Goal: Transaction & Acquisition: Purchase product/service

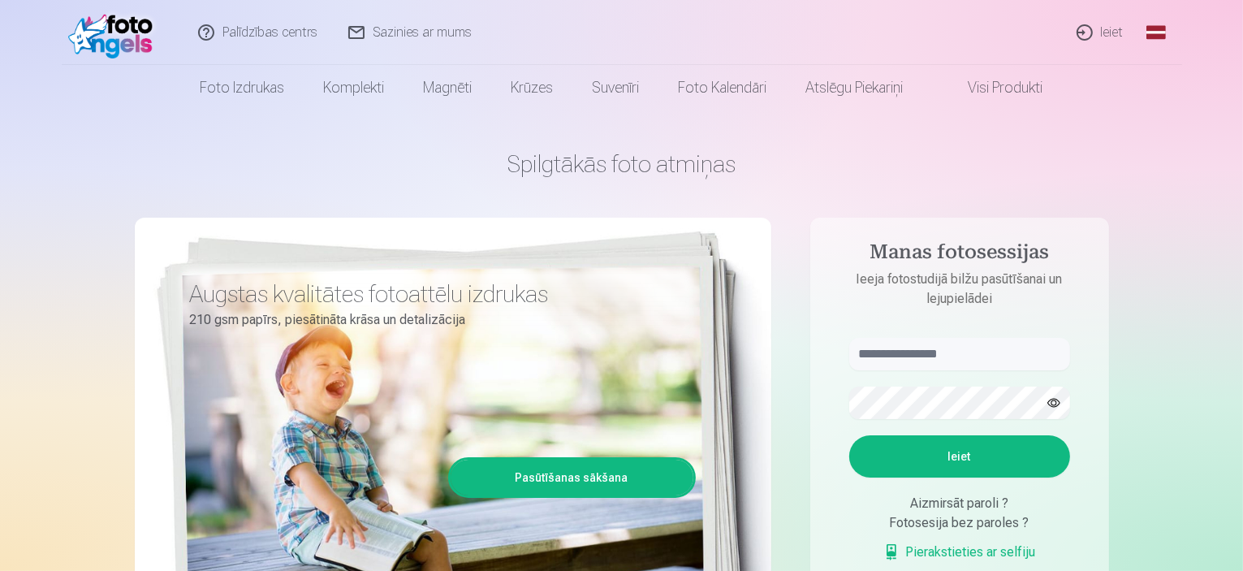
click at [1108, 23] on link "Ieiet" at bounding box center [1101, 32] width 78 height 65
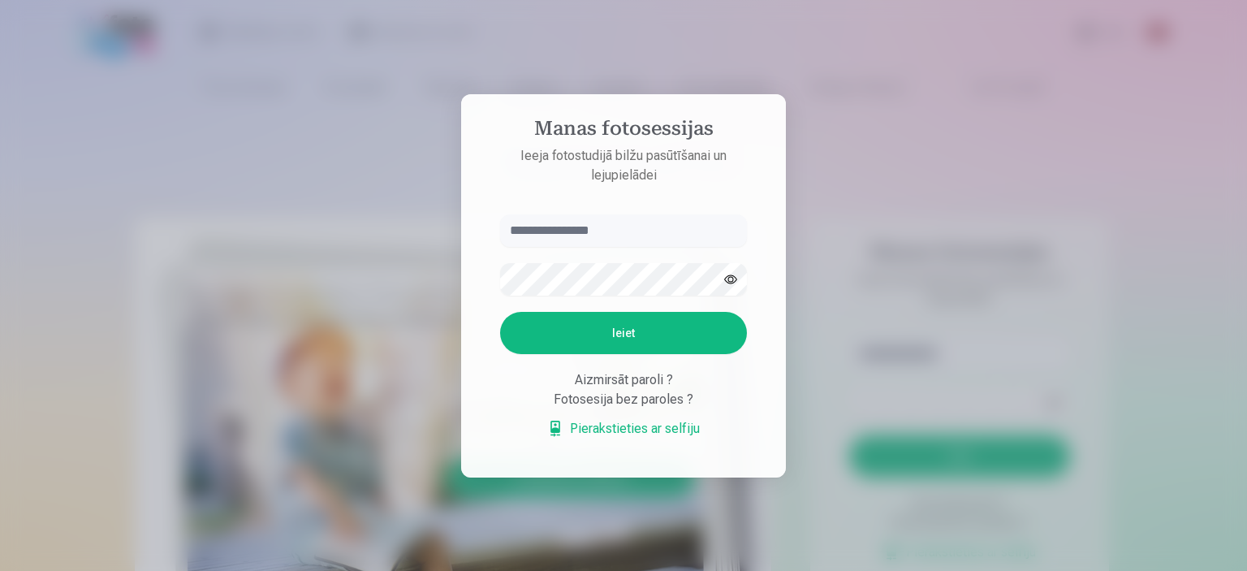
click at [588, 232] on input "text" at bounding box center [623, 230] width 247 height 32
type input "**********"
click at [637, 343] on button "Ieiet" at bounding box center [623, 333] width 247 height 42
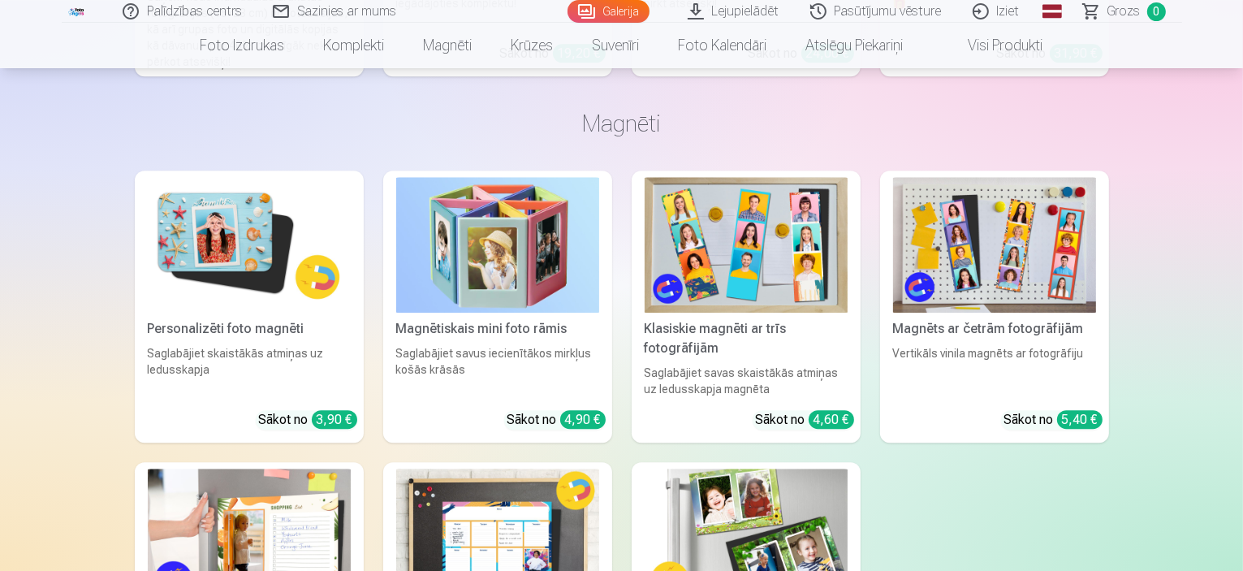
scroll to position [10714, 0]
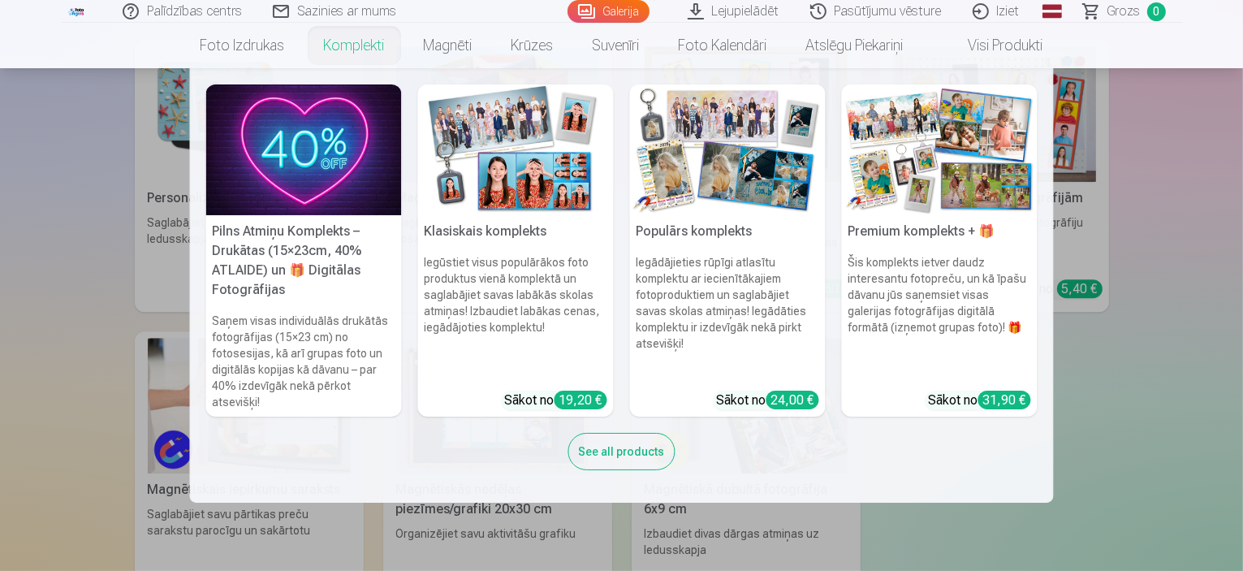
click at [354, 53] on link "Komplekti" at bounding box center [354, 45] width 100 height 45
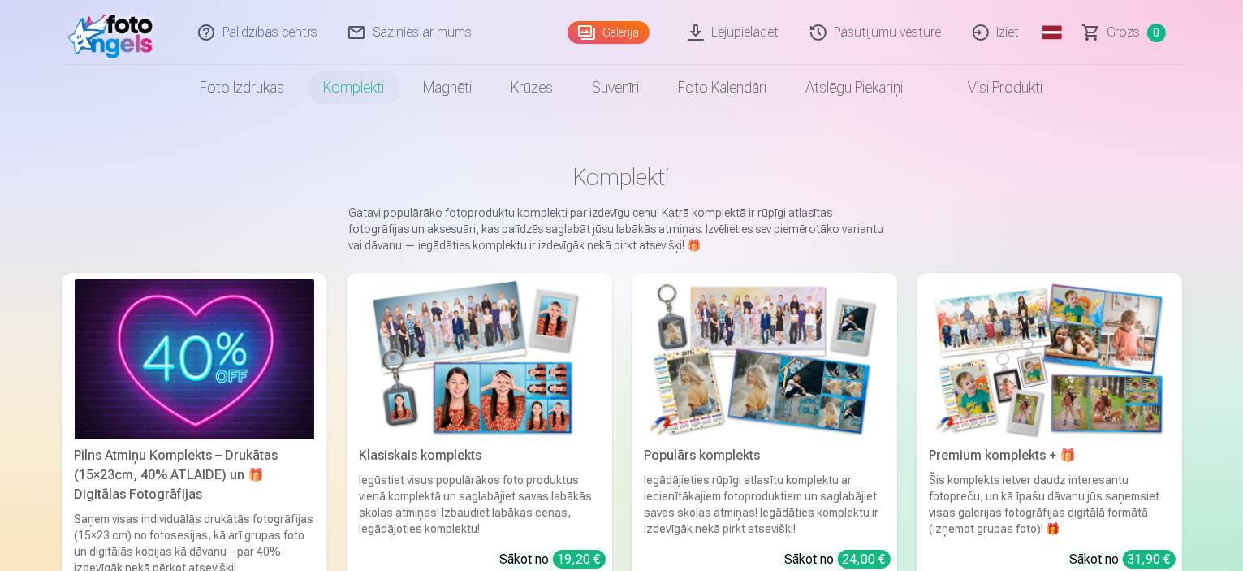
click at [243, 81] on link "Foto izdrukas" at bounding box center [242, 87] width 123 height 45
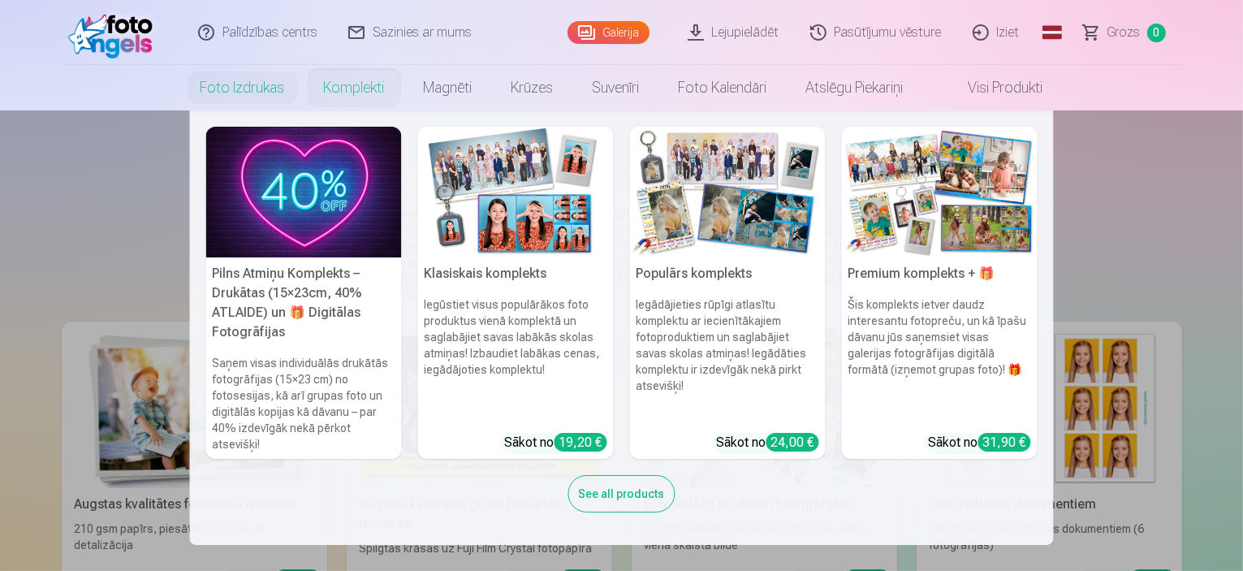
click at [614, 485] on div "See all products" at bounding box center [621, 493] width 107 height 37
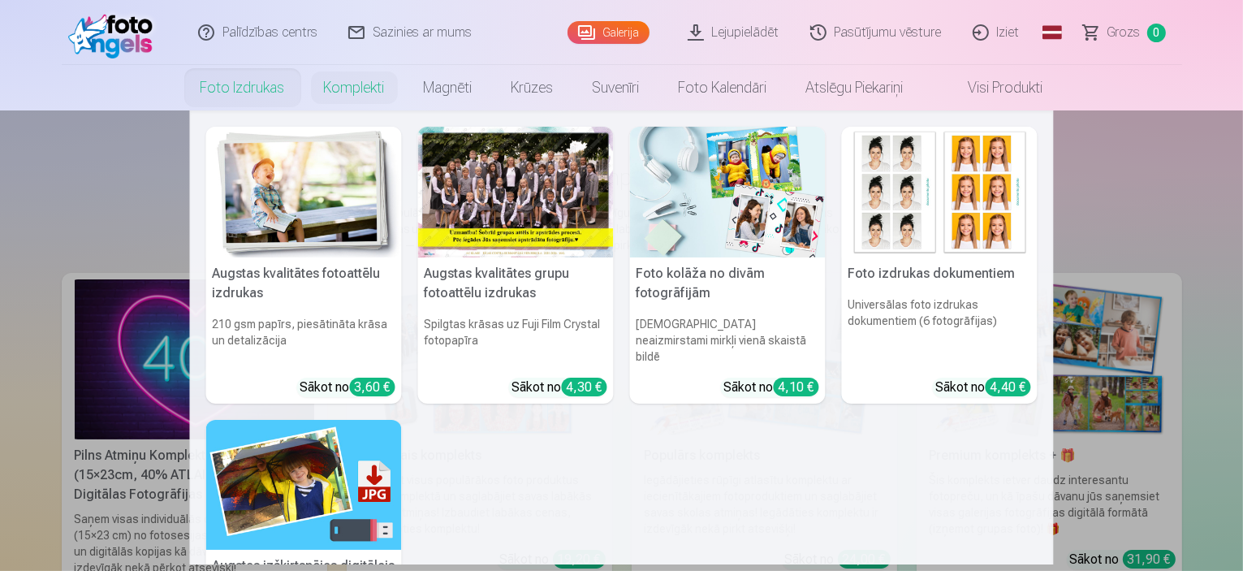
click at [305, 179] on img at bounding box center [304, 192] width 196 height 131
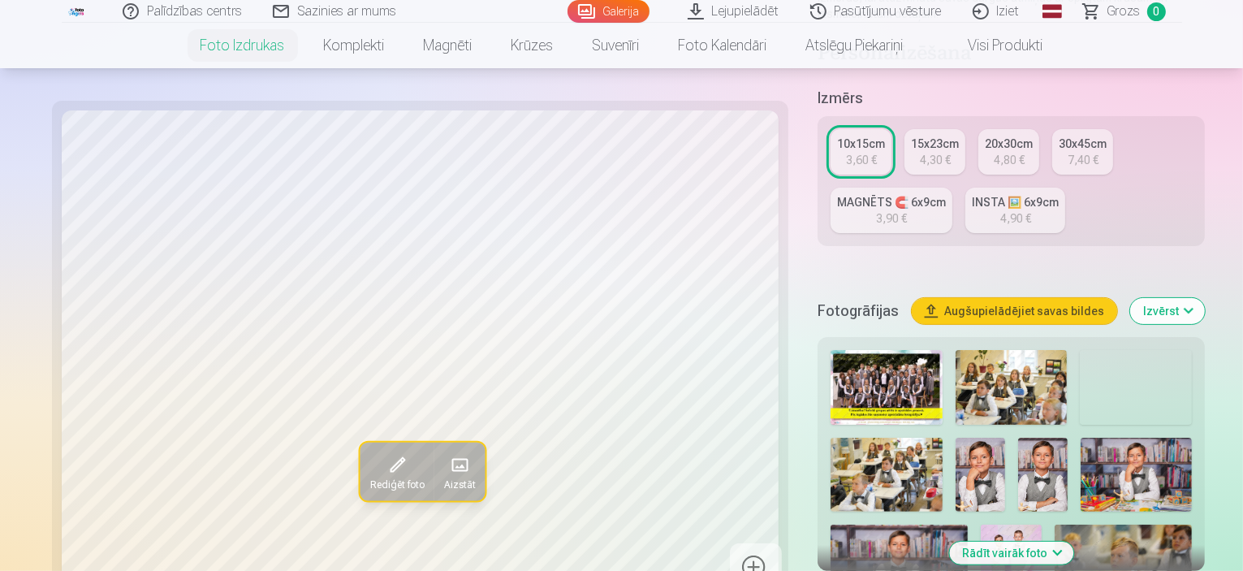
scroll to position [325, 0]
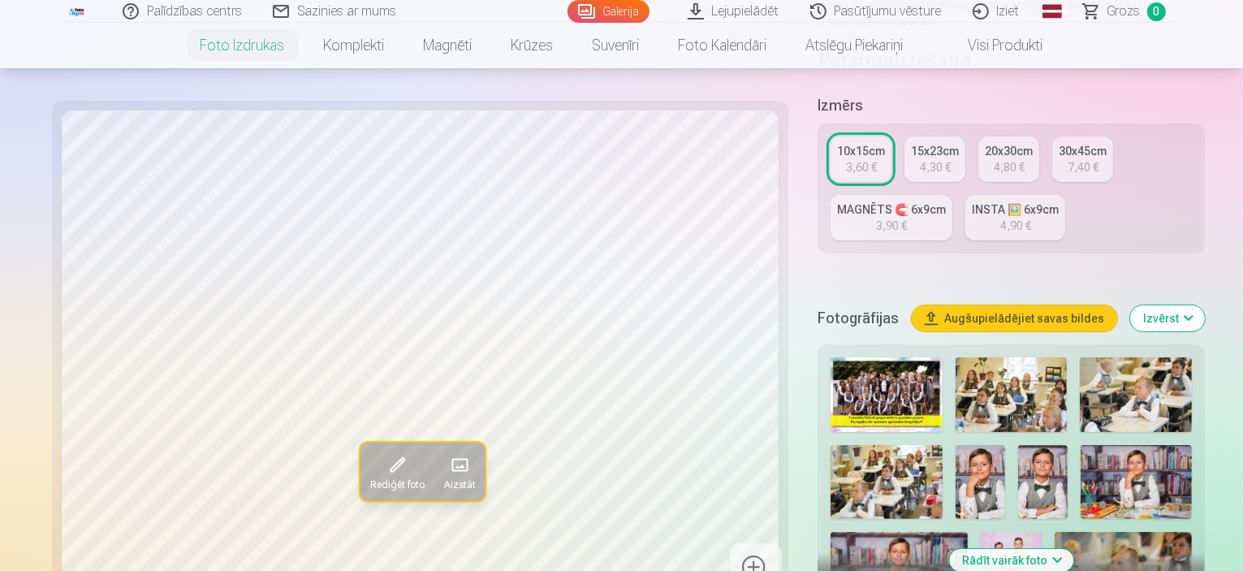
click at [1002, 51] on link "Visi produkti" at bounding box center [993, 45] width 140 height 45
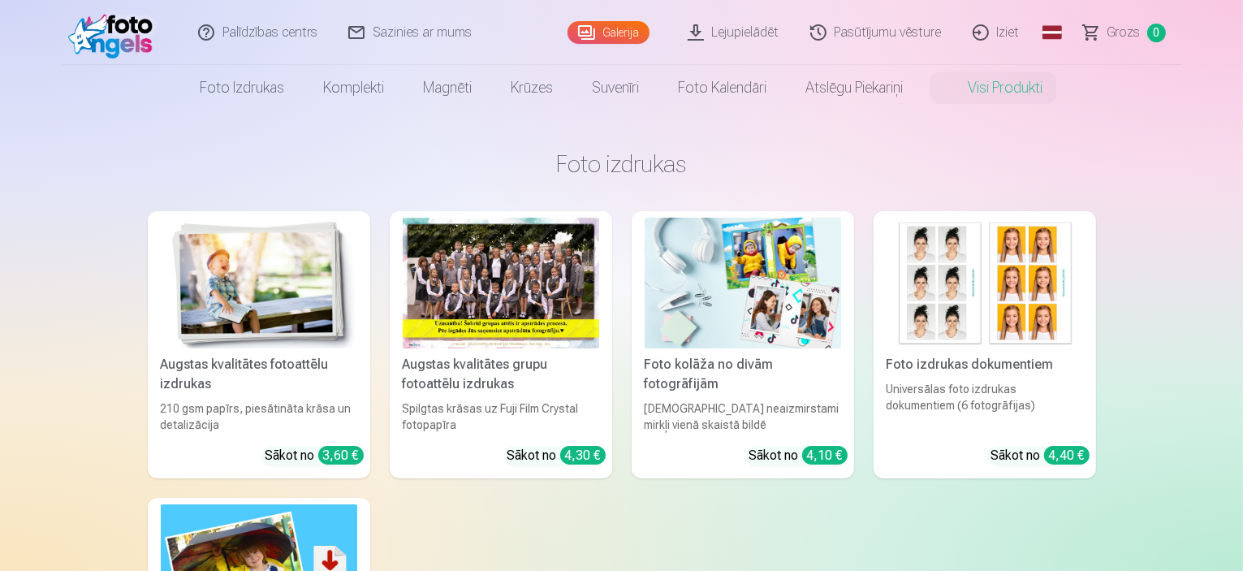
click at [886, 38] on link "Pasūtījumu vēsture" at bounding box center [876, 32] width 162 height 65
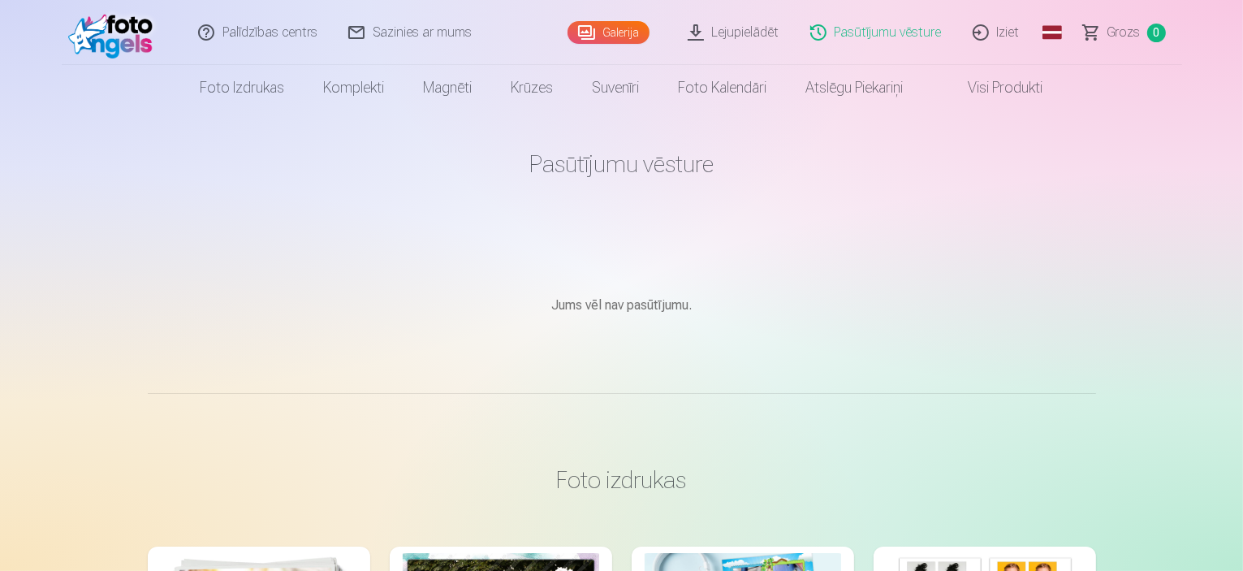
click at [615, 36] on link "Galerija" at bounding box center [608, 32] width 82 height 23
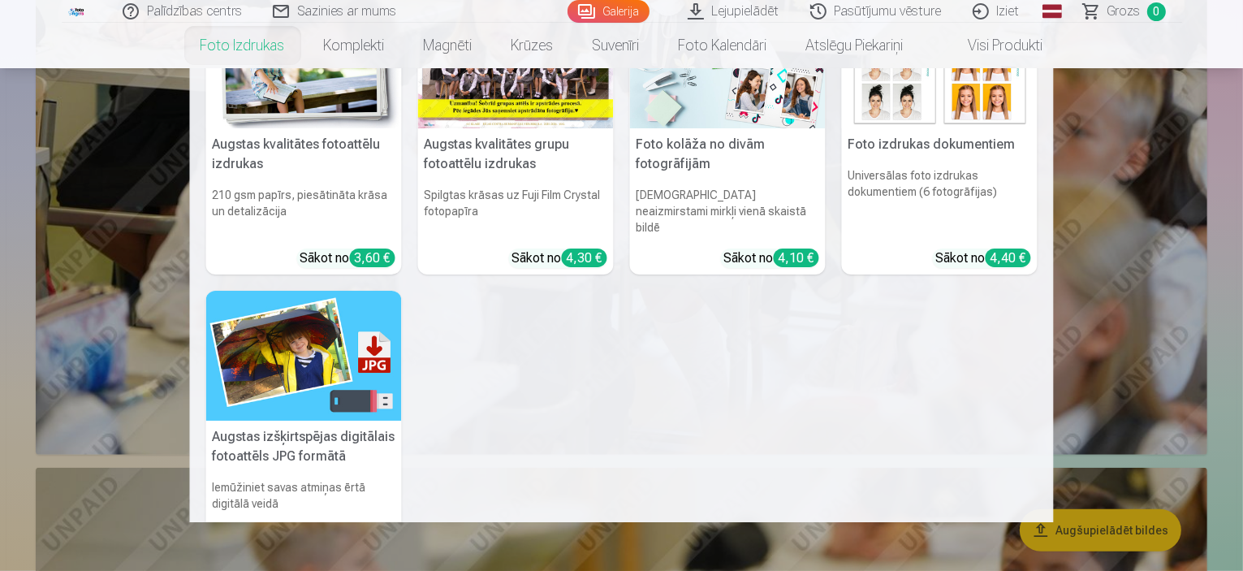
scroll to position [185, 0]
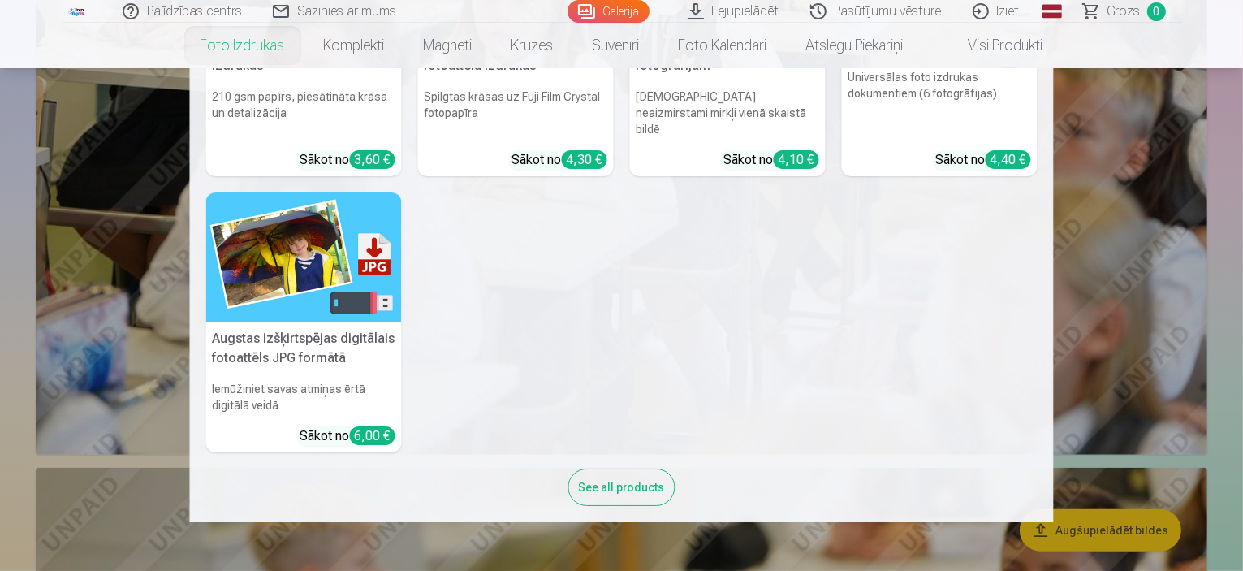
click at [643, 468] on div "See all products" at bounding box center [621, 486] width 107 height 37
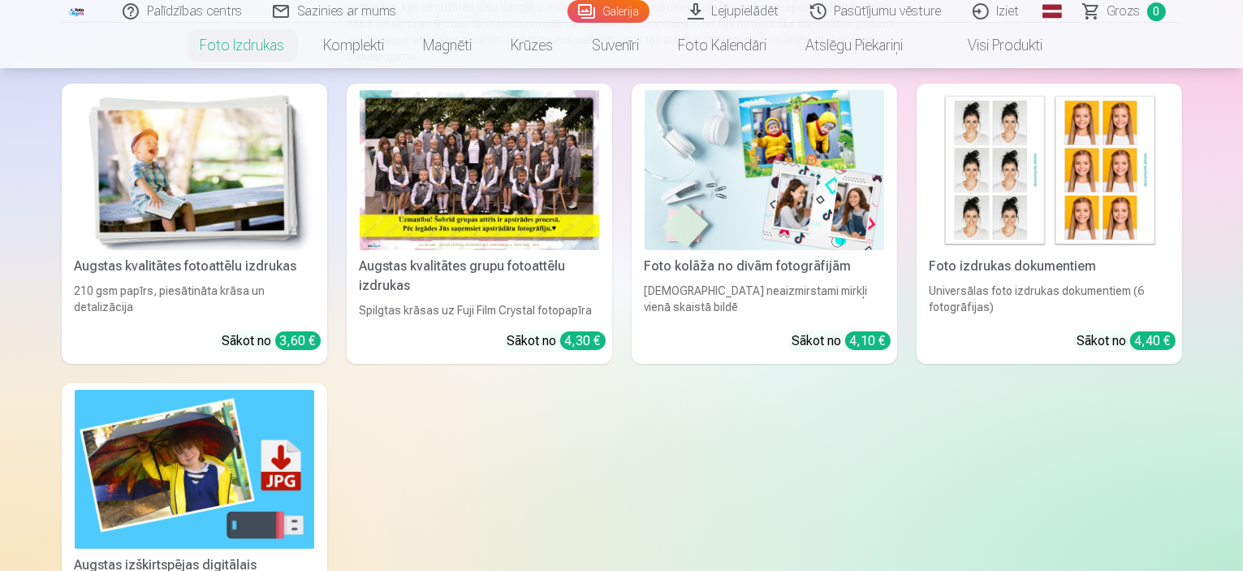
scroll to position [325, 0]
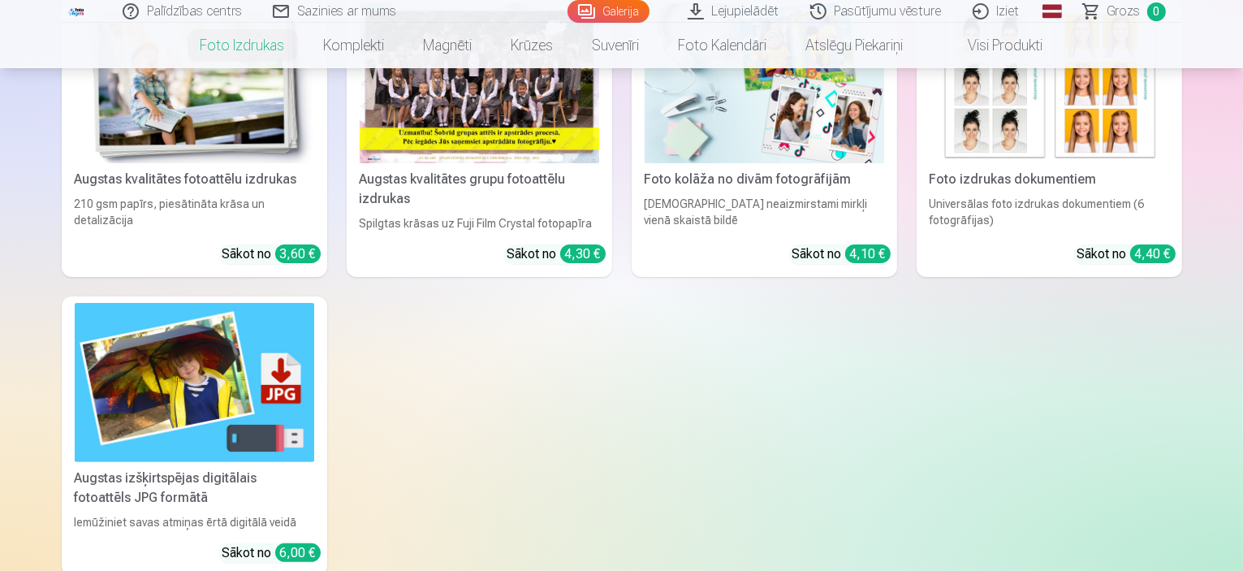
click at [179, 364] on img at bounding box center [194, 383] width 239 height 160
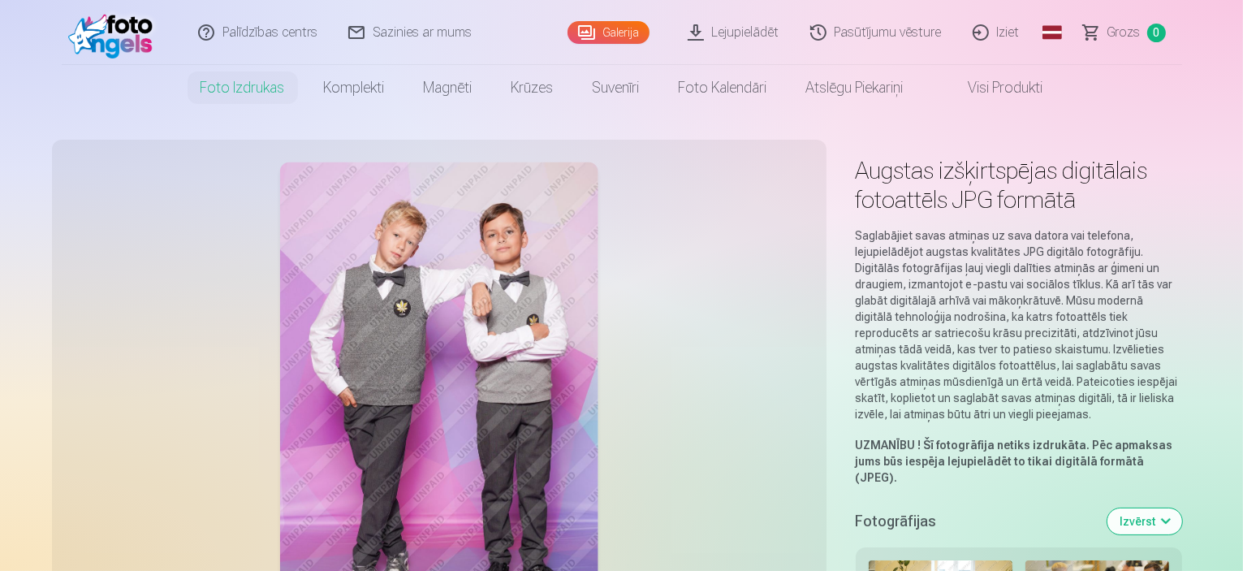
click at [983, 90] on link "Visi produkti" at bounding box center [993, 87] width 140 height 45
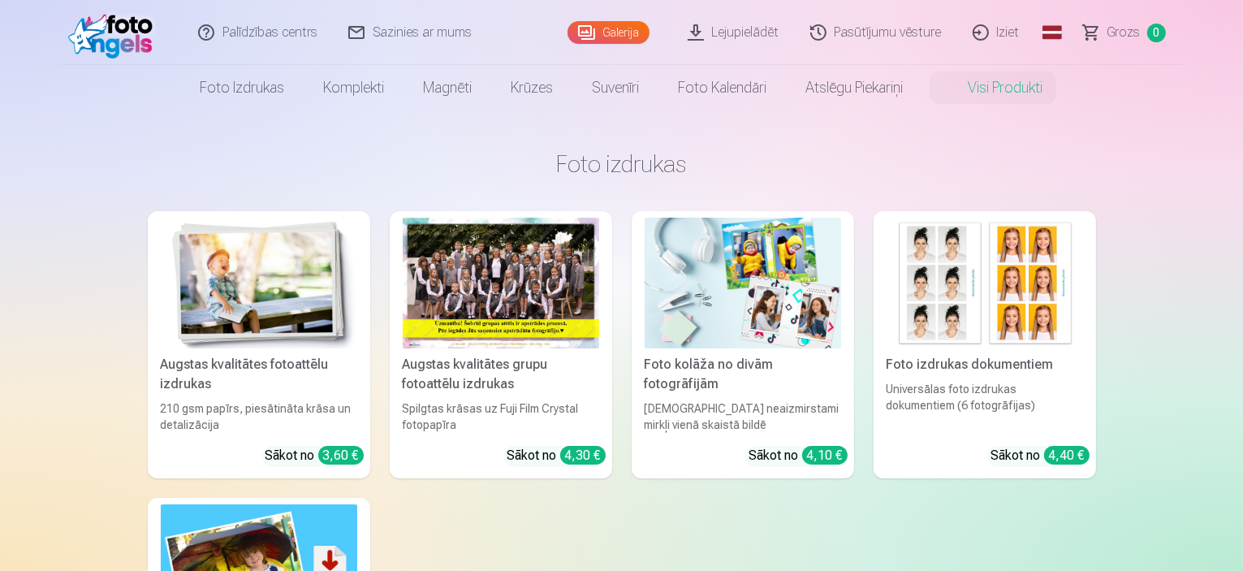
click at [390, 26] on link "Sazinies ar mums" at bounding box center [411, 32] width 154 height 65
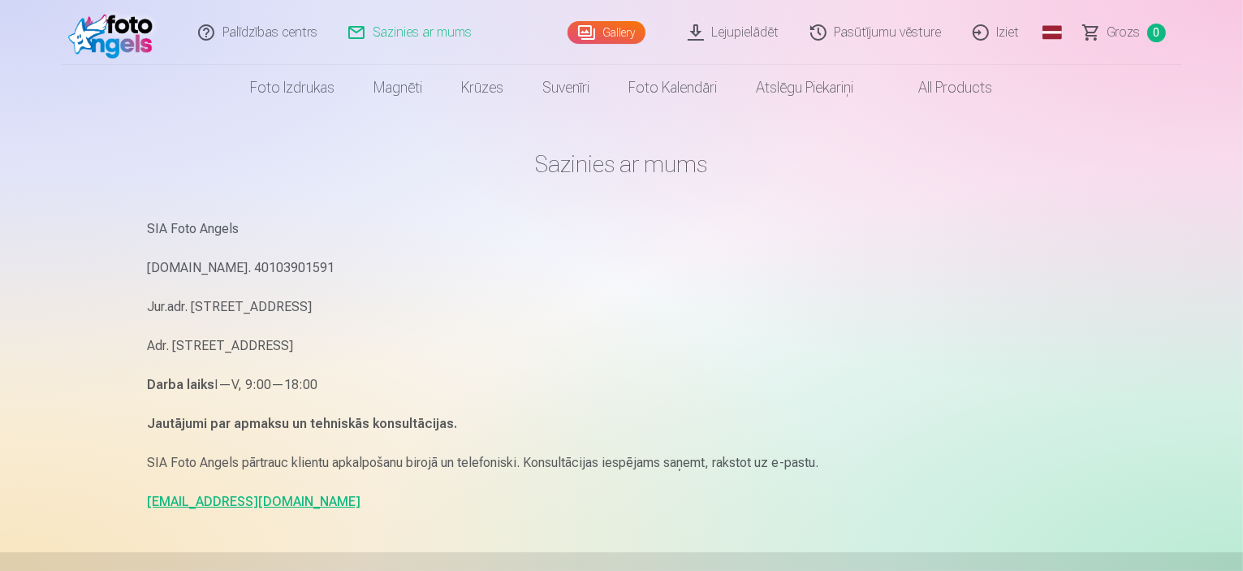
click at [248, 34] on link "Palīdzības centrs" at bounding box center [258, 32] width 150 height 65
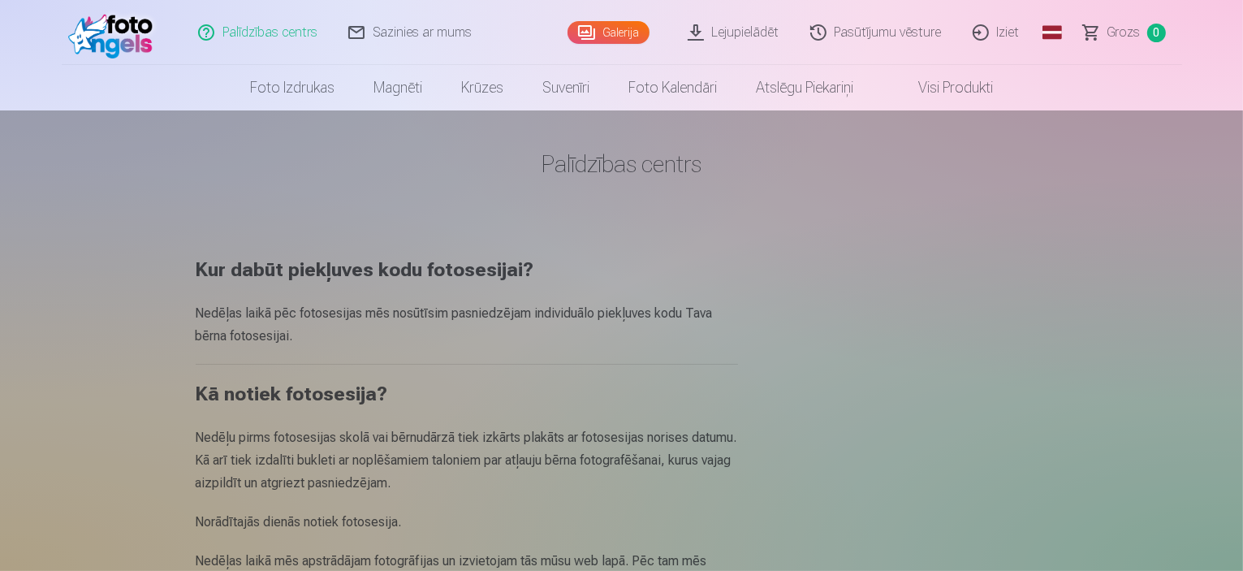
click at [300, 92] on link "Foto izdrukas" at bounding box center [292, 87] width 123 height 45
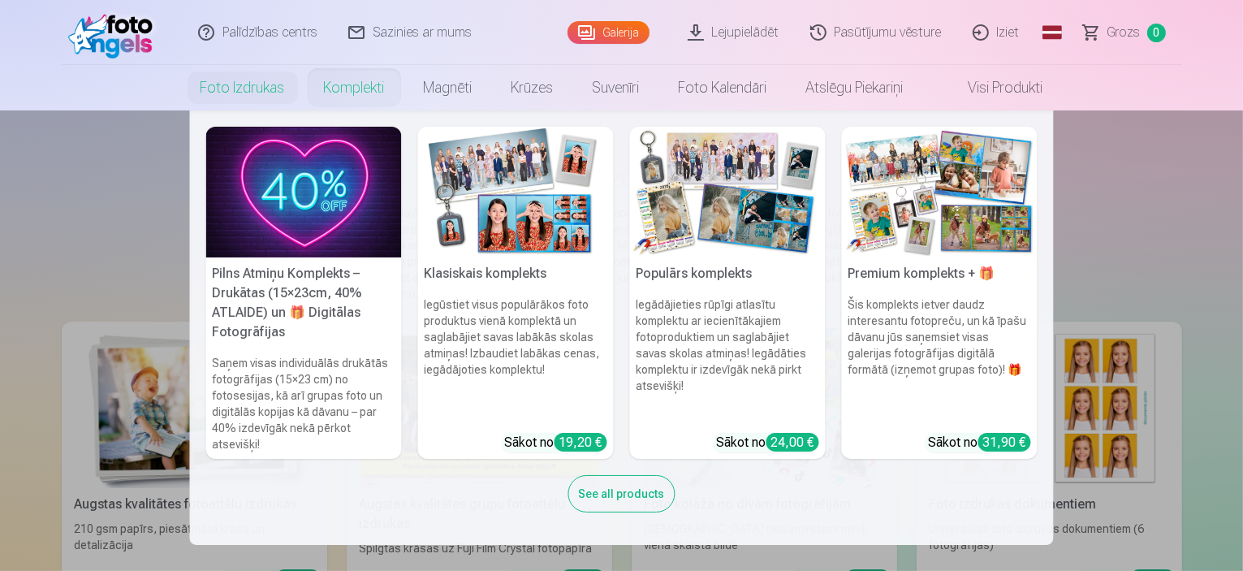
click at [1211, 170] on nav "Pilns Atmiņu Komplekts – Drukātas (15×23cm, 40% ATLAIDE) un 🎁 Digitālas Fotogrā…" at bounding box center [621, 327] width 1243 height 434
click at [318, 181] on img at bounding box center [304, 192] width 196 height 131
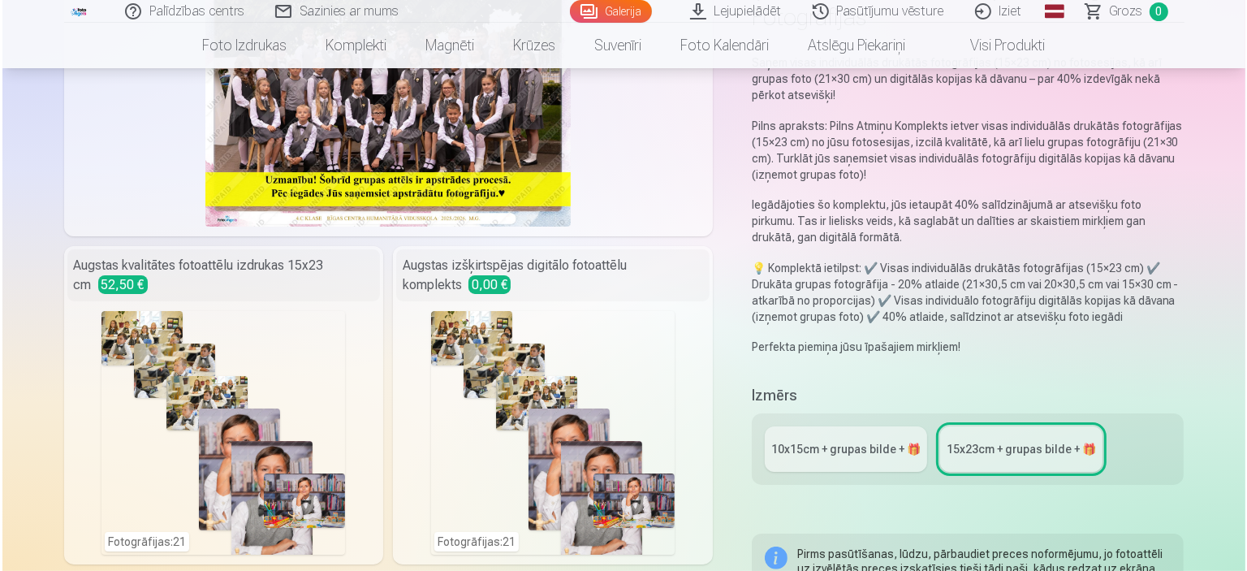
scroll to position [325, 0]
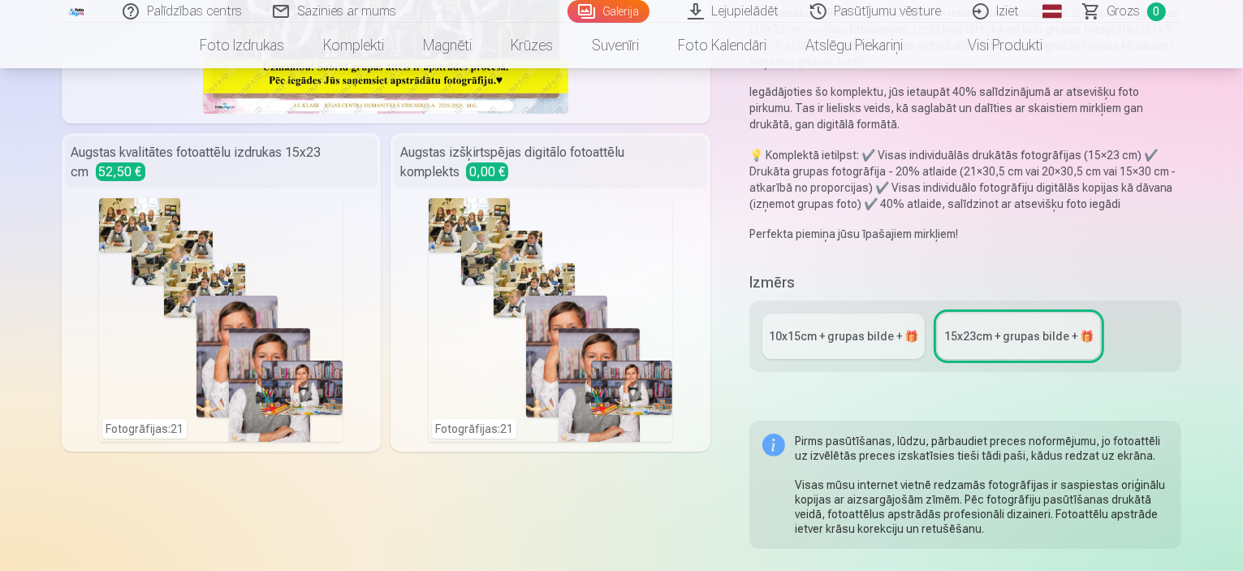
click at [163, 254] on div "Fotogrāfijas : 21" at bounding box center [220, 319] width 243 height 243
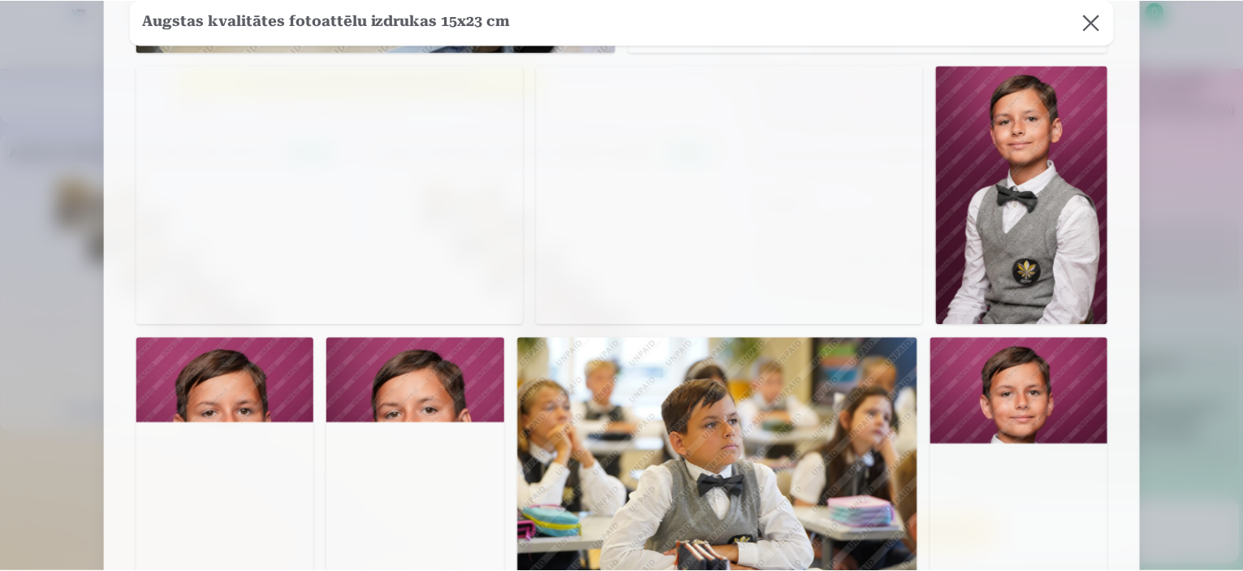
scroll to position [1217, 0]
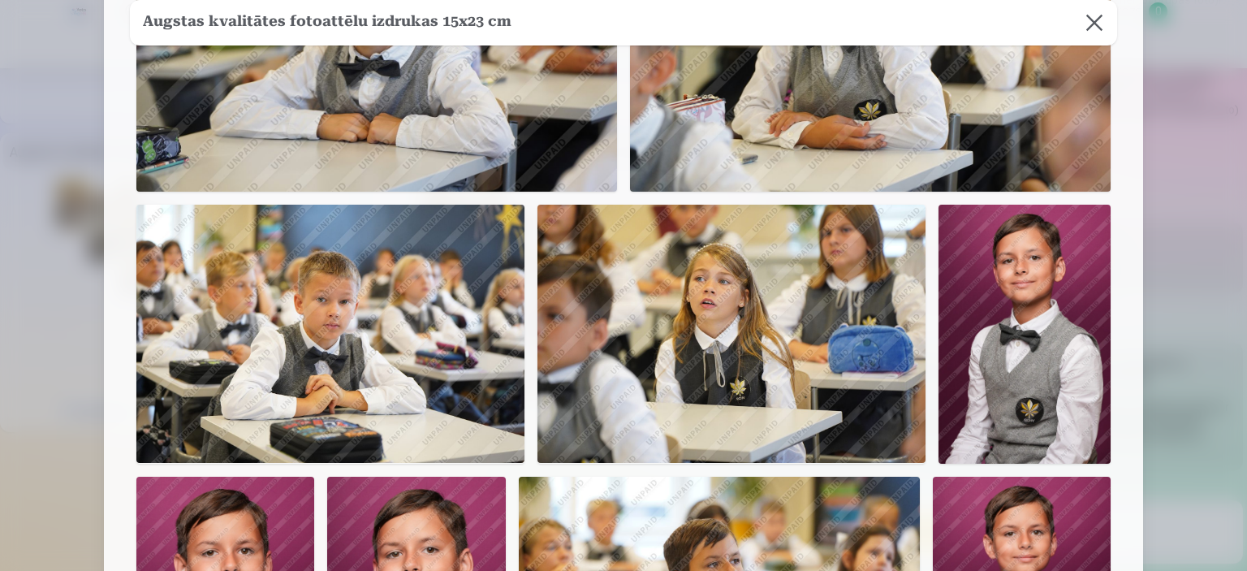
click at [1096, 11] on button at bounding box center [1093, 22] width 45 height 45
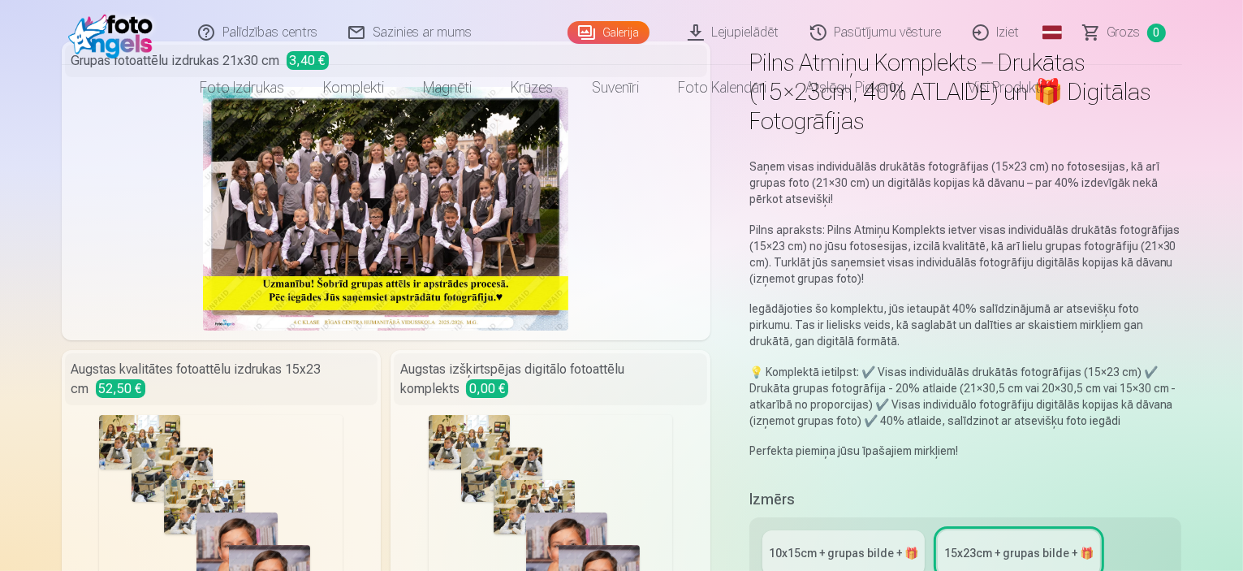
scroll to position [0, 0]
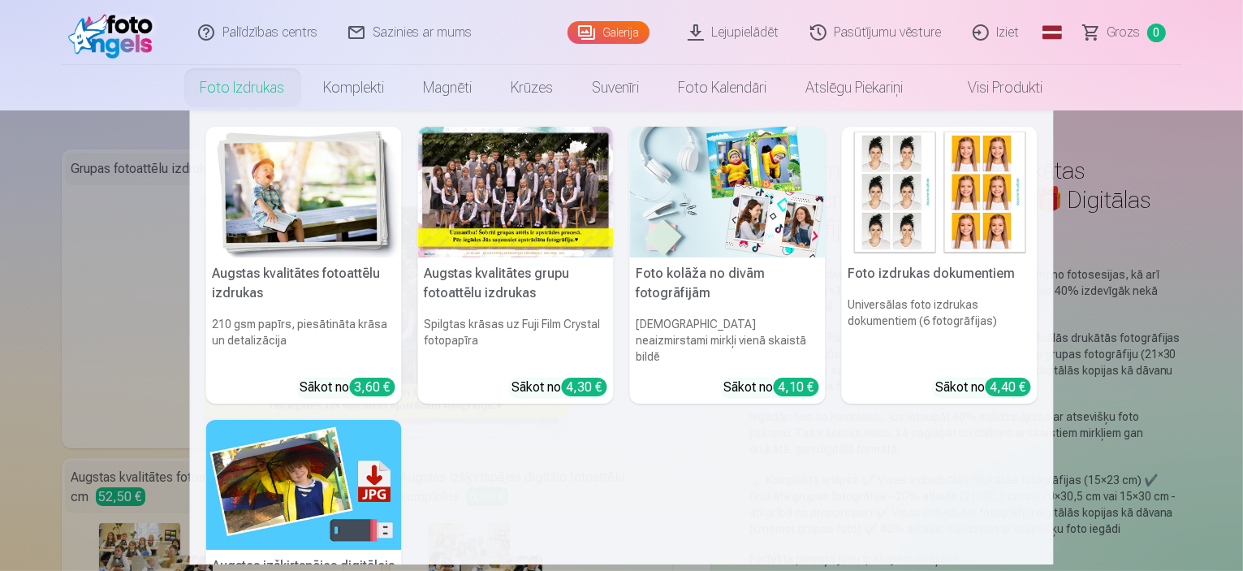
click at [553, 190] on div at bounding box center [516, 192] width 196 height 131
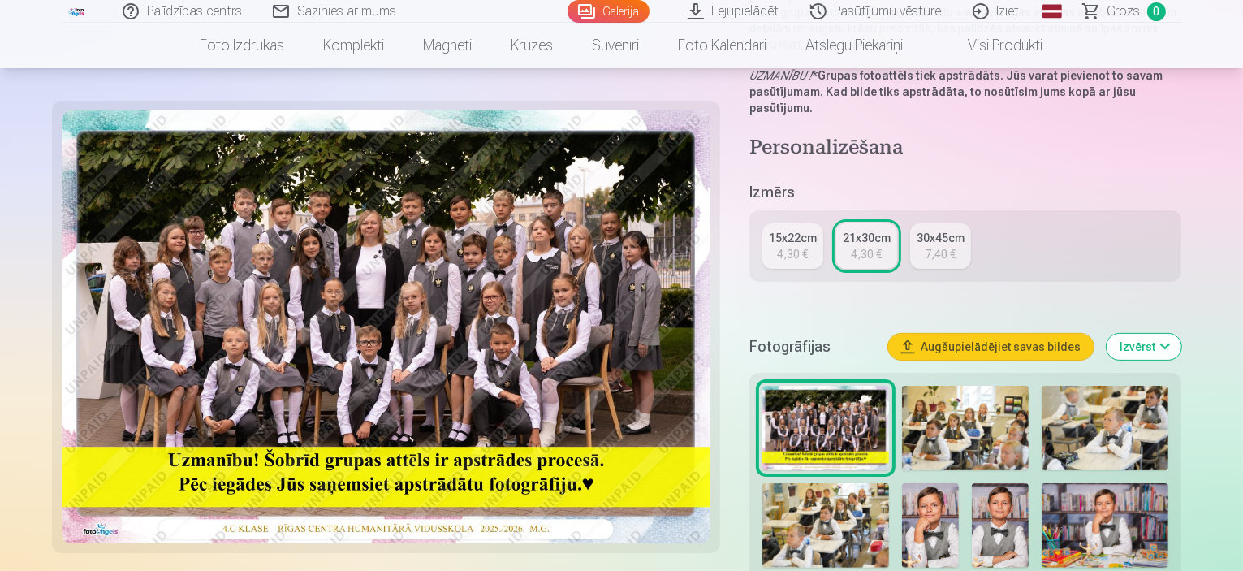
scroll to position [406, 0]
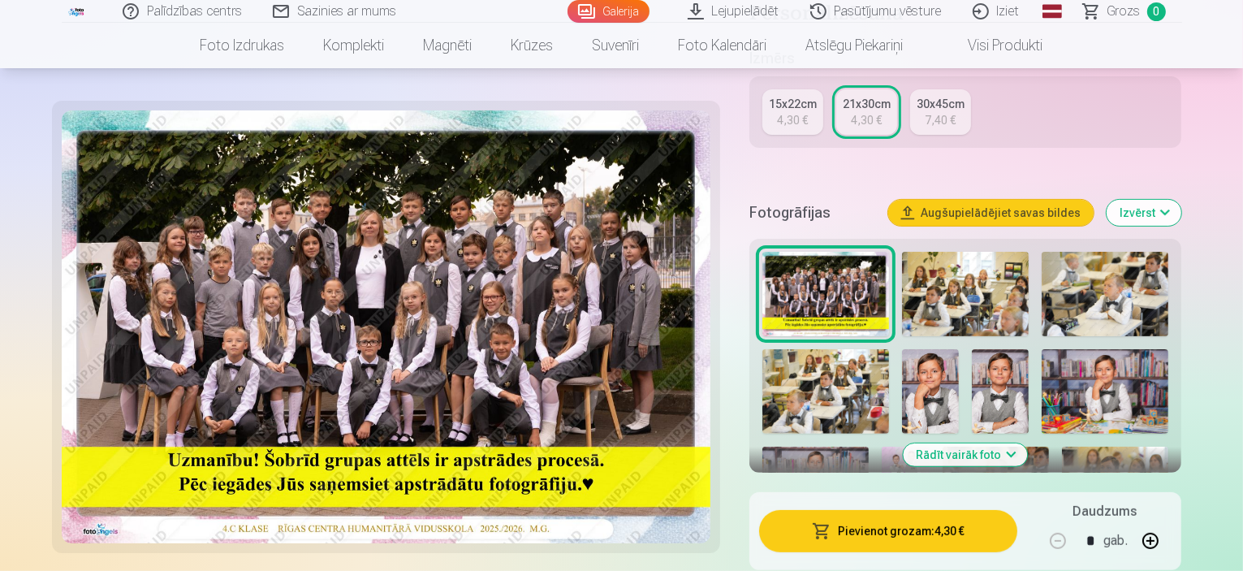
click at [879, 245] on div at bounding box center [966, 507] width 420 height 525
click at [925, 252] on img at bounding box center [965, 294] width 127 height 84
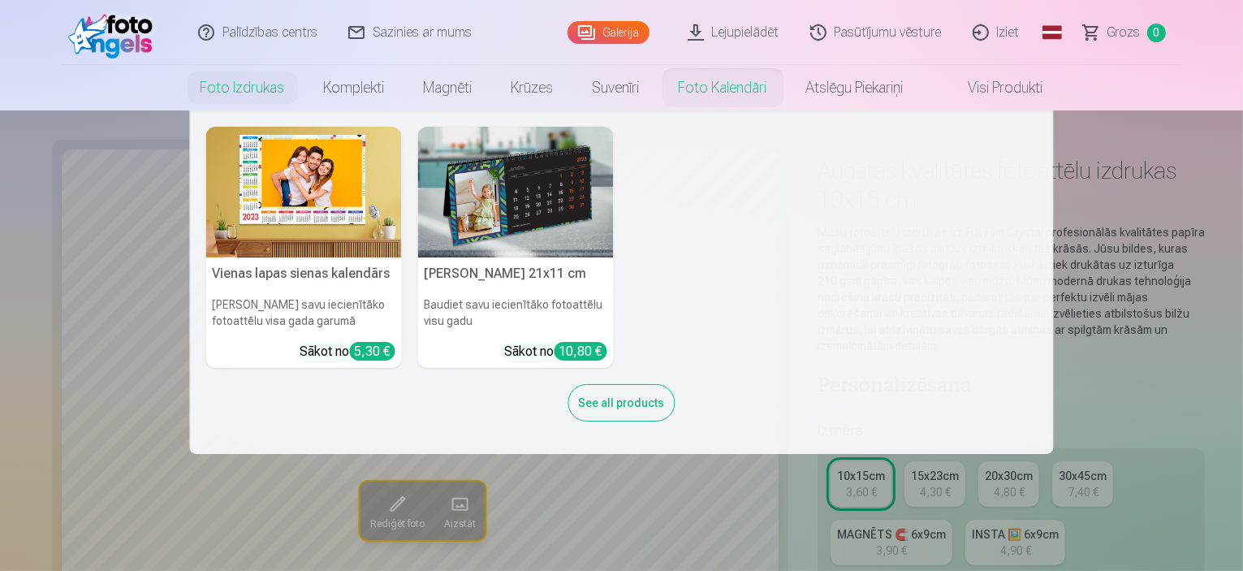
click at [510, 162] on img at bounding box center [516, 192] width 196 height 131
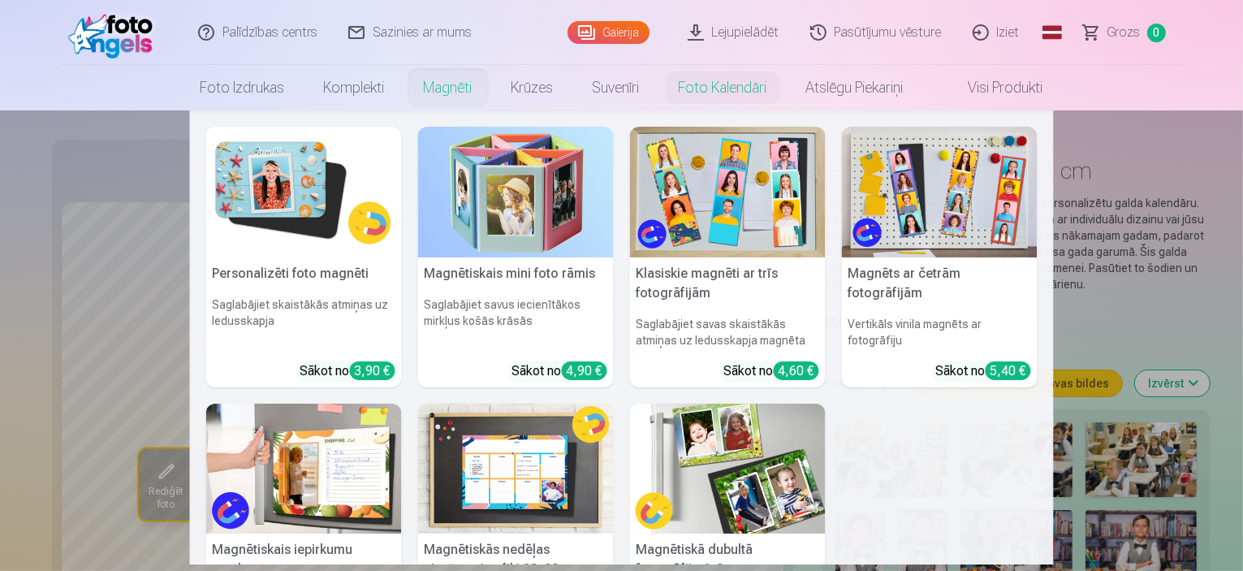
click at [463, 87] on link "Magnēti" at bounding box center [448, 87] width 88 height 45
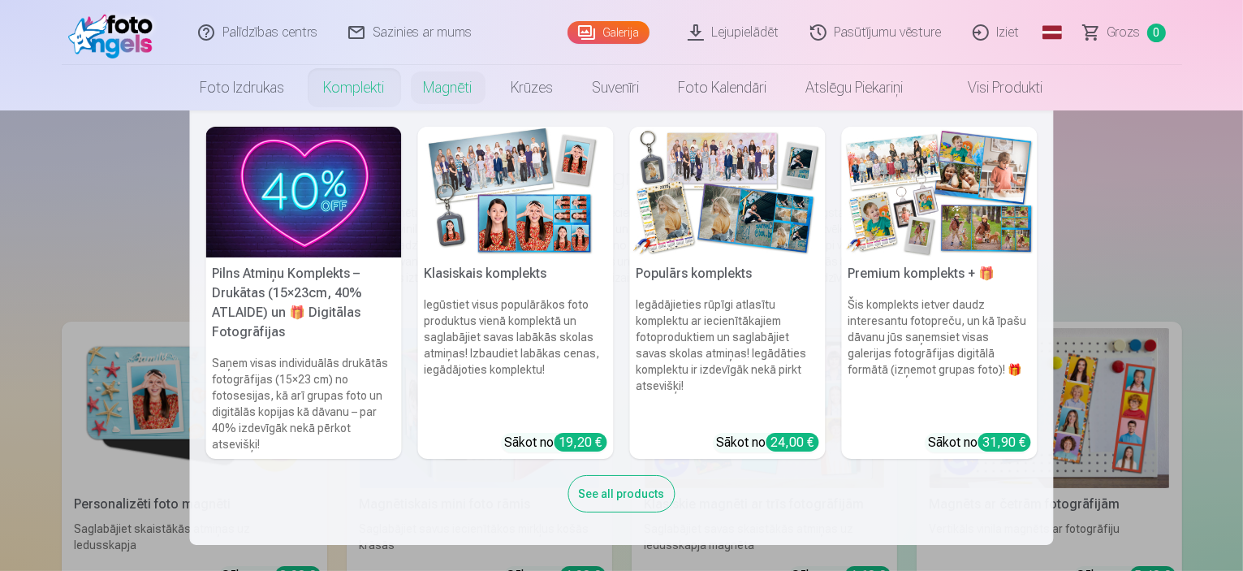
click at [362, 80] on link "Komplekti" at bounding box center [354, 87] width 100 height 45
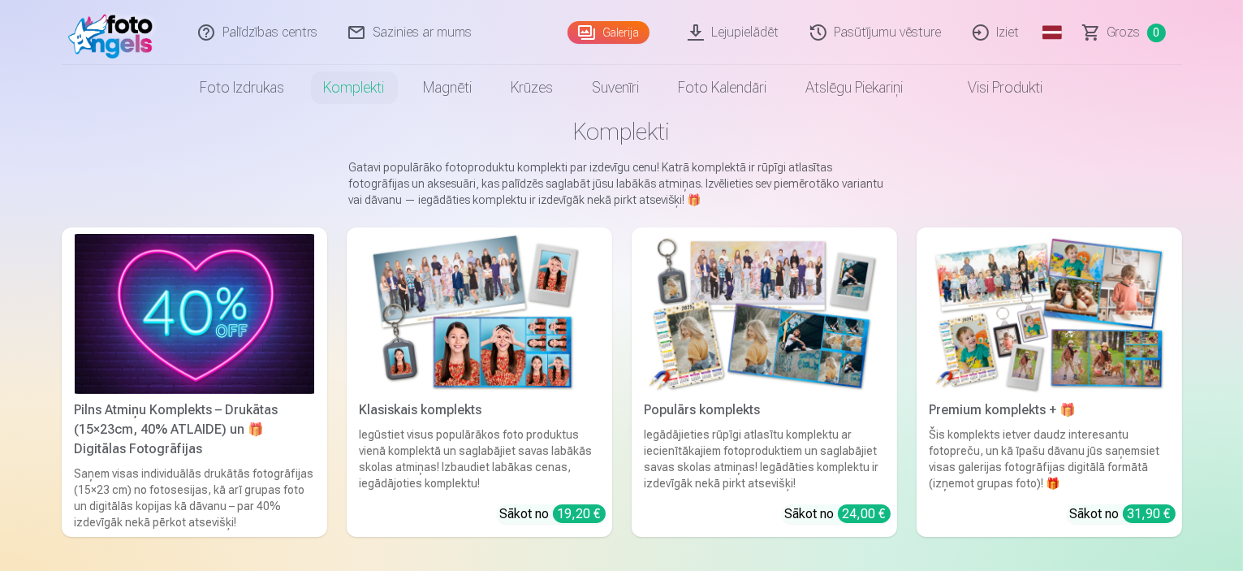
scroll to position [81, 0]
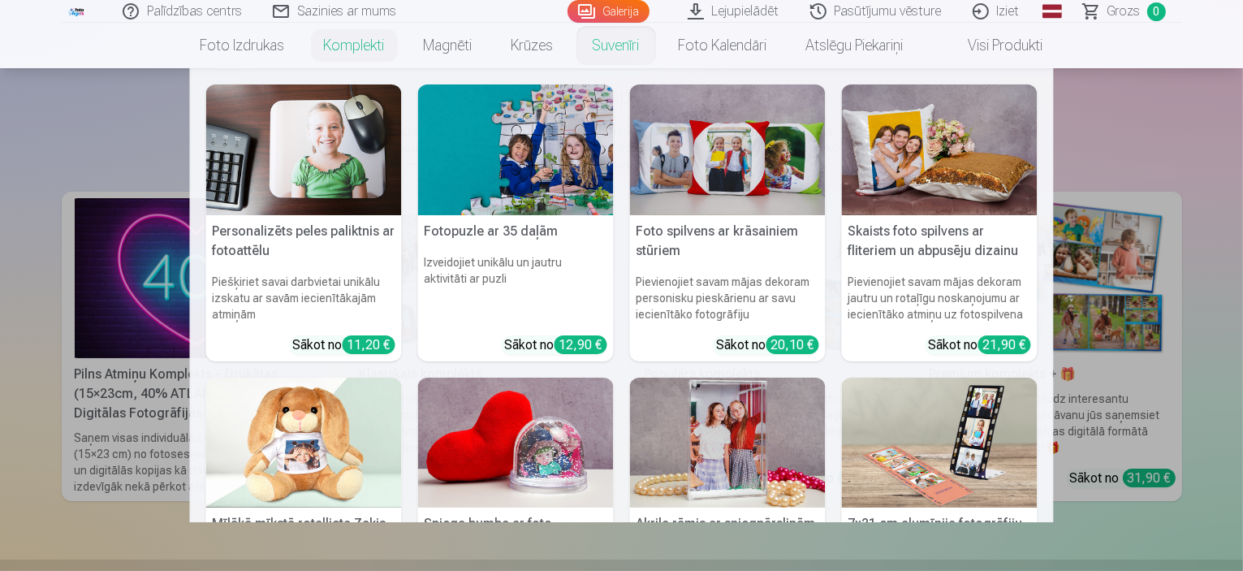
click at [619, 45] on link "Suvenīri" at bounding box center [616, 45] width 86 height 45
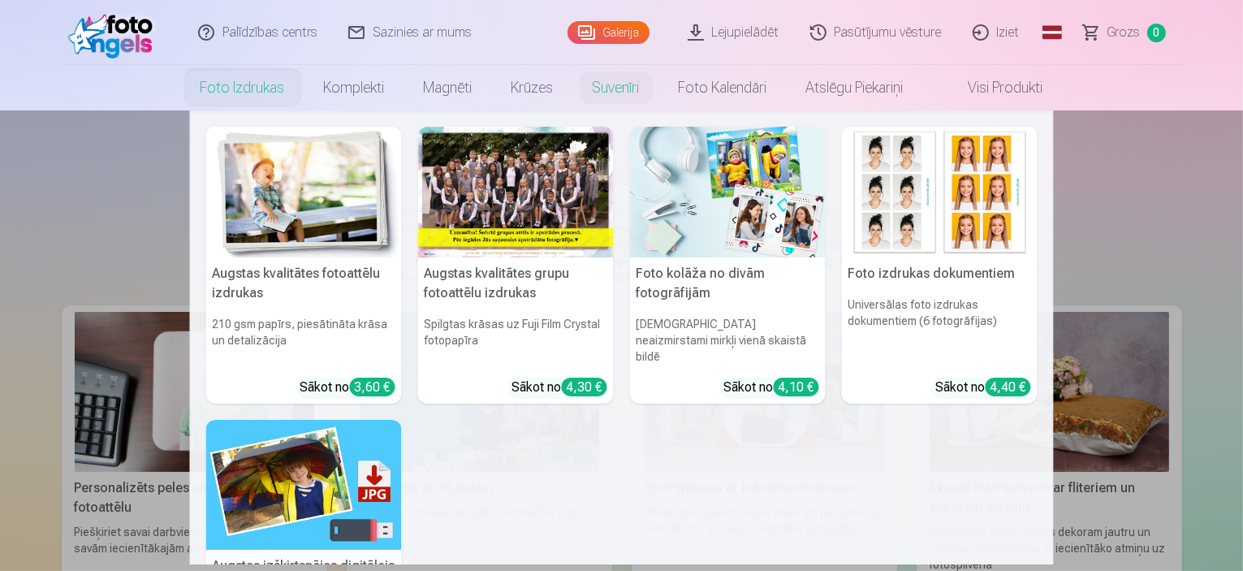
click at [227, 96] on link "Foto izdrukas" at bounding box center [242, 87] width 123 height 45
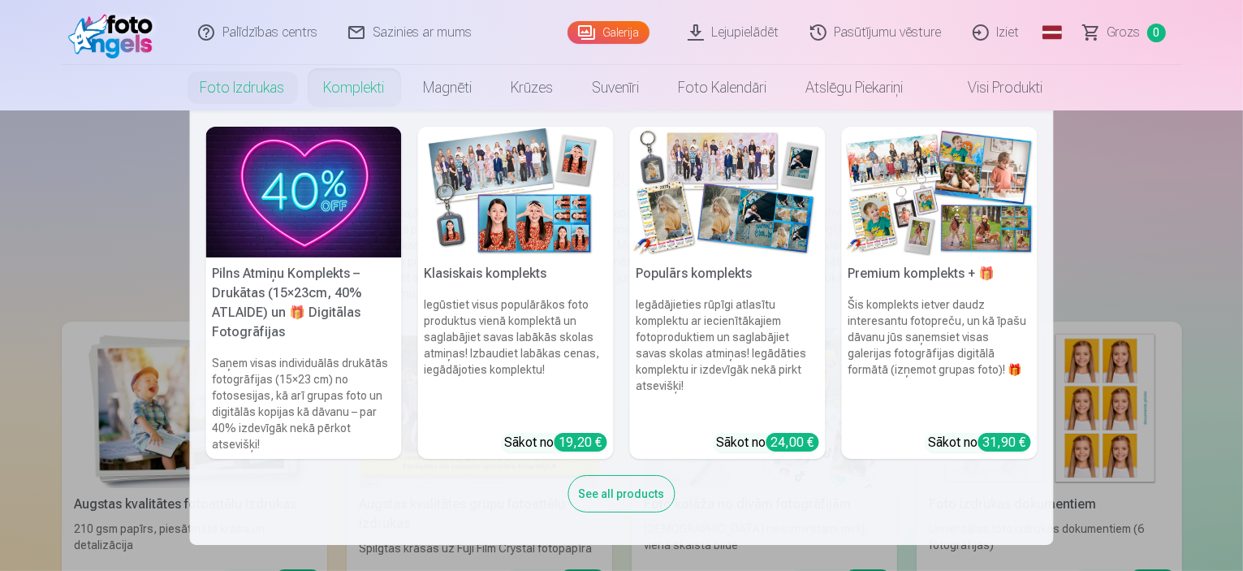
click at [317, 86] on link "Komplekti" at bounding box center [354, 87] width 100 height 45
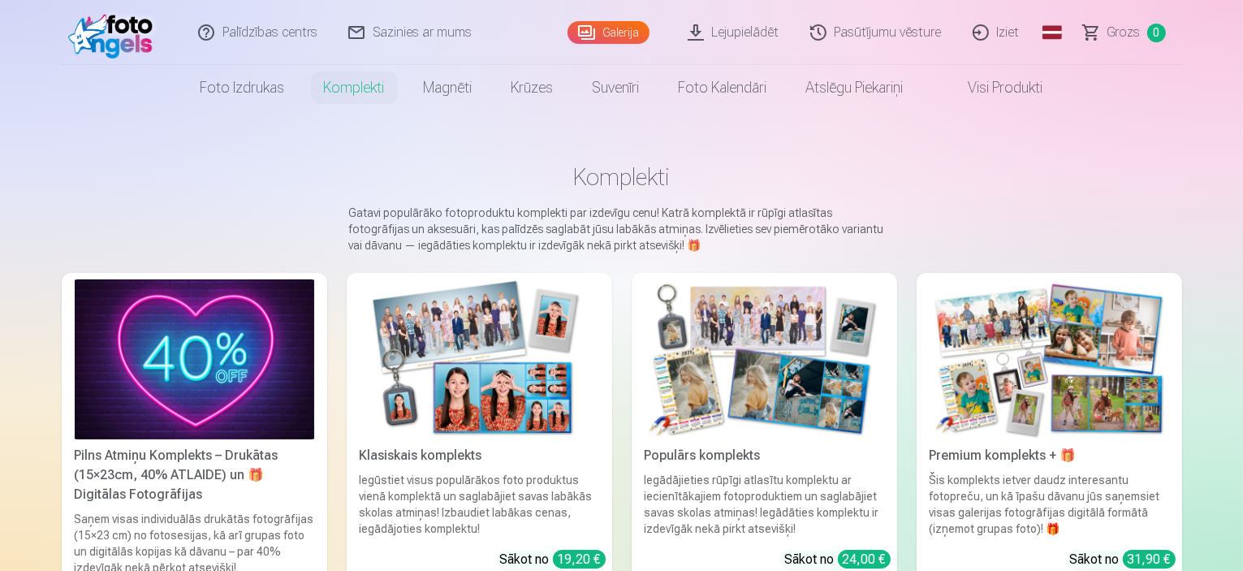
click at [1025, 101] on link "Visi produkti" at bounding box center [993, 87] width 140 height 45
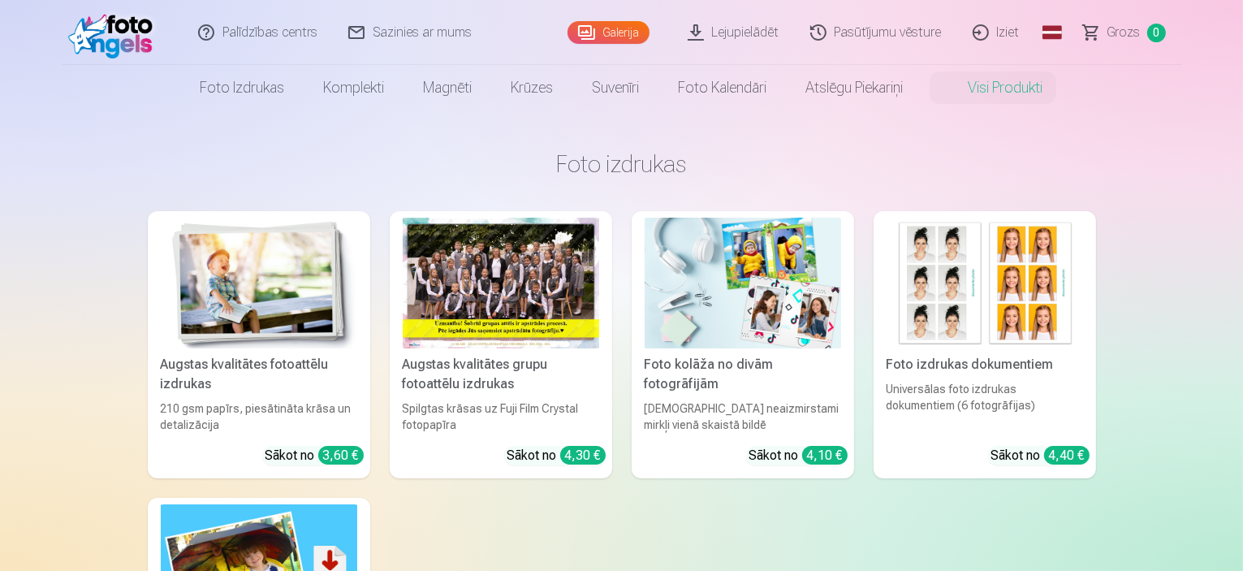
click at [156, 28] on img at bounding box center [114, 32] width 93 height 52
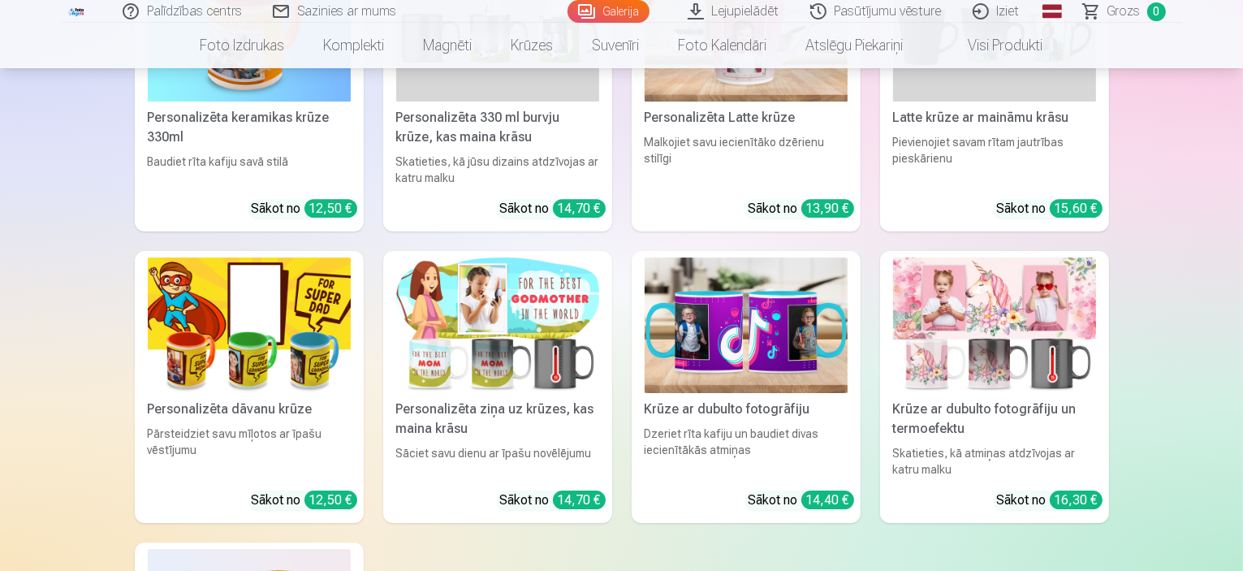
scroll to position [11282, 0]
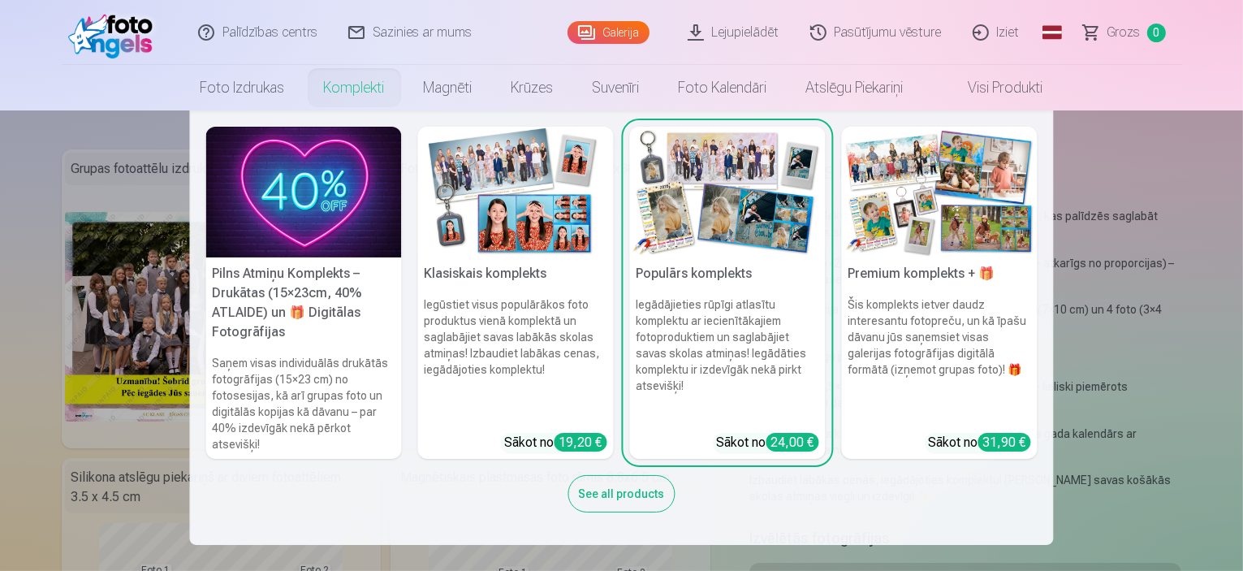
click at [468, 162] on img at bounding box center [516, 192] width 196 height 131
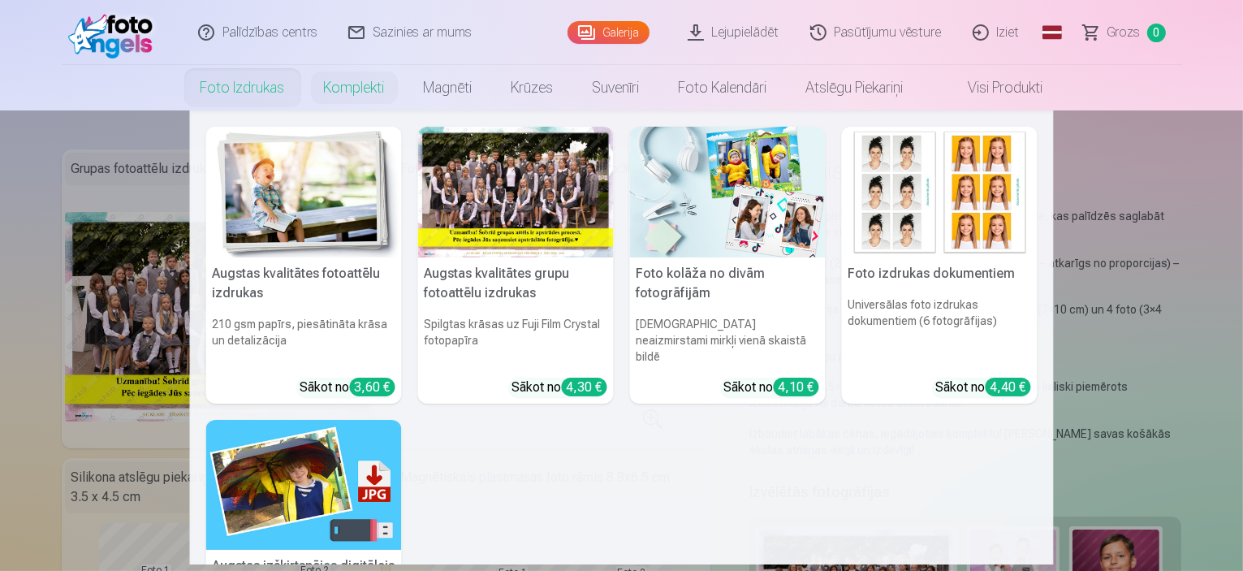
click at [774, 212] on img at bounding box center [728, 192] width 196 height 131
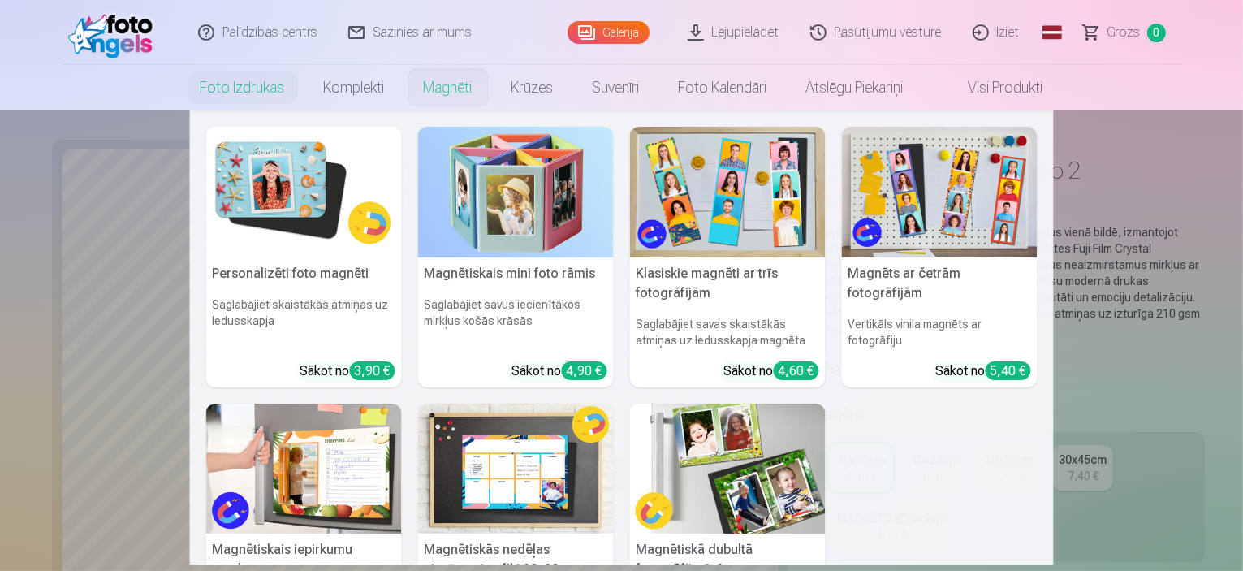
click at [906, 195] on img at bounding box center [940, 192] width 196 height 131
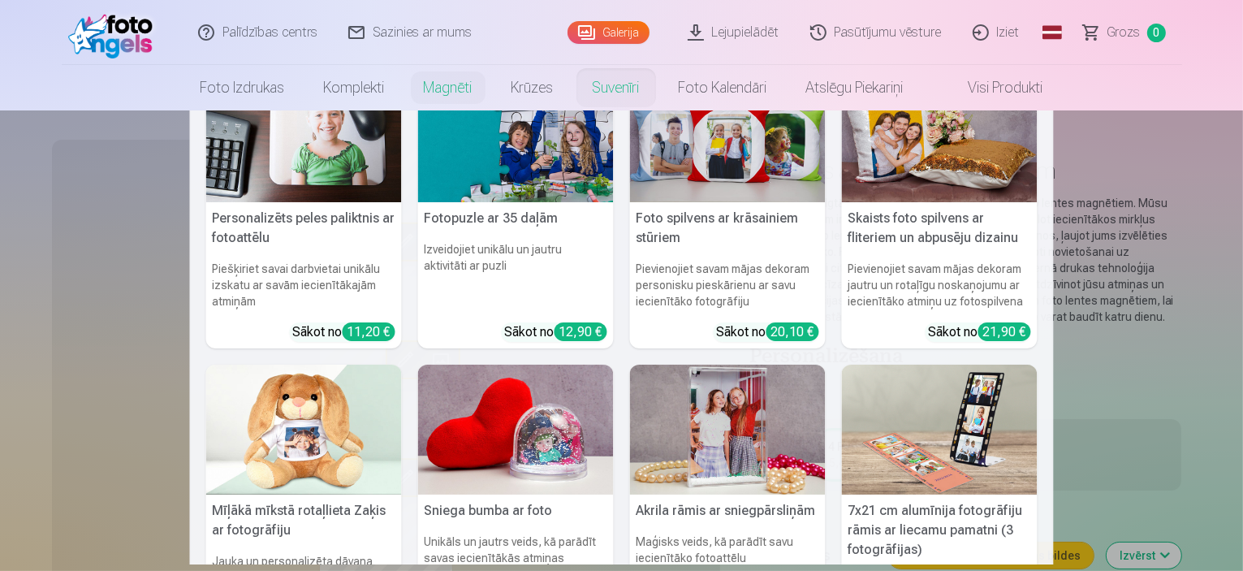
scroll to position [81, 0]
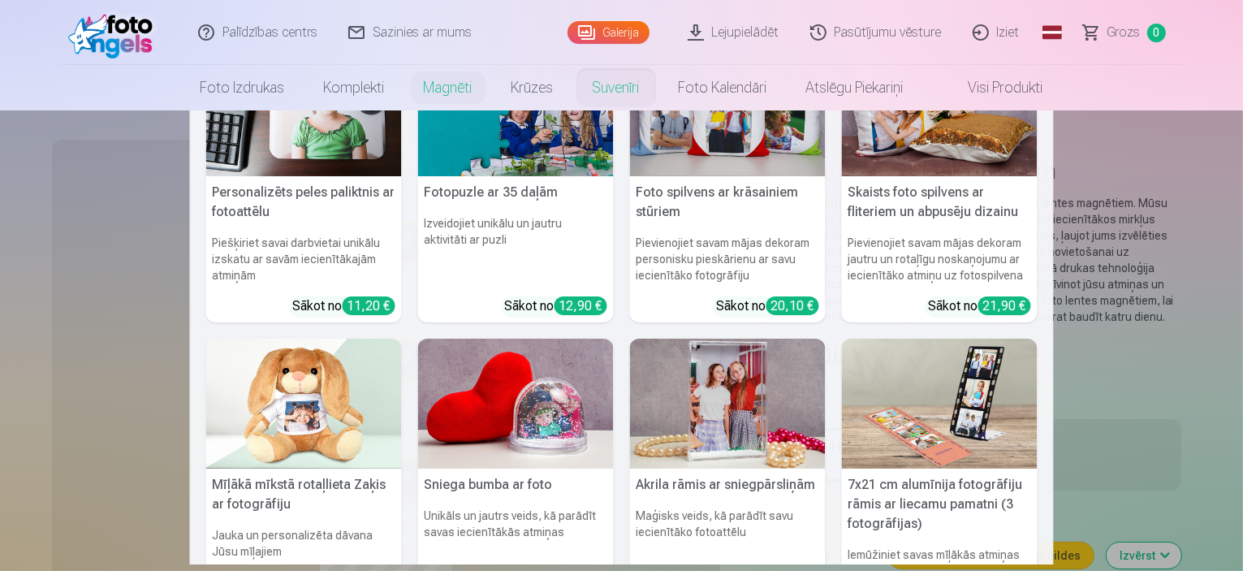
click at [308, 428] on img at bounding box center [304, 403] width 196 height 131
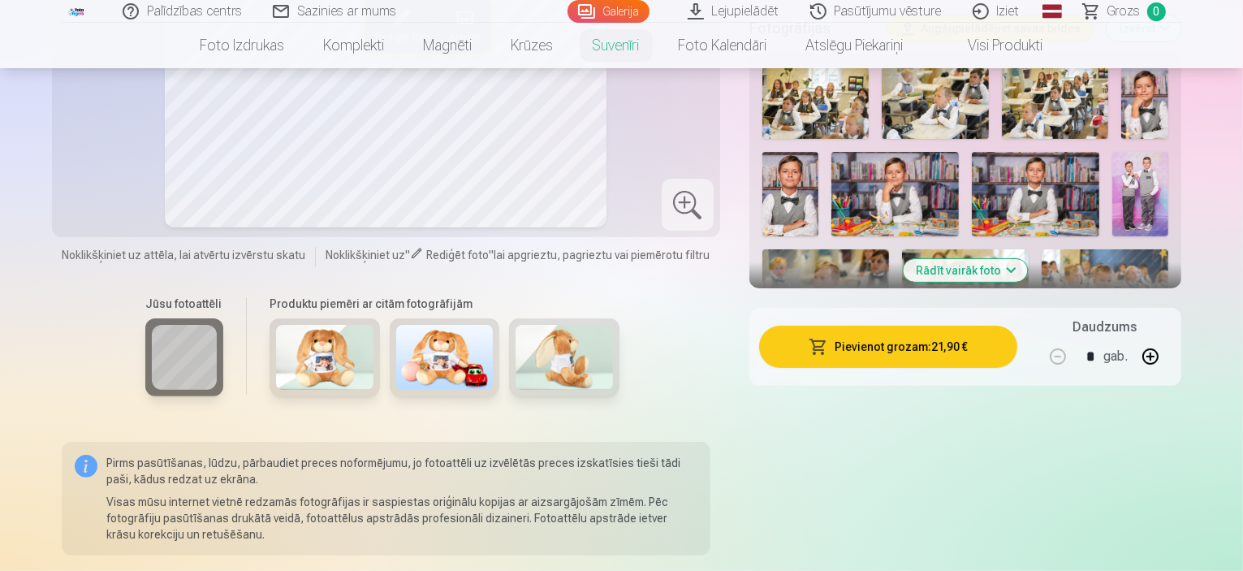
scroll to position [406, 0]
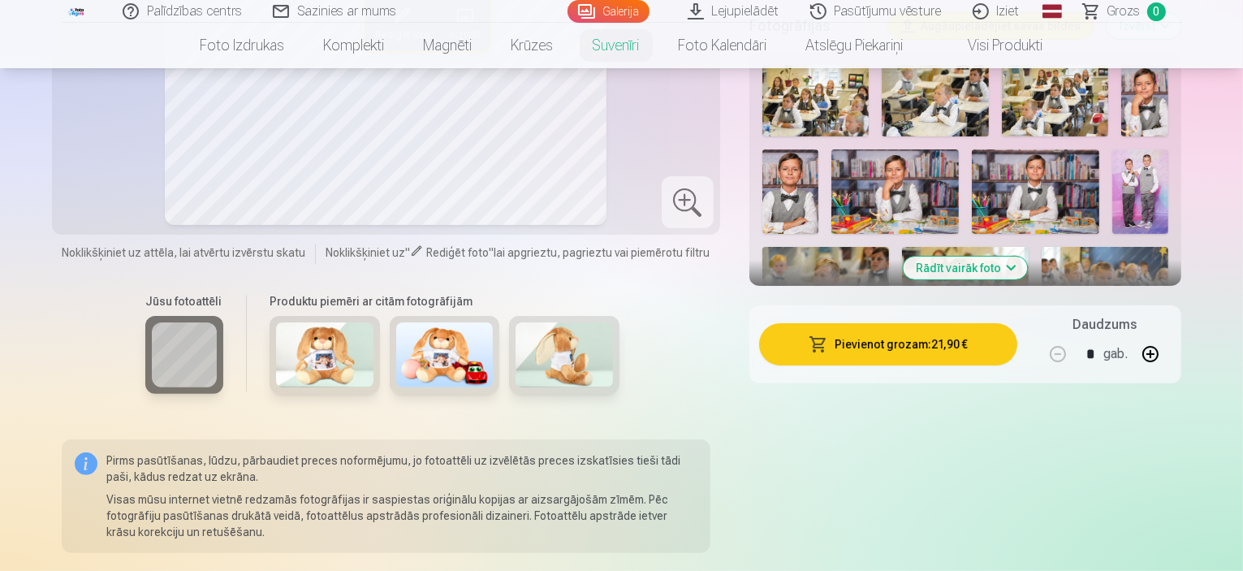
click at [533, 337] on img at bounding box center [563, 354] width 97 height 65
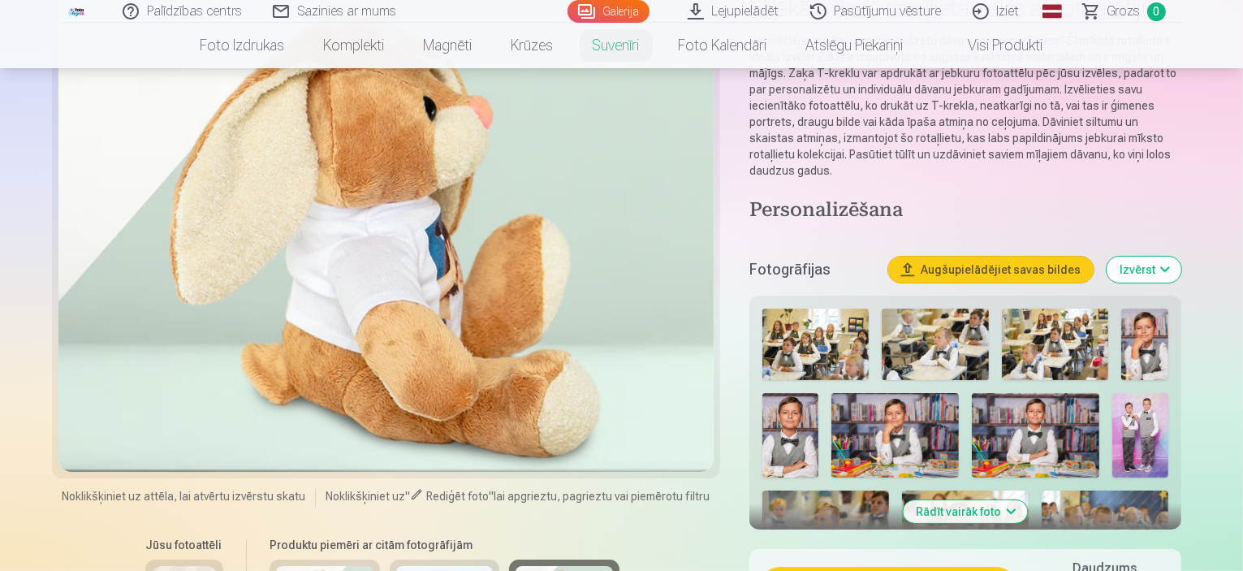
click at [441, 394] on div at bounding box center [385, 228] width 655 height 488
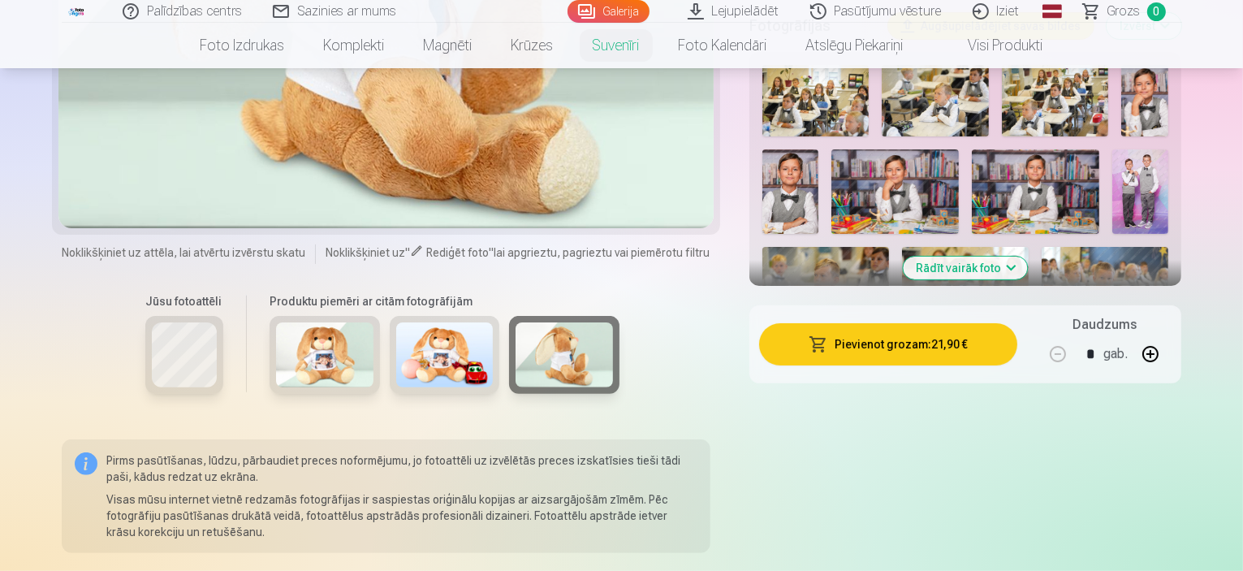
click at [441, 394] on div at bounding box center [444, 363] width 363 height 94
click at [438, 381] on img at bounding box center [444, 354] width 97 height 65
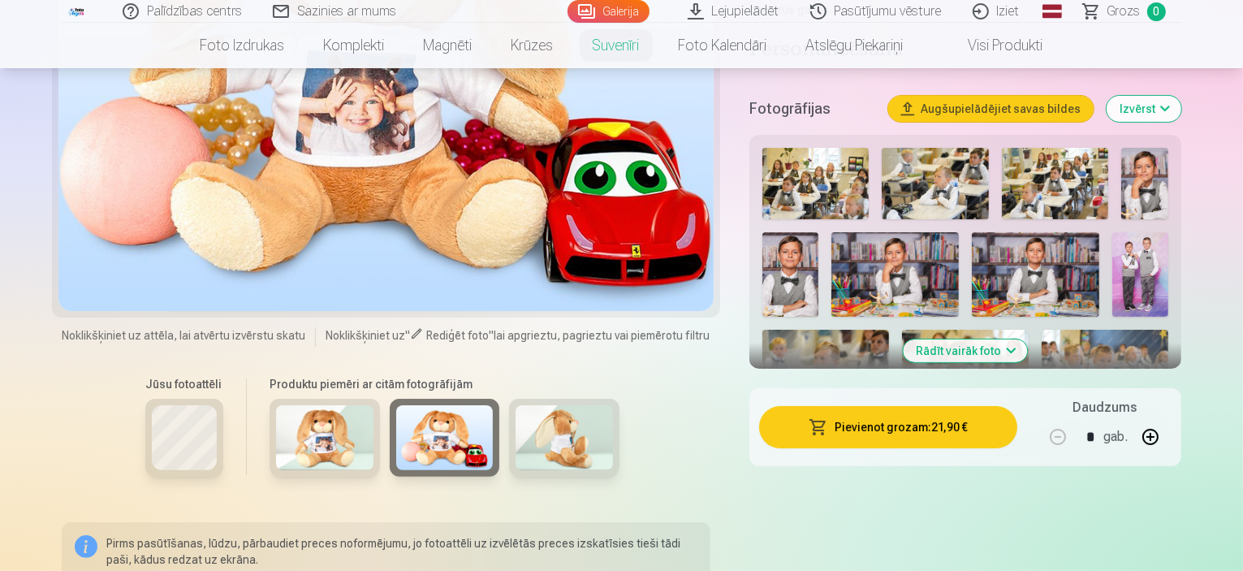
scroll to position [325, 0]
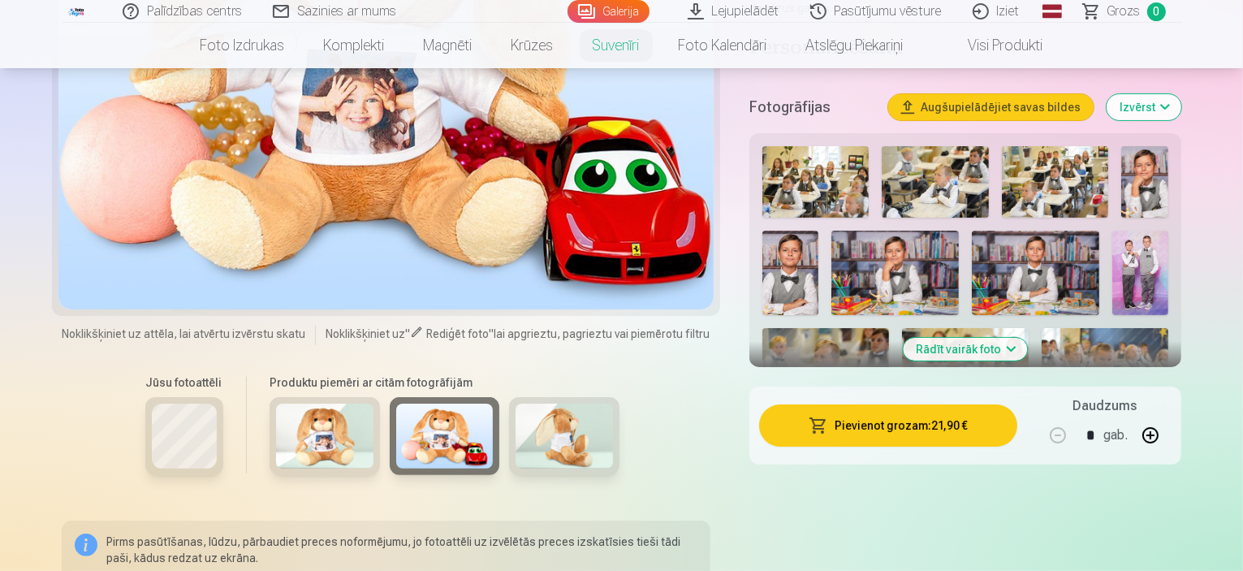
click at [308, 450] on img at bounding box center [324, 435] width 97 height 65
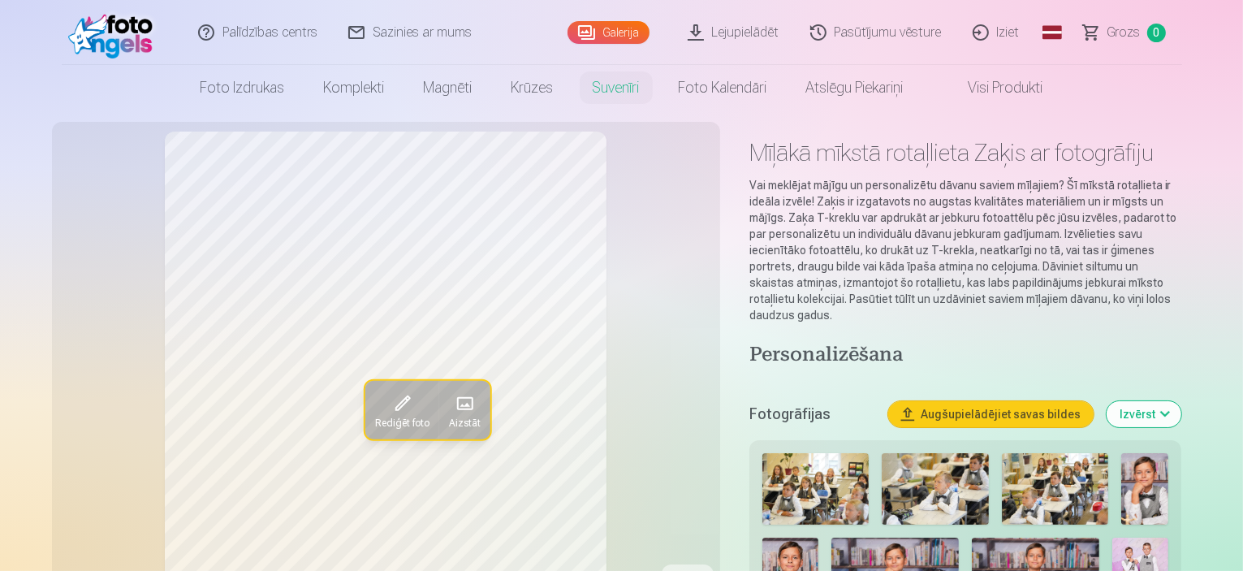
scroll to position [0, 0]
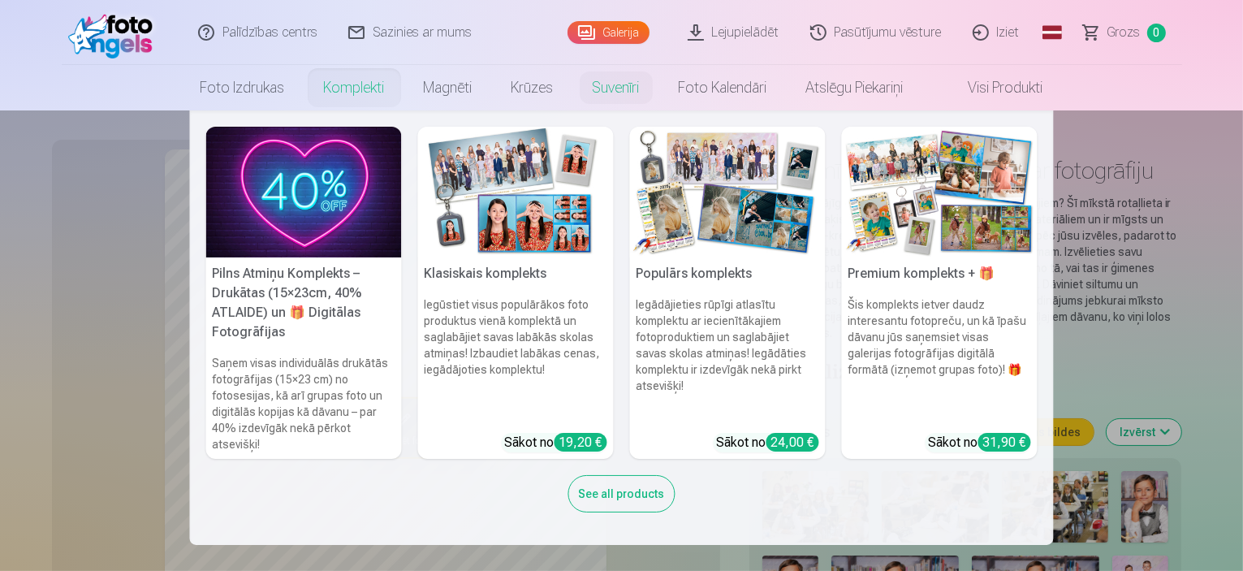
click at [357, 83] on link "Komplekti" at bounding box center [354, 87] width 100 height 45
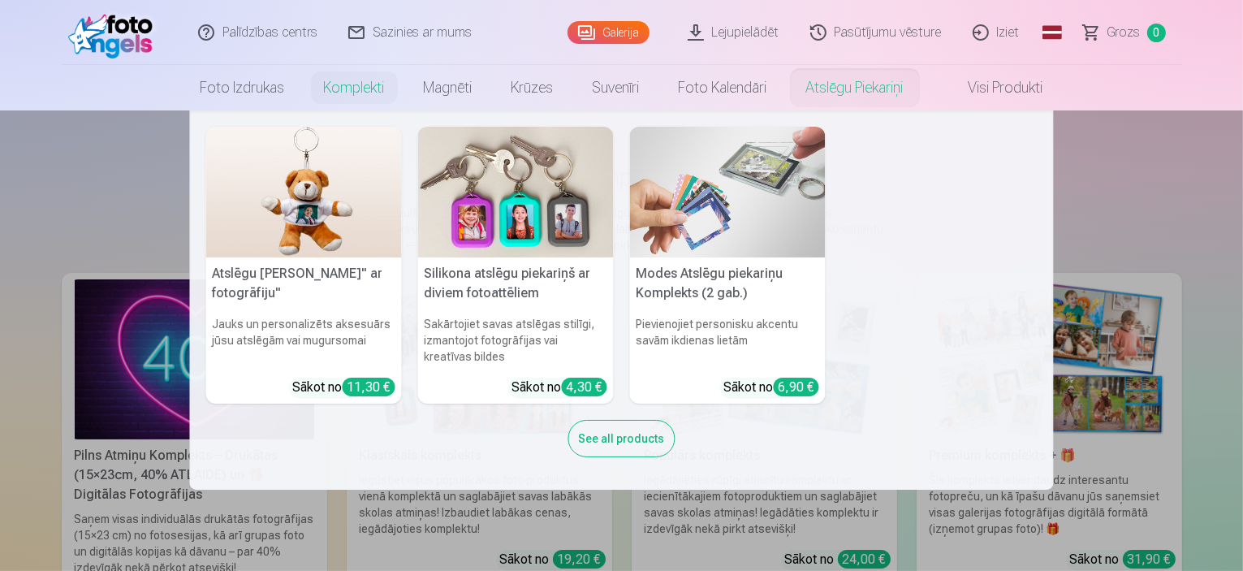
click at [304, 213] on img at bounding box center [304, 192] width 196 height 131
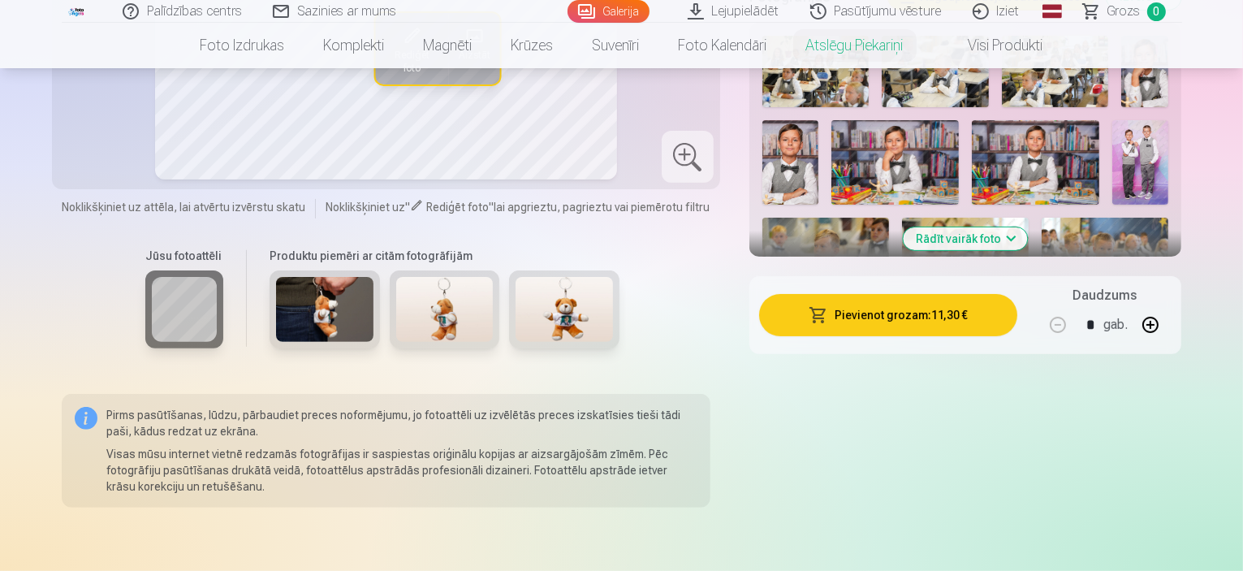
scroll to position [487, 0]
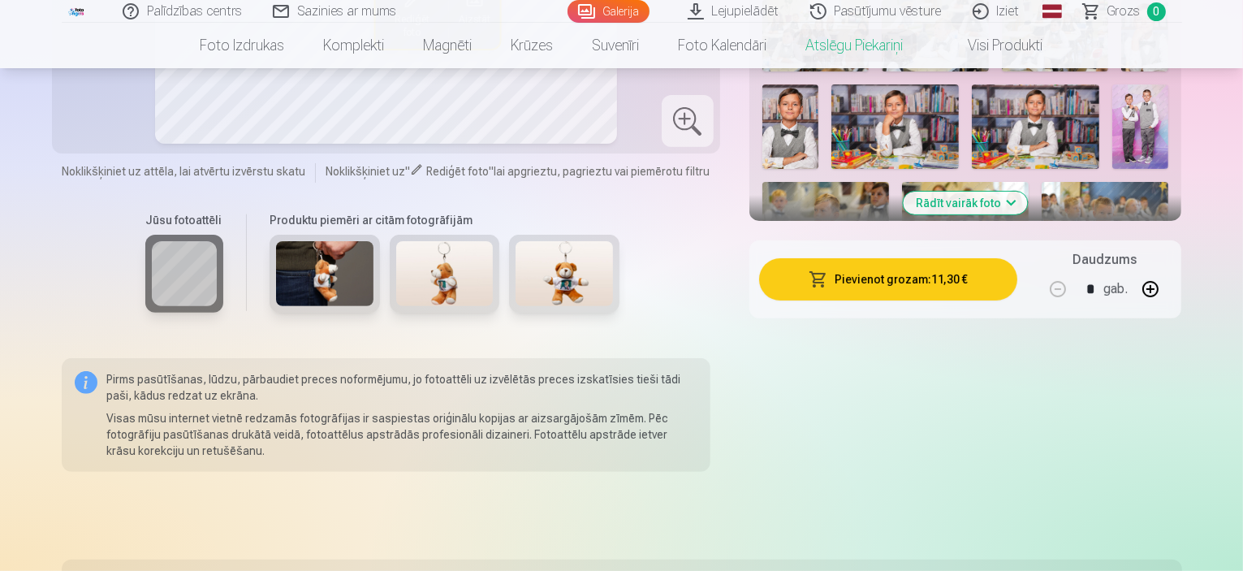
click at [317, 281] on img at bounding box center [324, 273] width 97 height 65
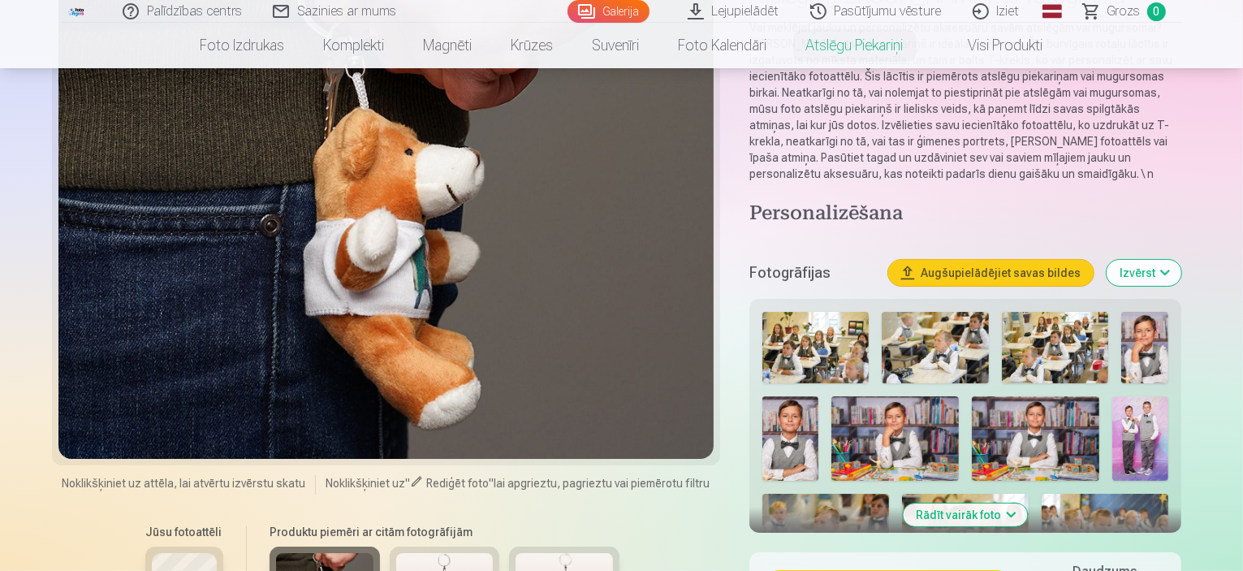
scroll to position [325, 0]
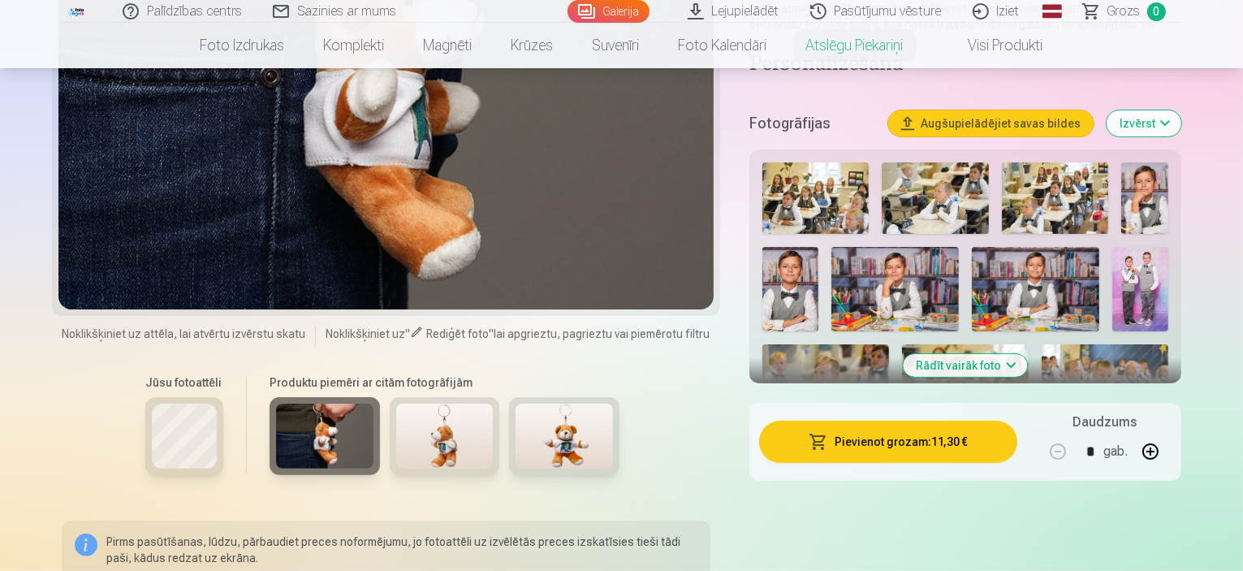
click at [399, 394] on div "Produktu piemēri ar citām fotogrāfijām" at bounding box center [444, 432] width 382 height 136
click at [406, 410] on img at bounding box center [444, 435] width 97 height 65
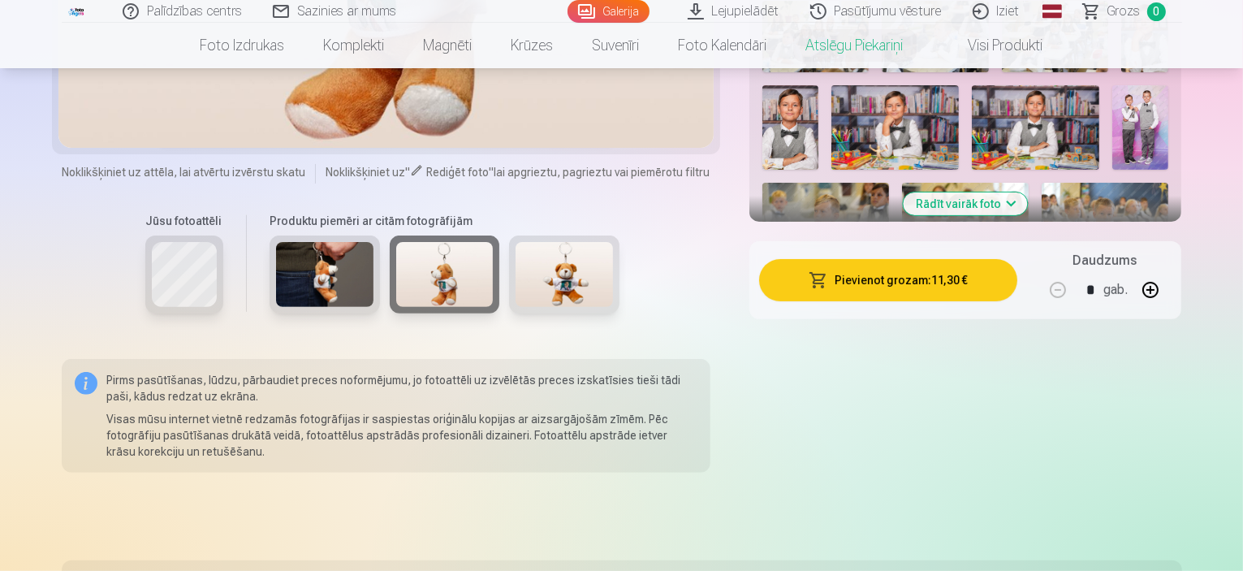
scroll to position [487, 0]
click at [515, 286] on img at bounding box center [563, 273] width 97 height 65
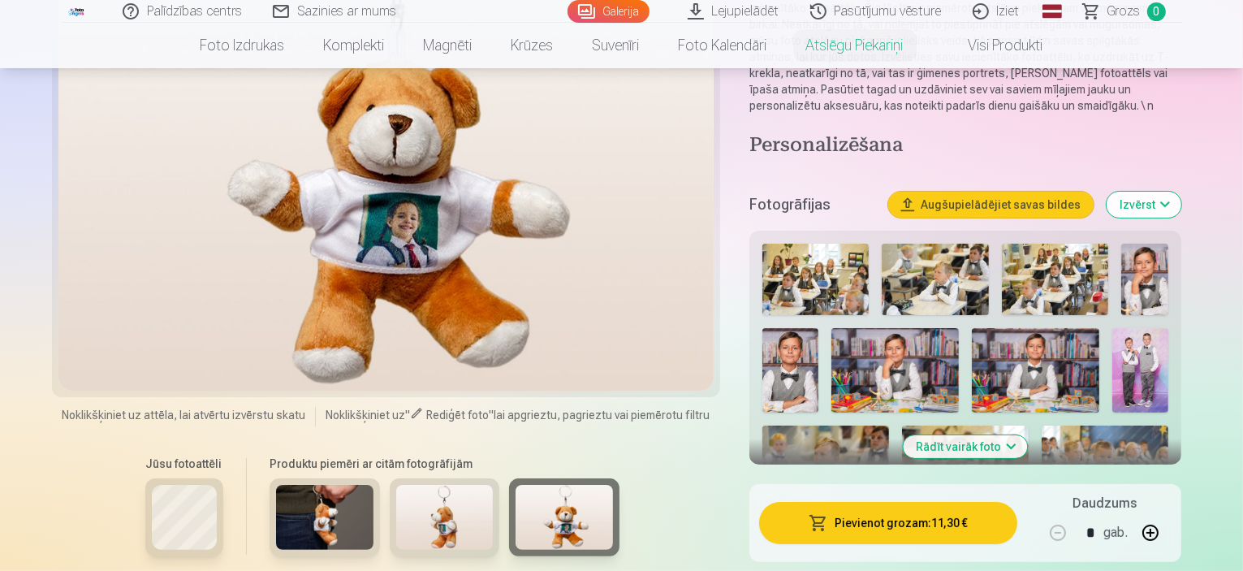
scroll to position [0, 0]
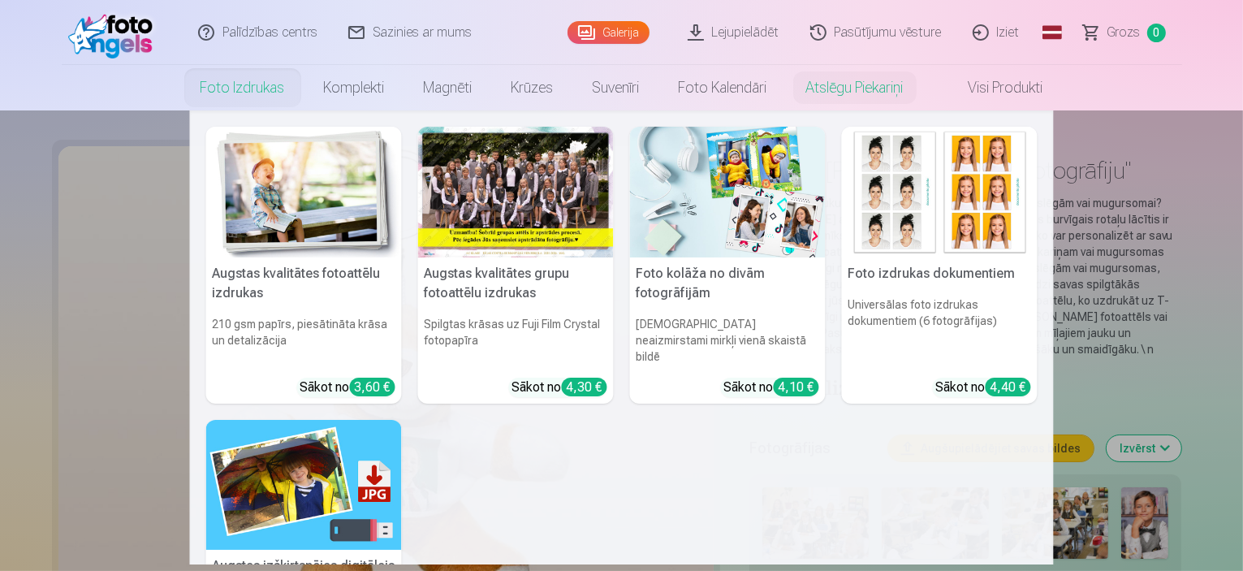
click at [248, 132] on img at bounding box center [304, 192] width 196 height 131
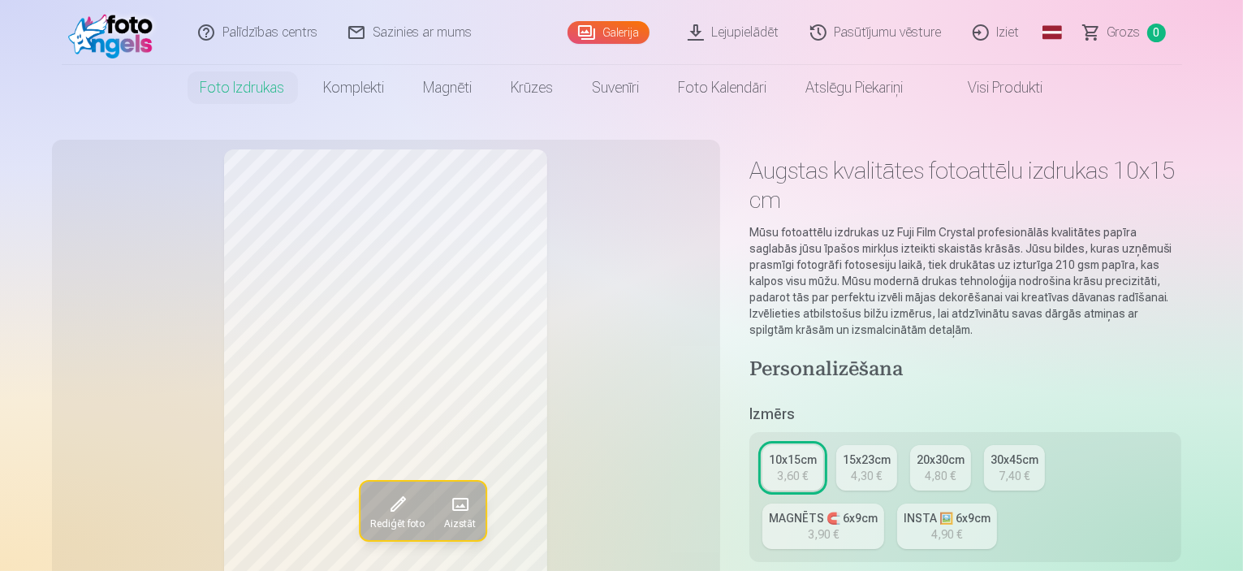
click at [877, 510] on div "MAGNĒTS 🧲 6x9cm" at bounding box center [823, 518] width 109 height 16
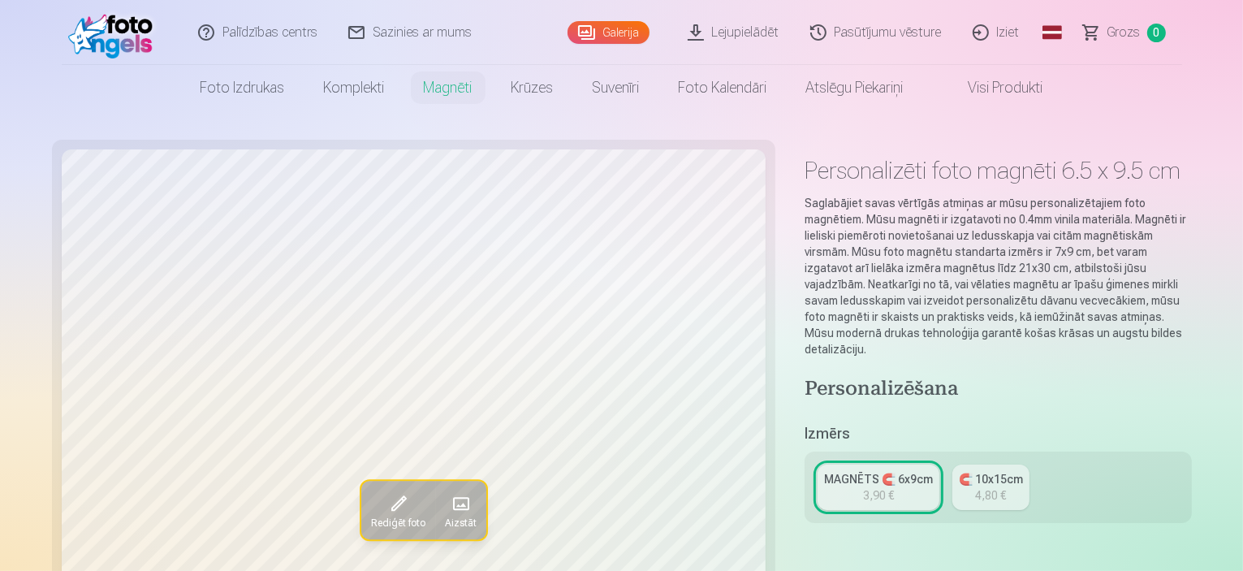
click at [976, 487] on div "4,80 €" at bounding box center [991, 495] width 31 height 16
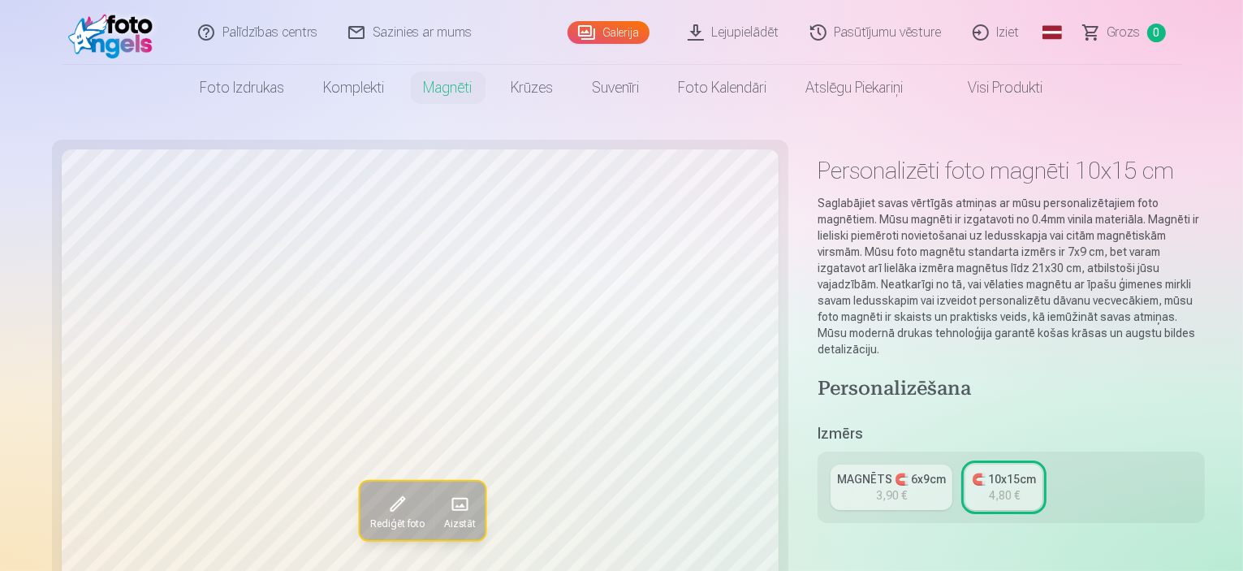
click at [818, 463] on div "MAGNĒTS 🧲 6x9cm 3,90 € 🧲 10x15cm 4,80 €" at bounding box center [1010, 486] width 387 height 71
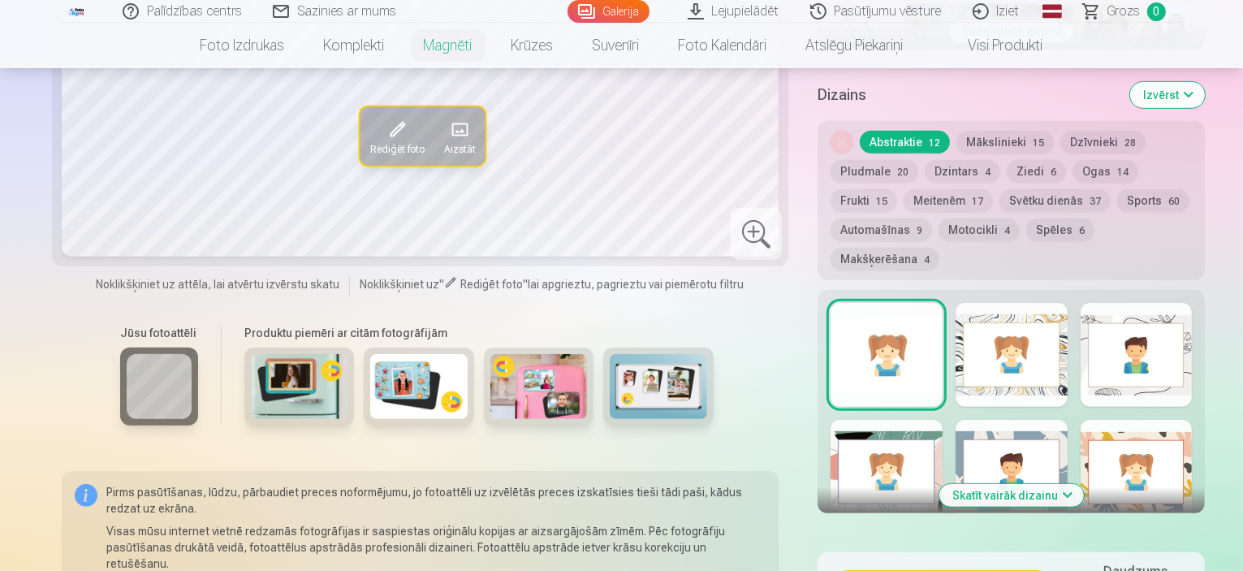
scroll to position [812, 0]
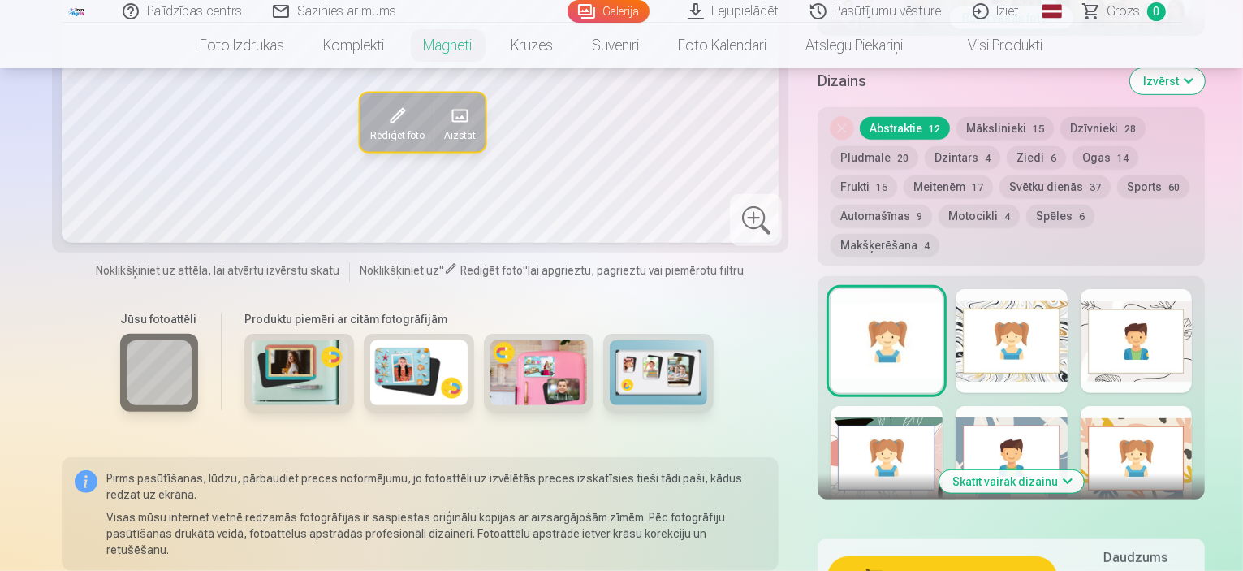
click at [370, 340] on img at bounding box center [418, 372] width 97 height 65
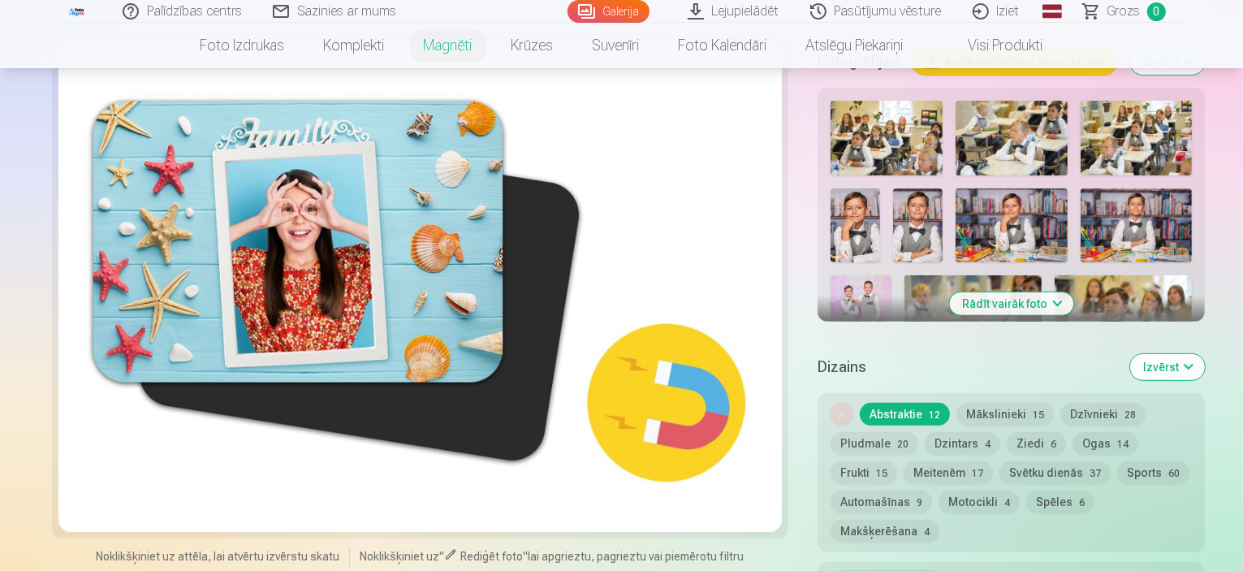
scroll to position [406, 0]
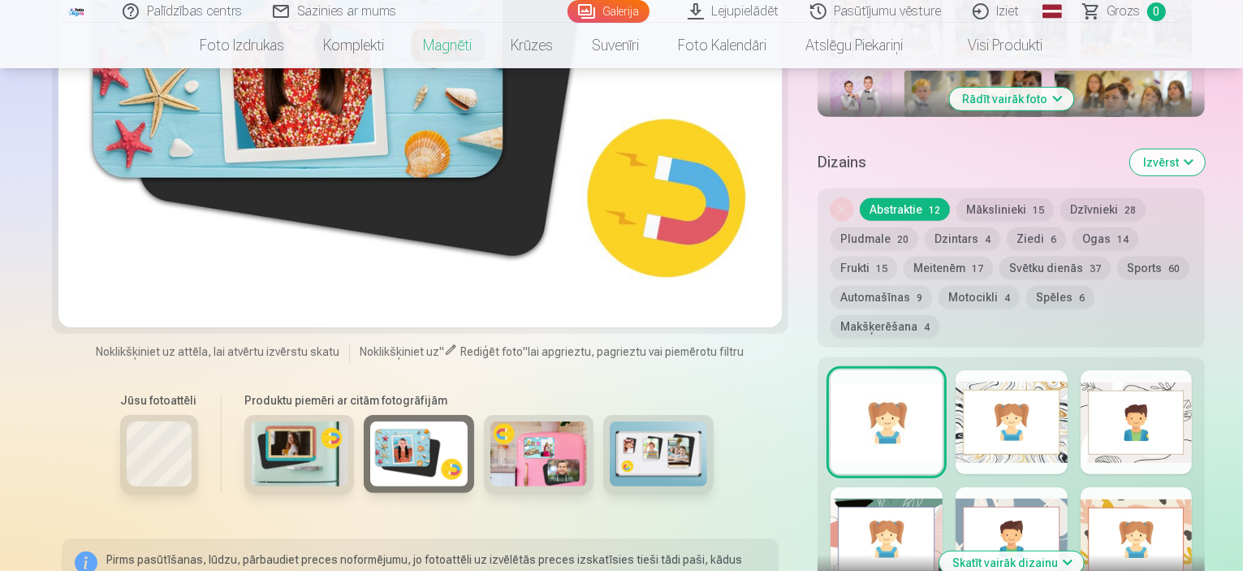
click at [261, 421] on img at bounding box center [299, 453] width 97 height 65
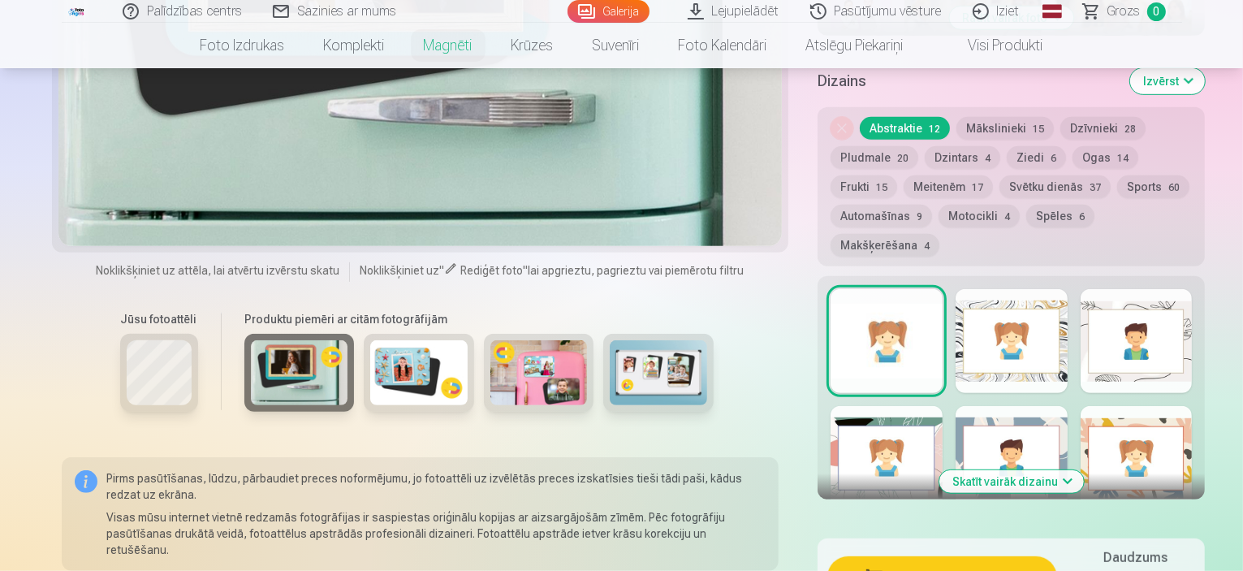
click at [610, 340] on img at bounding box center [658, 372] width 97 height 65
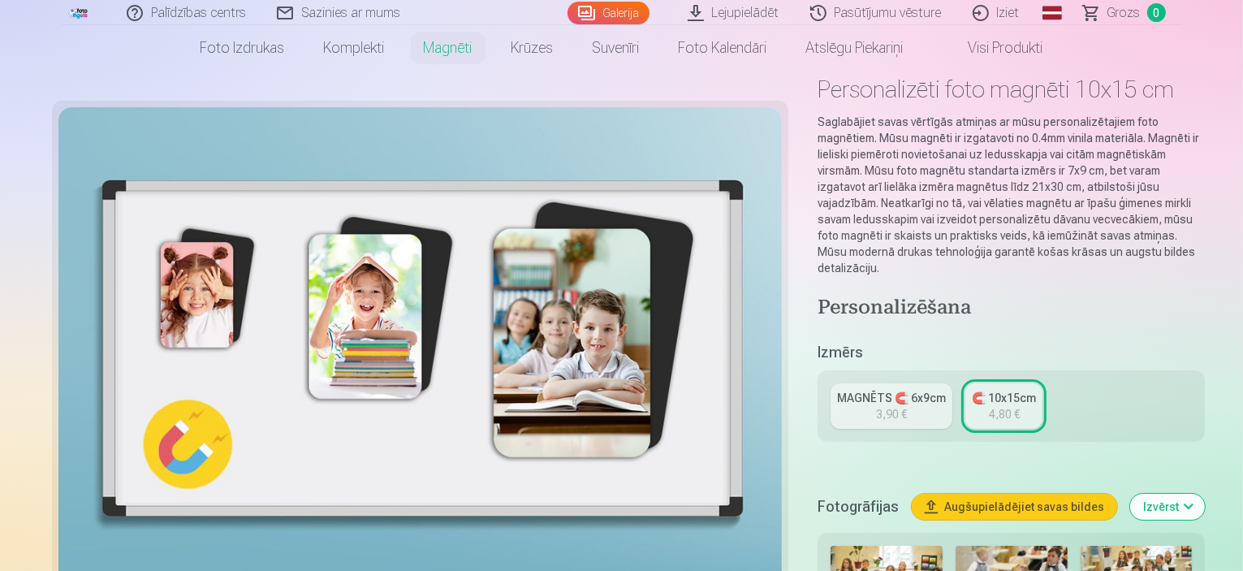
scroll to position [0, 0]
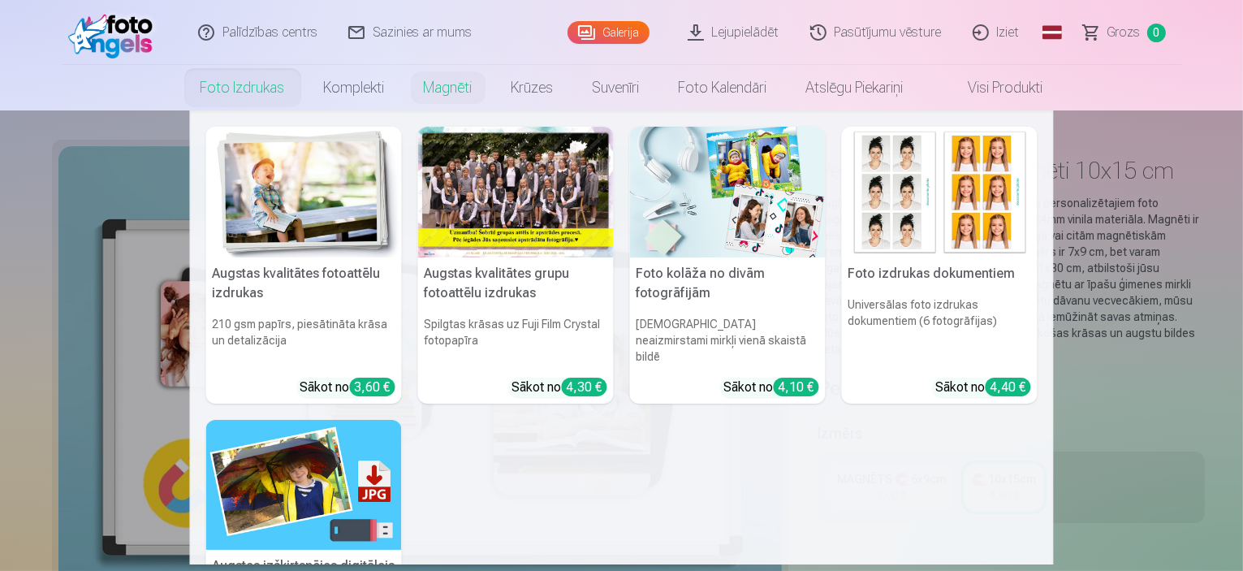
click at [227, 84] on link "Foto izdrukas" at bounding box center [242, 87] width 123 height 45
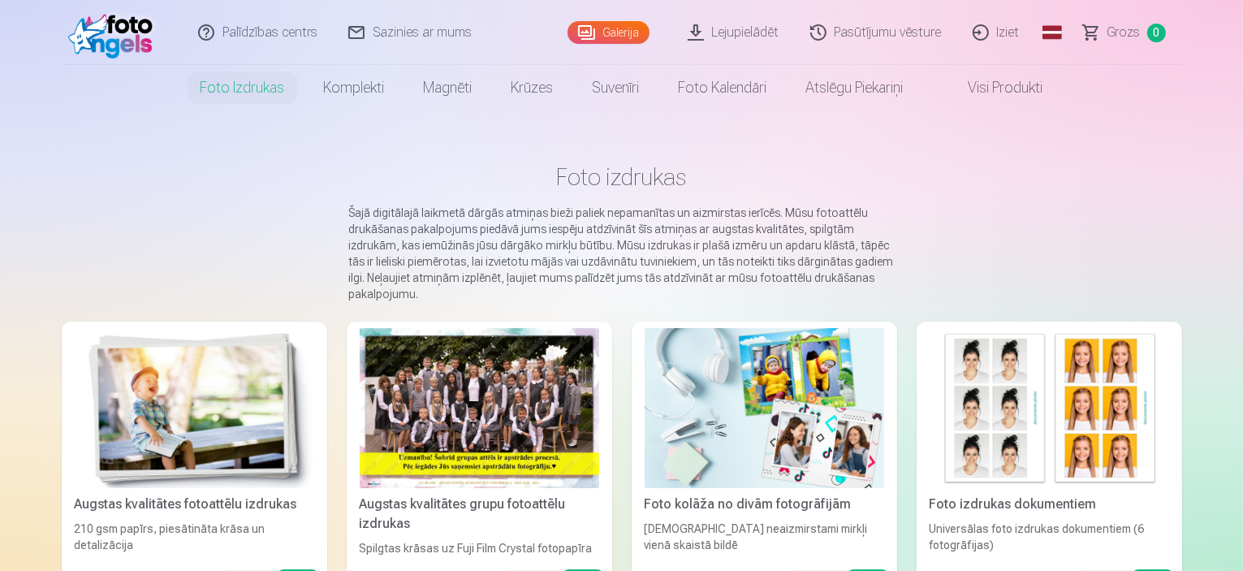
click at [614, 38] on link "Galerija" at bounding box center [608, 32] width 82 height 23
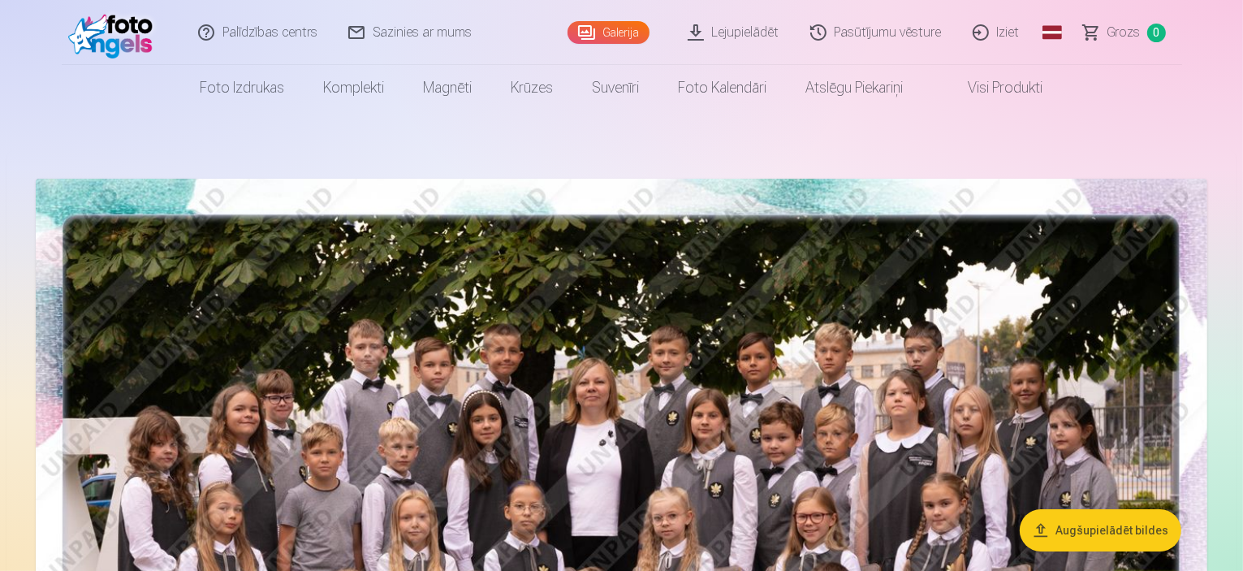
click at [282, 34] on link "Palīdzības centrs" at bounding box center [258, 32] width 150 height 65
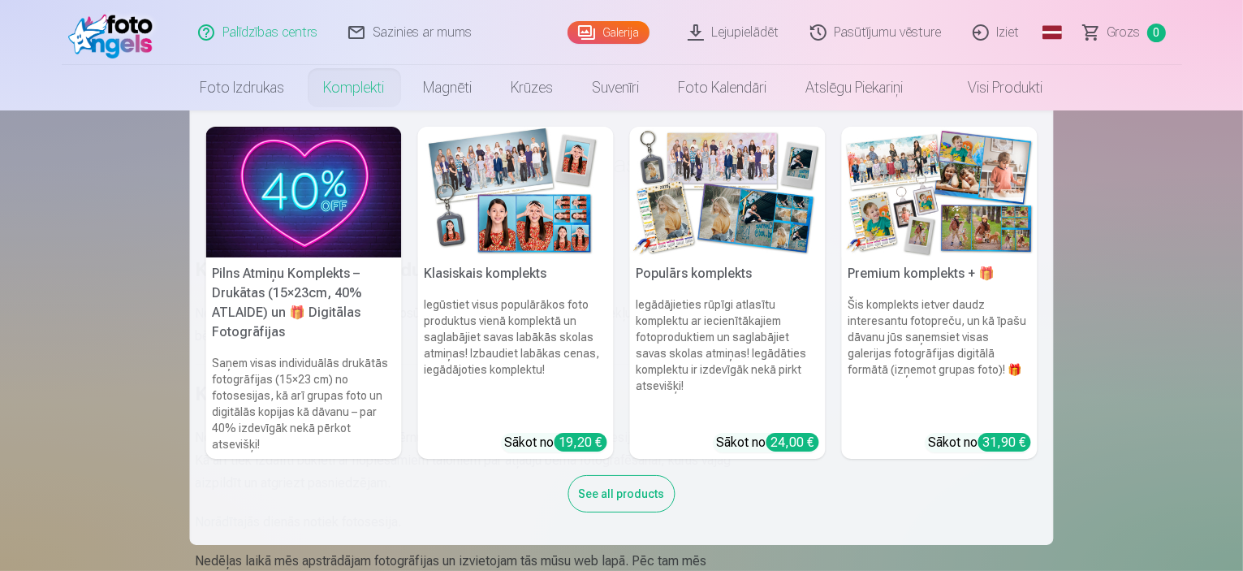
click at [355, 87] on link "Komplekti" at bounding box center [354, 87] width 100 height 45
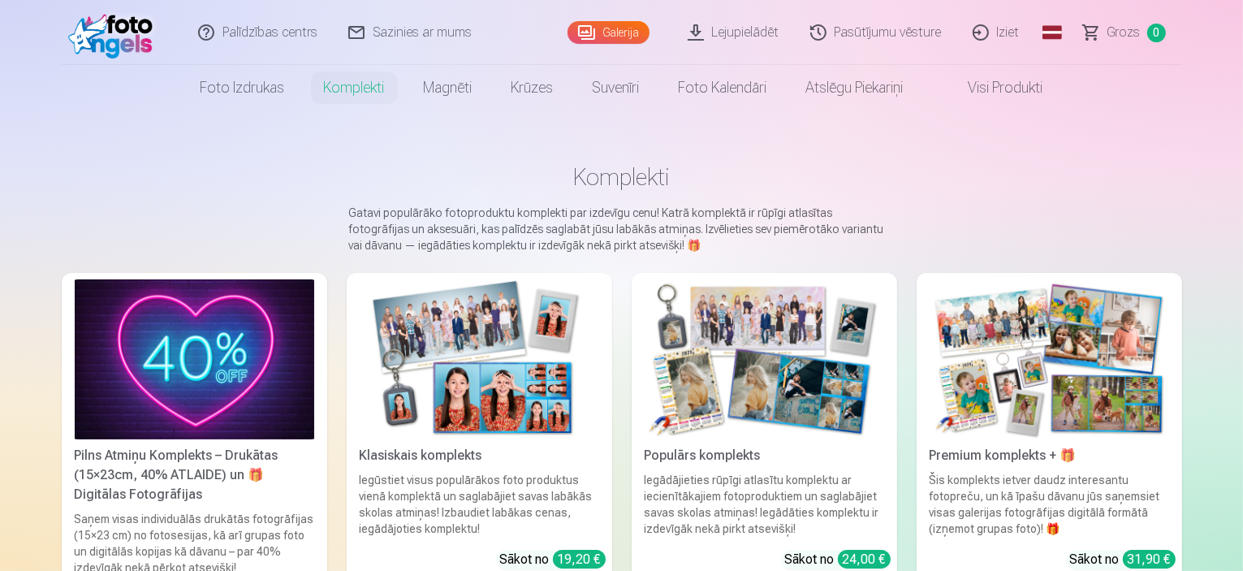
click at [1019, 80] on link "Visi produkti" at bounding box center [993, 87] width 140 height 45
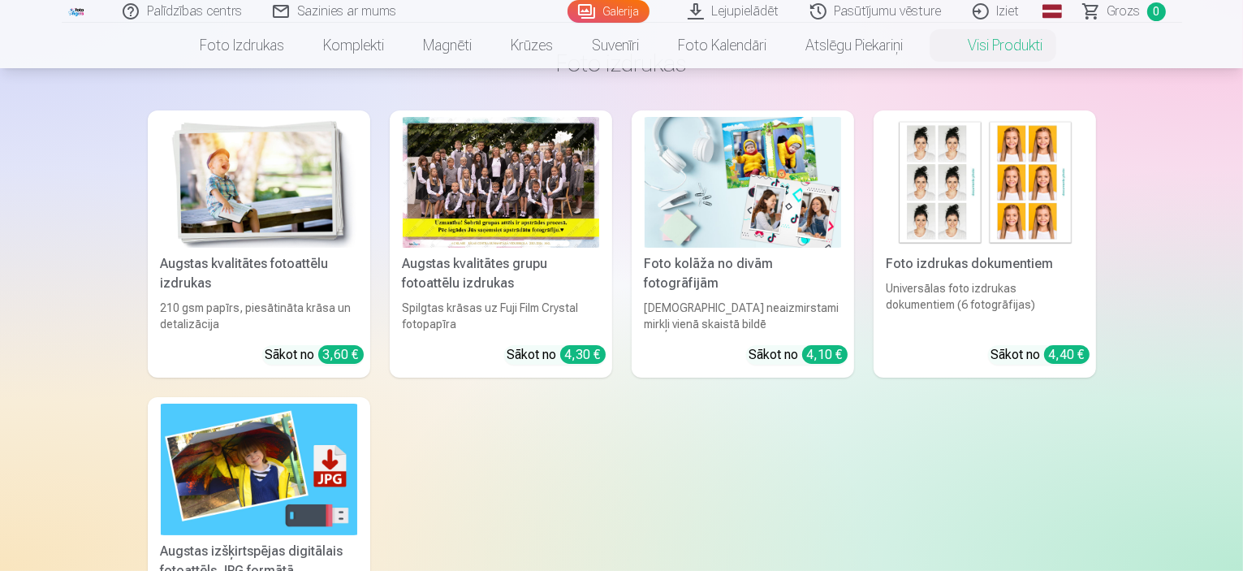
scroll to position [81, 0]
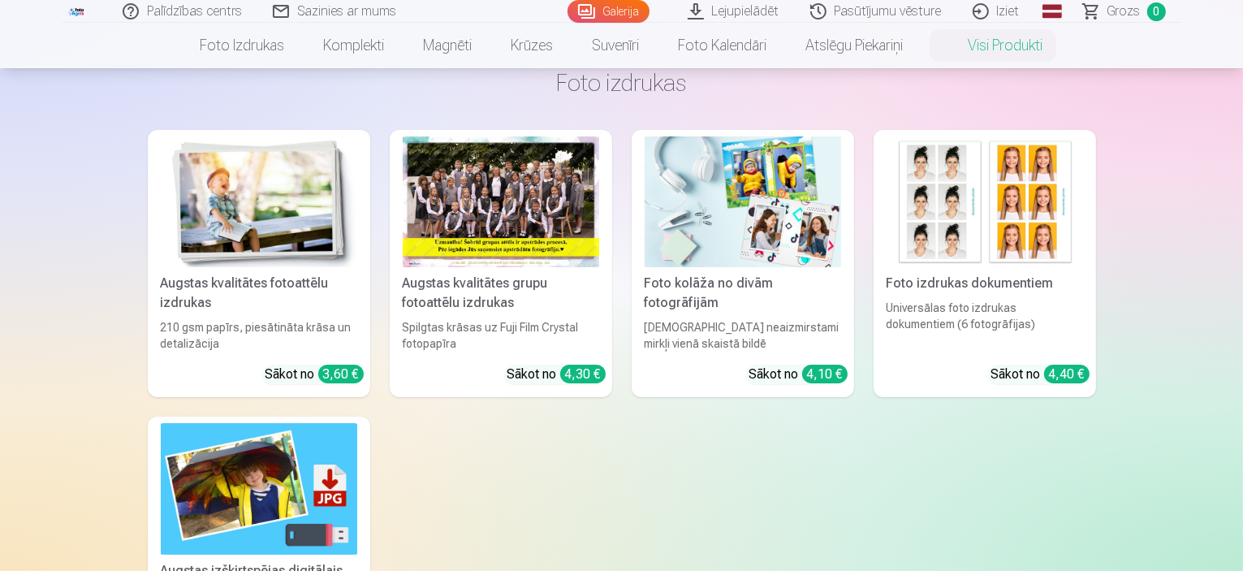
click at [455, 219] on div at bounding box center [501, 201] width 196 height 131
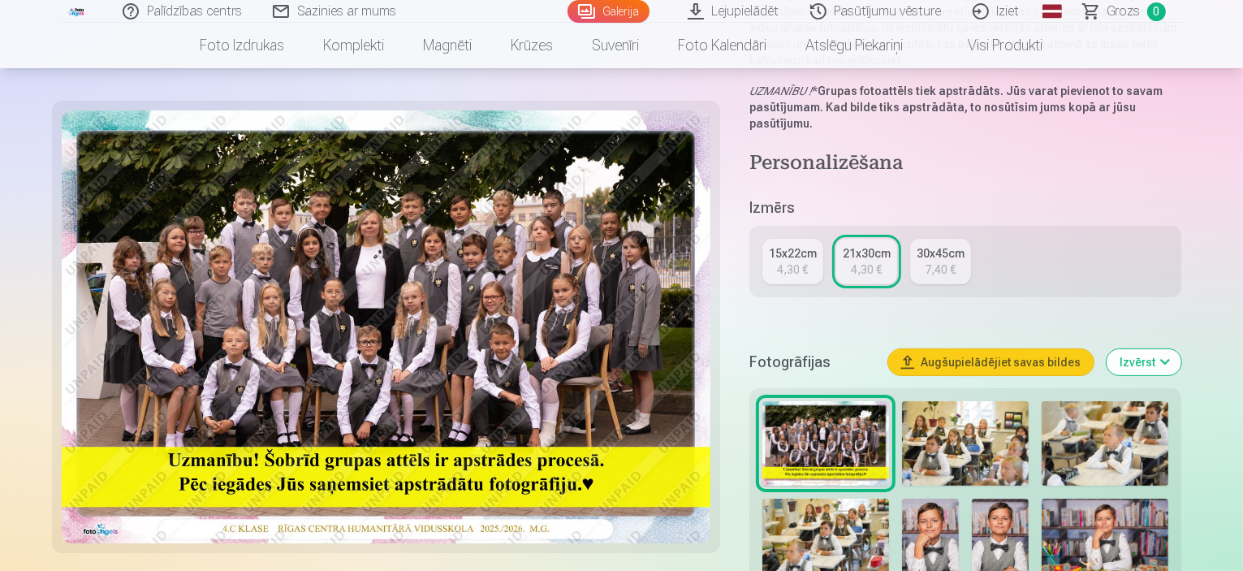
scroll to position [406, 0]
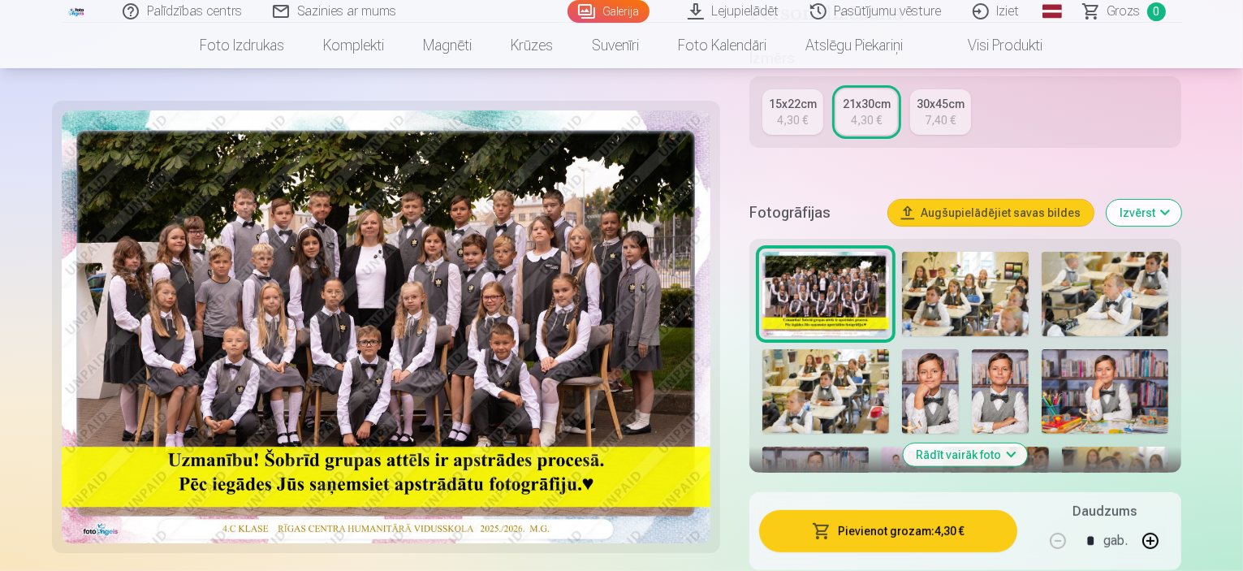
click at [966, 510] on button "Pievienot grozam : 4,30 €" at bounding box center [888, 531] width 259 height 42
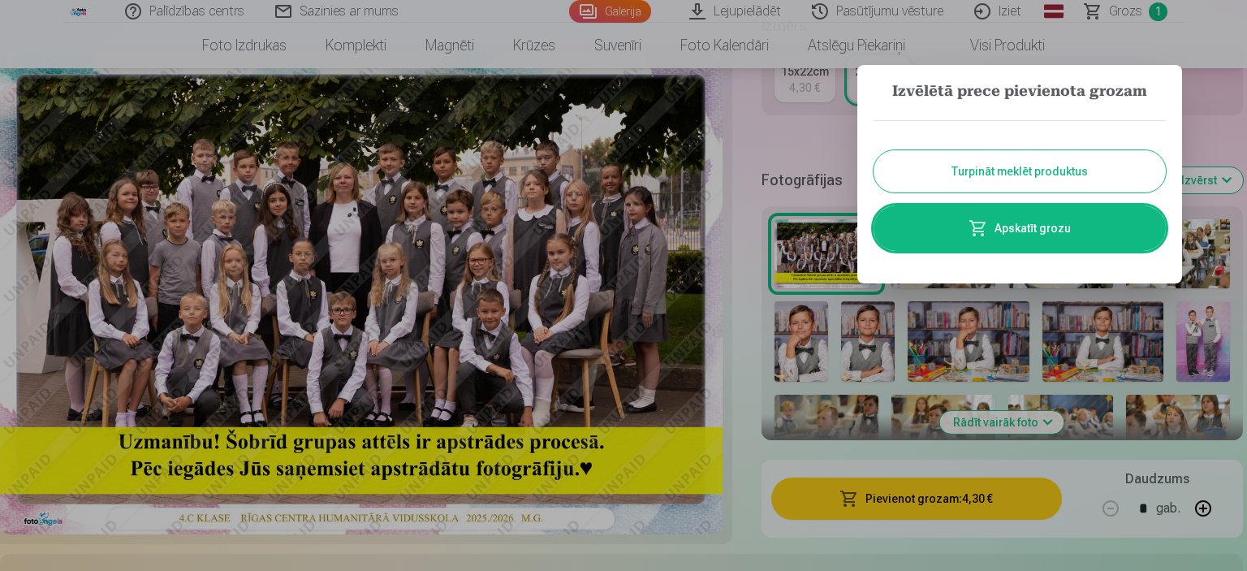
click at [989, 171] on button "Turpināt meklēt produktus" at bounding box center [1019, 171] width 292 height 42
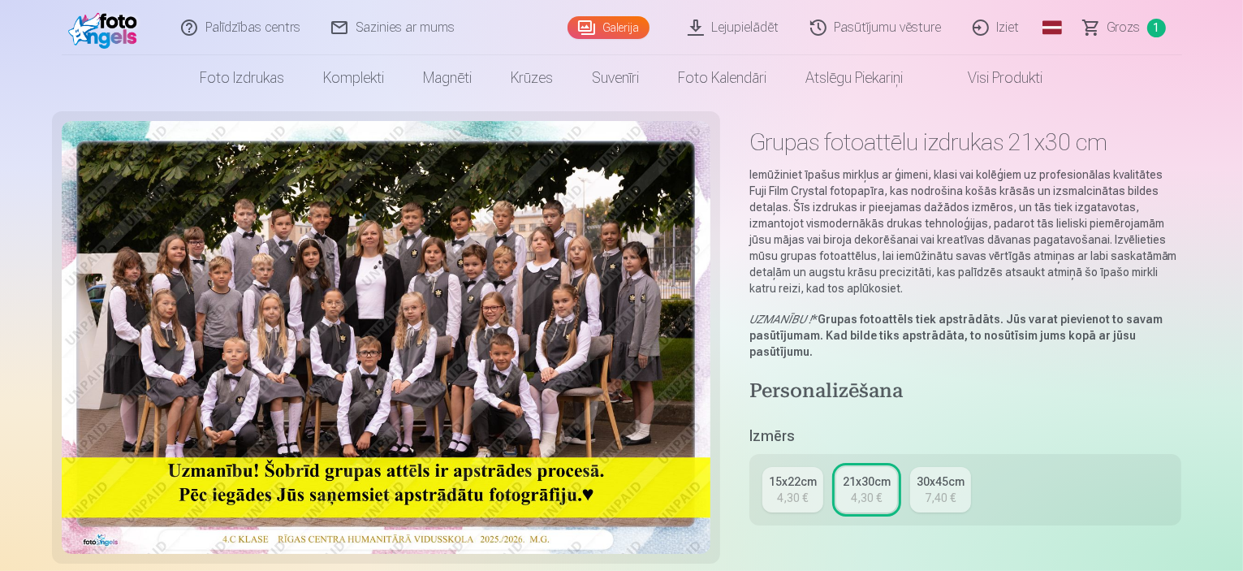
scroll to position [0, 0]
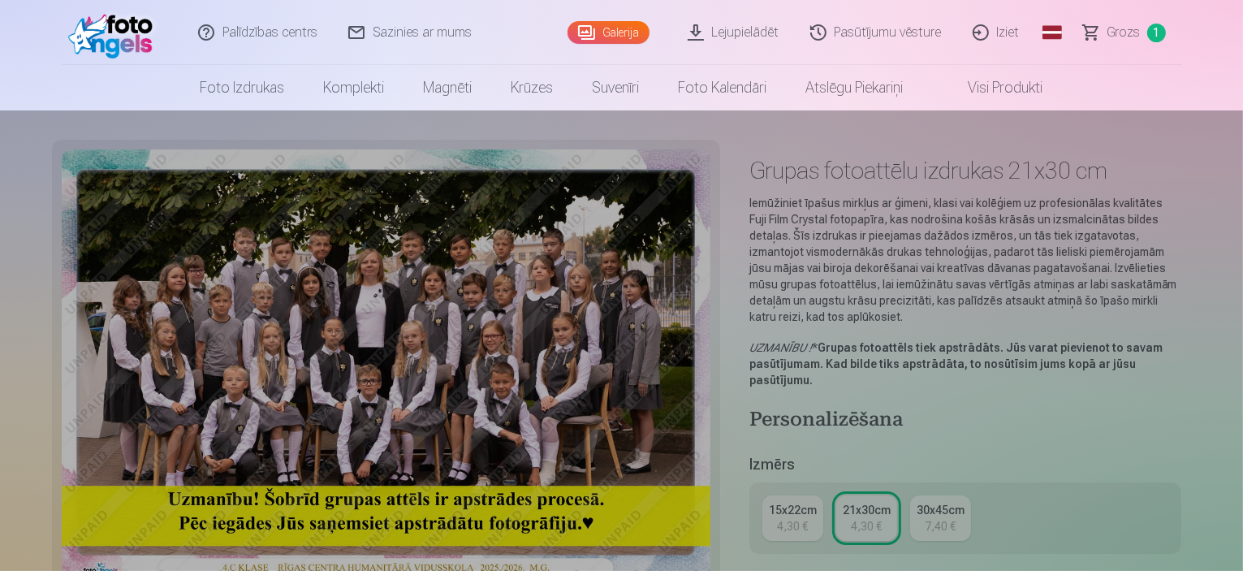
click at [342, 86] on link "Komplekti" at bounding box center [354, 87] width 100 height 45
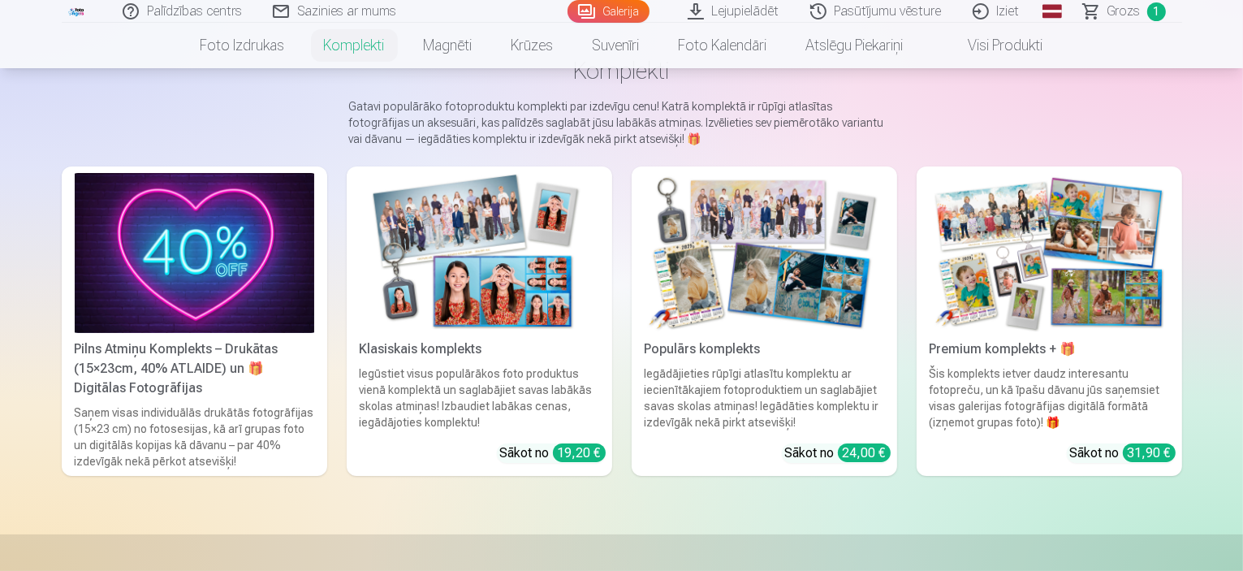
scroll to position [81, 0]
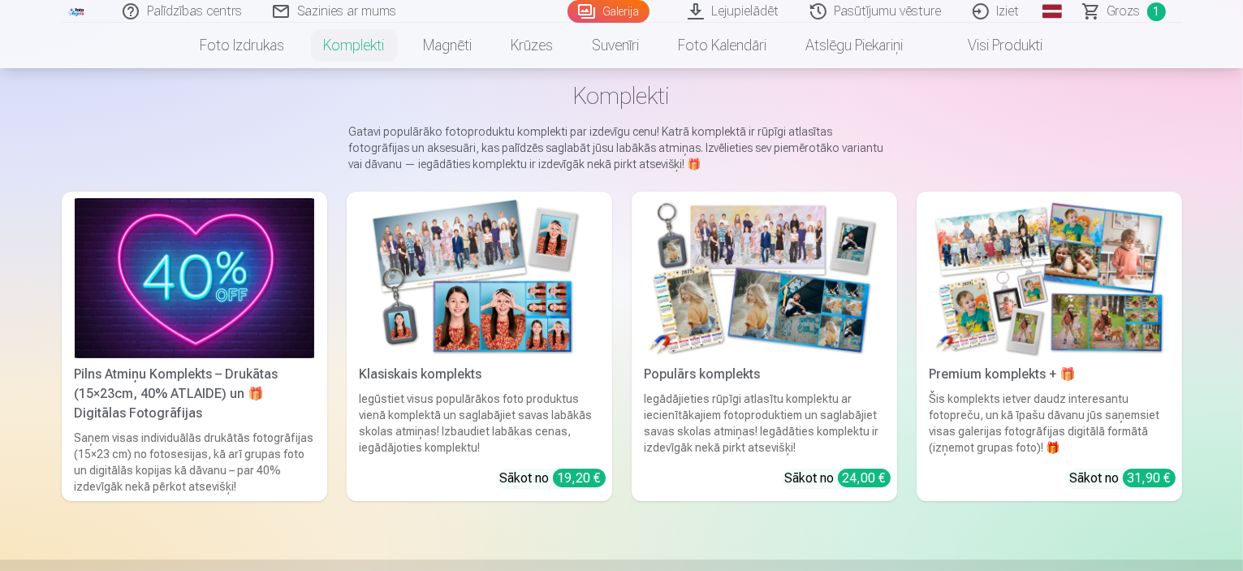
click at [826, 250] on img at bounding box center [763, 278] width 239 height 160
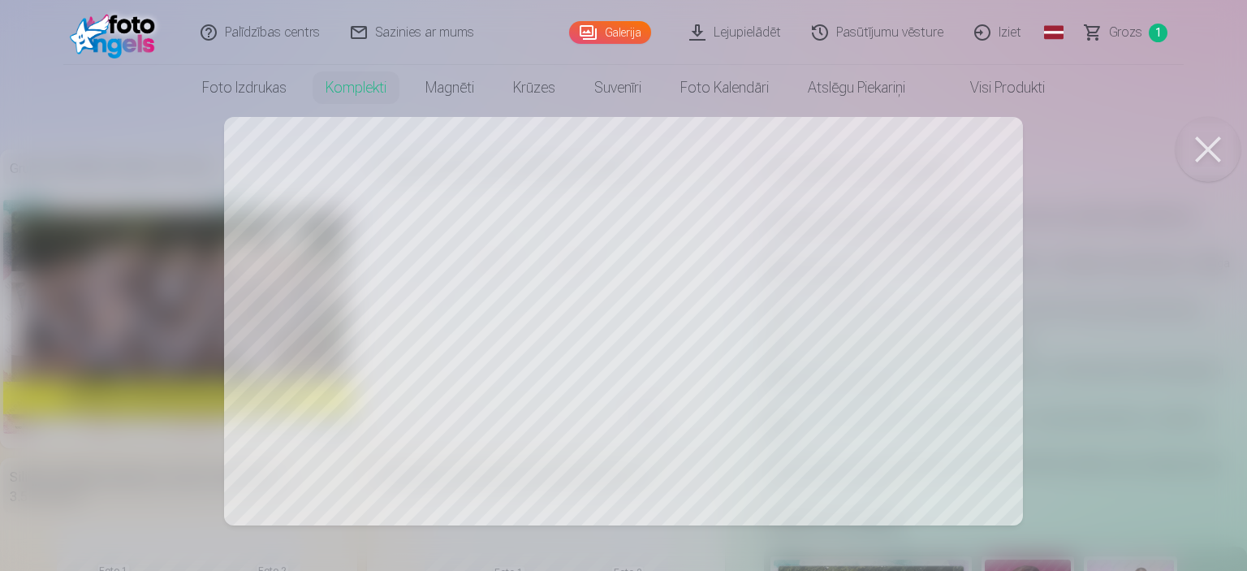
click at [442, 242] on div at bounding box center [623, 285] width 1247 height 571
click at [618, 263] on div at bounding box center [623, 285] width 1247 height 571
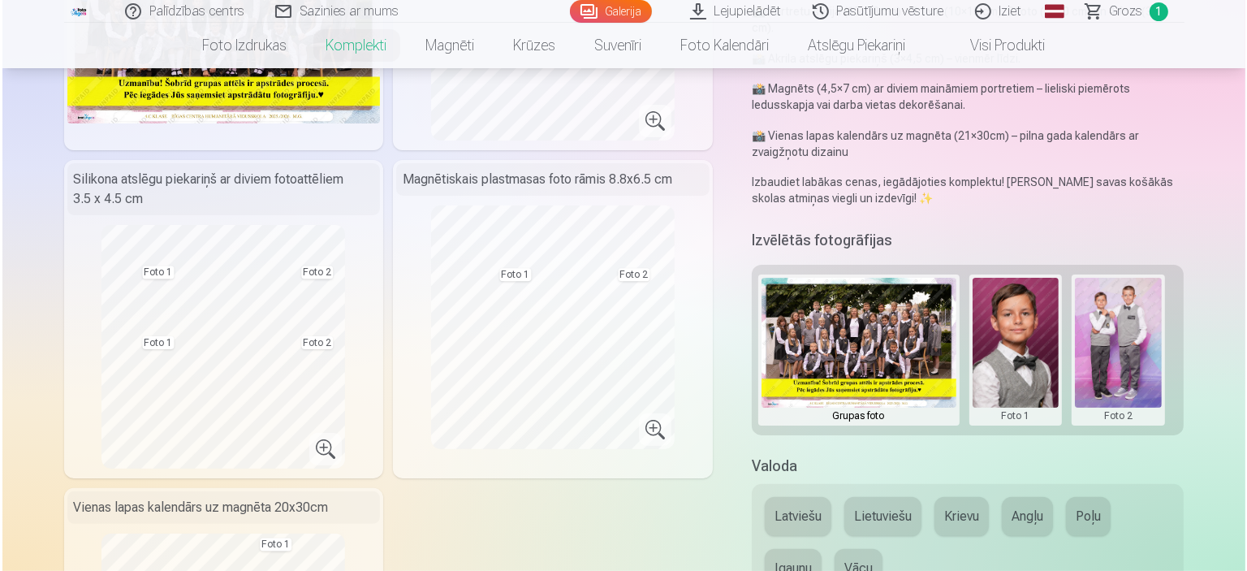
scroll to position [325, 0]
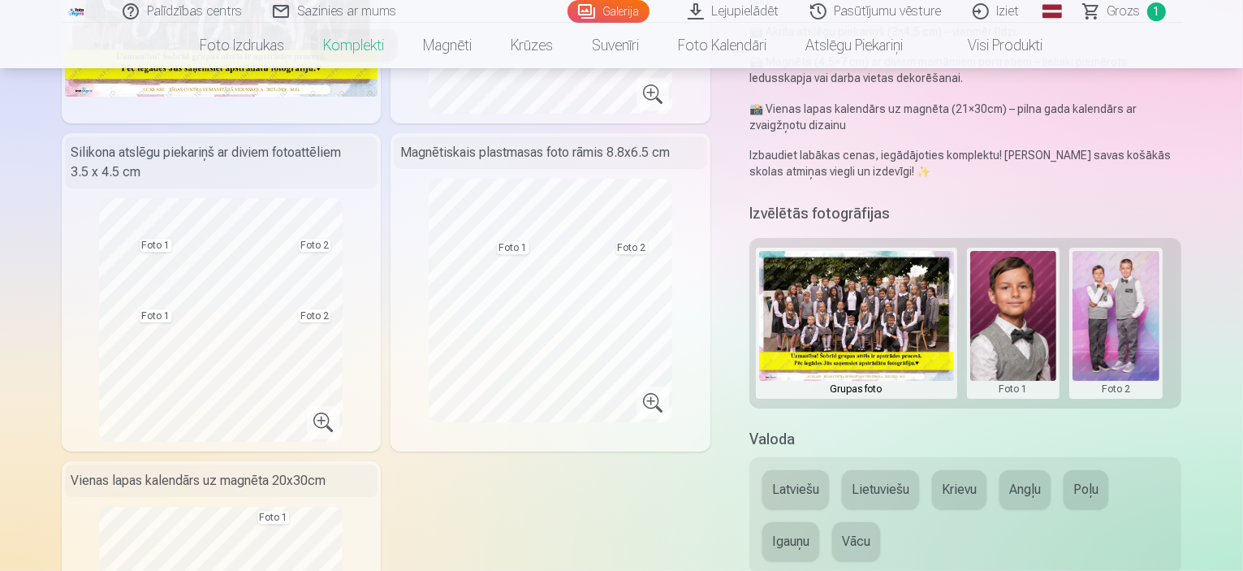
click at [1034, 281] on button at bounding box center [1013, 323] width 87 height 144
click at [1036, 288] on button "Nomainiet foto" at bounding box center [1025, 290] width 132 height 45
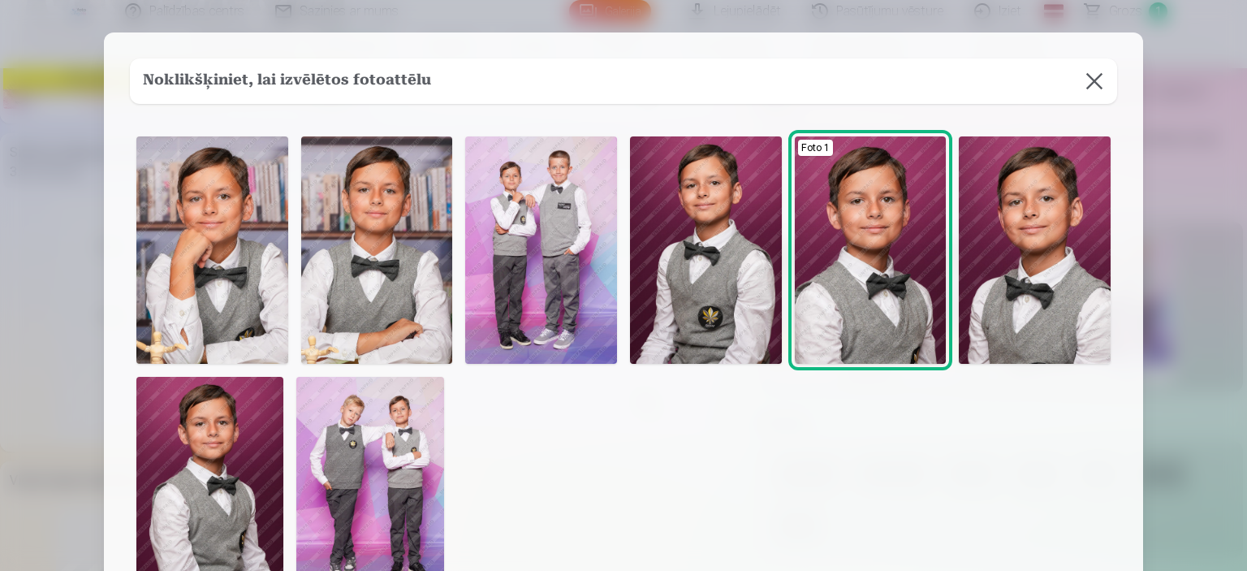
scroll to position [81, 0]
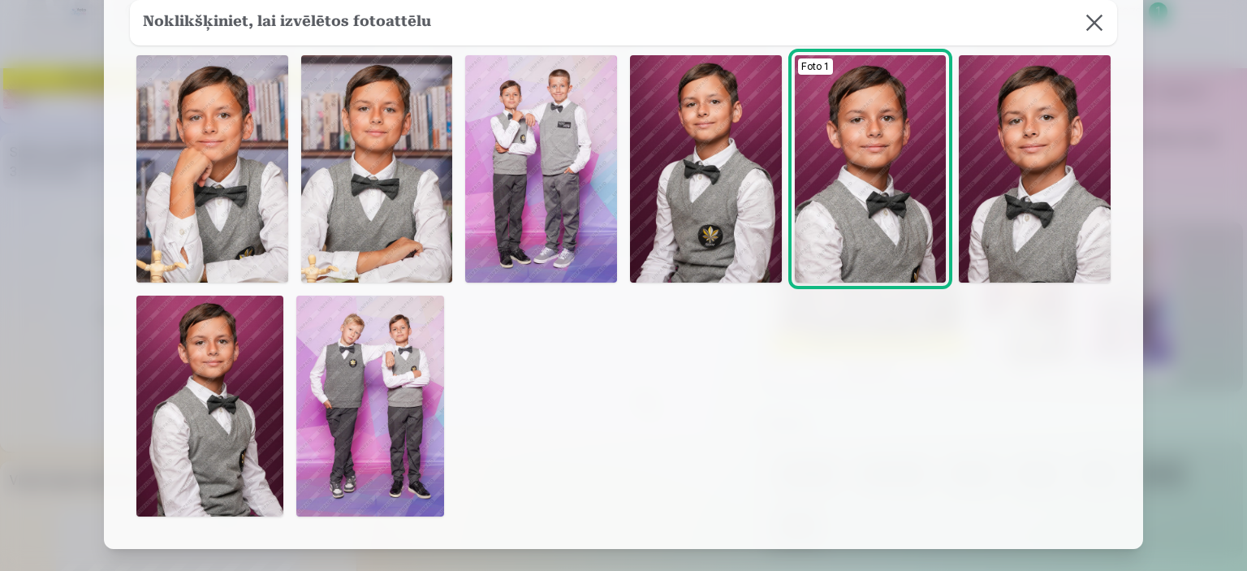
click at [588, 197] on img at bounding box center [541, 168] width 152 height 227
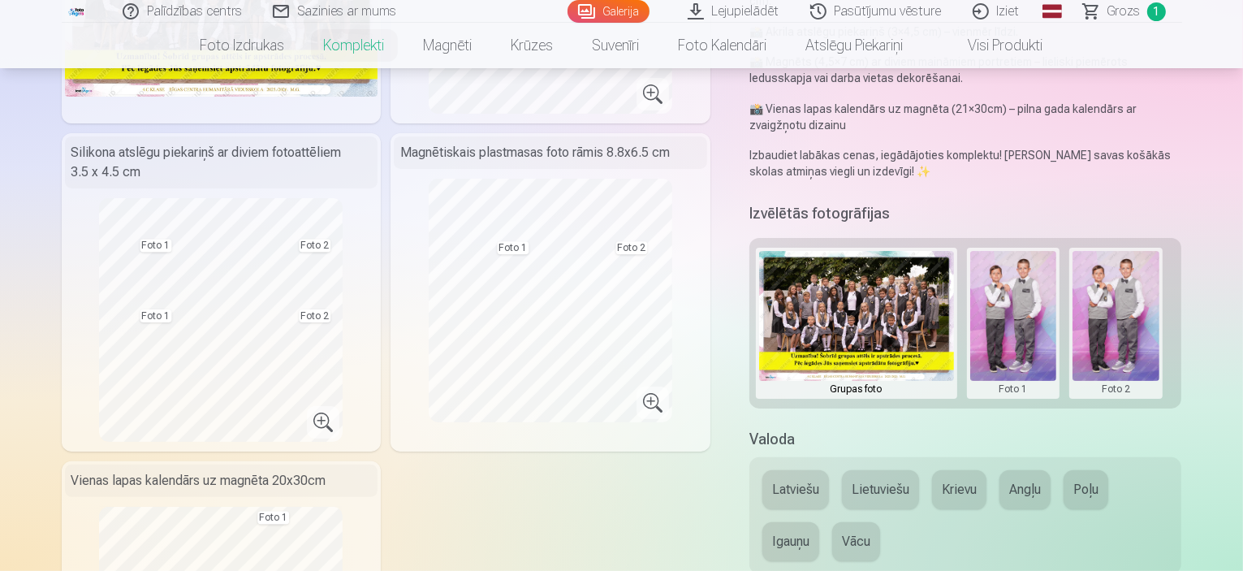
click at [1014, 289] on button at bounding box center [1013, 323] width 87 height 144
click at [1012, 282] on button "Nomainiet foto" at bounding box center [1025, 290] width 132 height 45
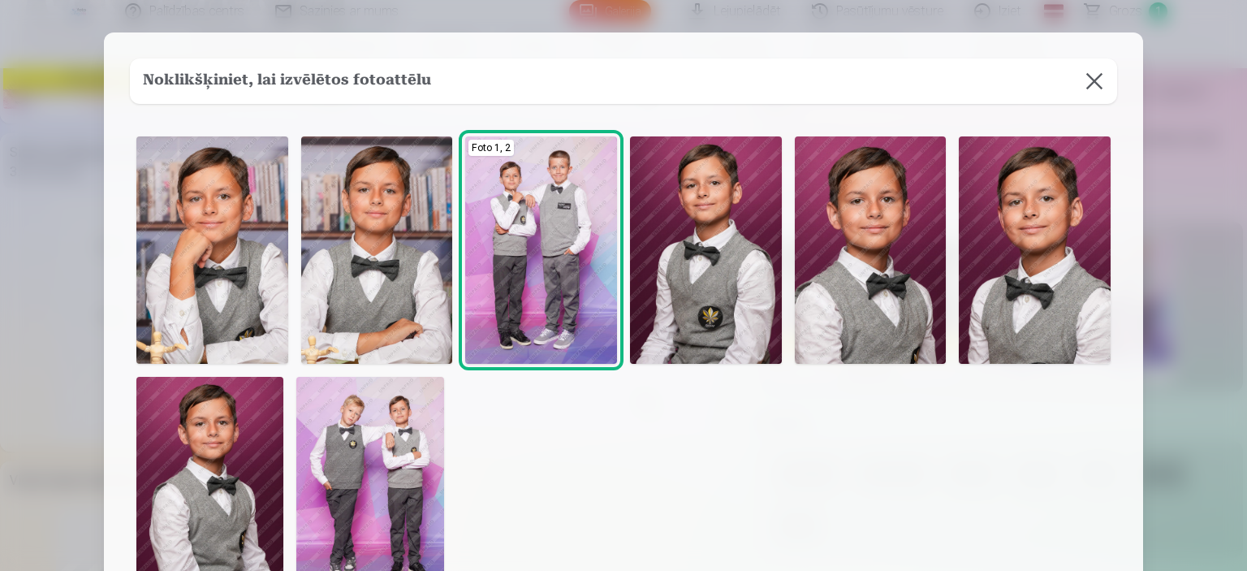
click at [669, 230] on img at bounding box center [706, 249] width 152 height 227
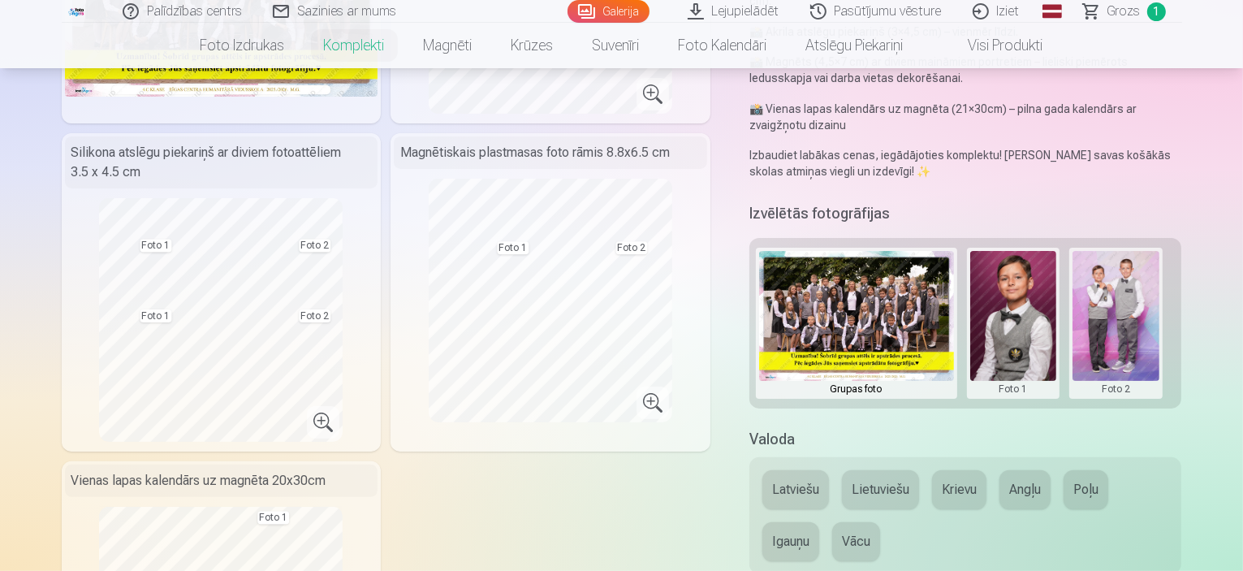
click at [1021, 269] on button at bounding box center [1013, 323] width 87 height 144
click at [1023, 291] on button "Nomainiet foto" at bounding box center [1025, 290] width 132 height 45
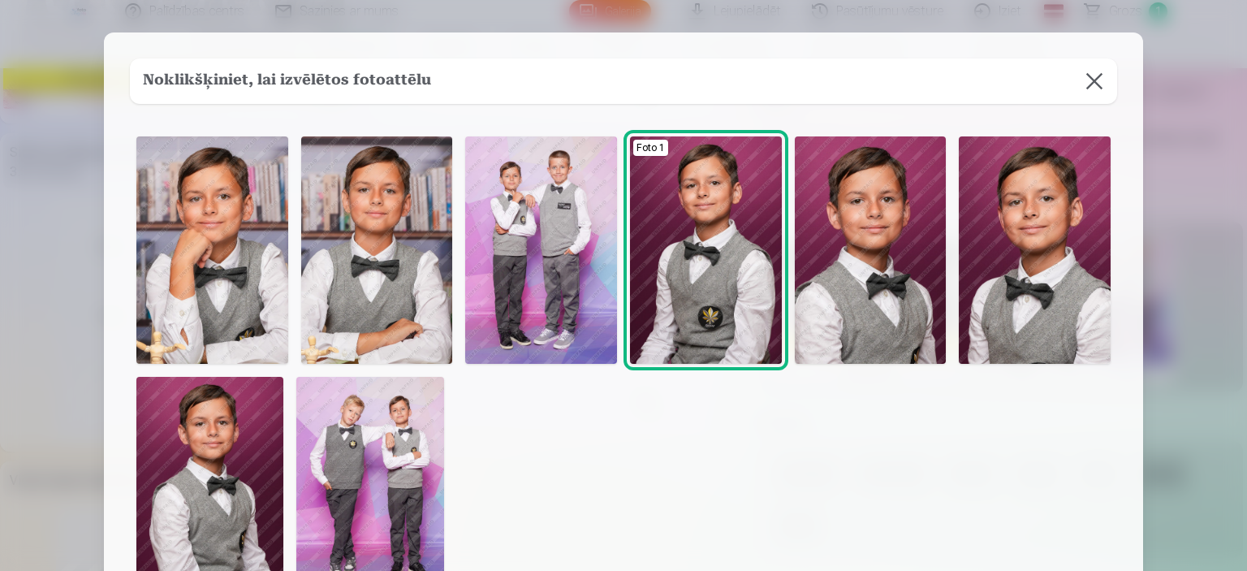
click at [987, 272] on img at bounding box center [1035, 249] width 152 height 227
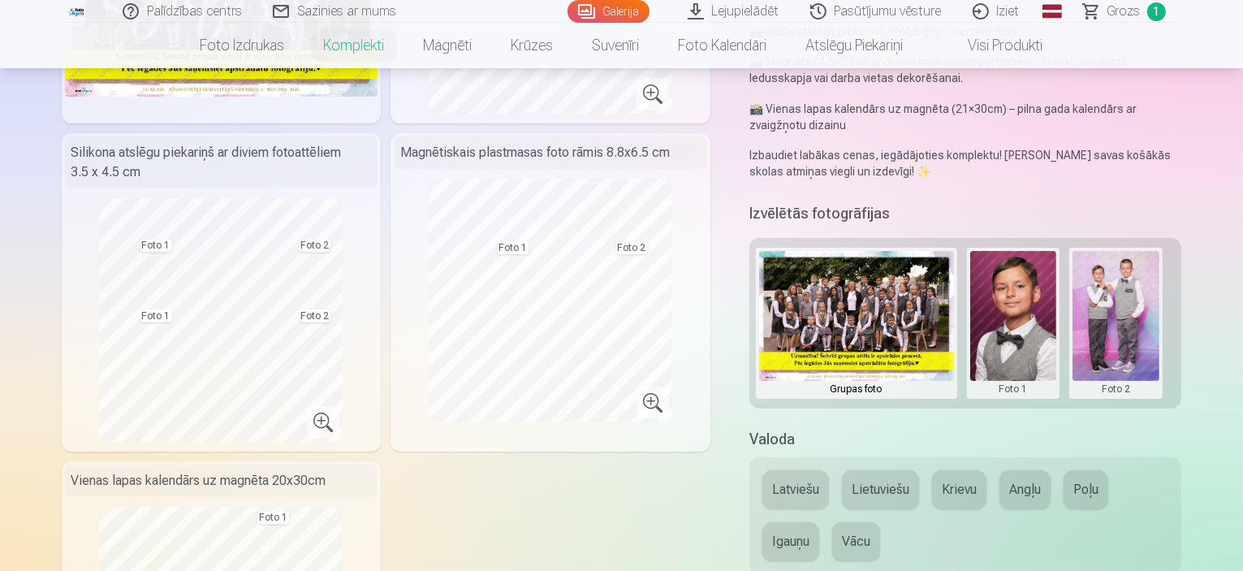
click at [1141, 252] on button at bounding box center [1115, 323] width 87 height 144
click at [1129, 264] on div at bounding box center [621, 285] width 1243 height 571
click at [1130, 304] on button at bounding box center [1115, 323] width 87 height 144
click at [1123, 291] on button "Nomainiet foto" at bounding box center [1128, 290] width 132 height 45
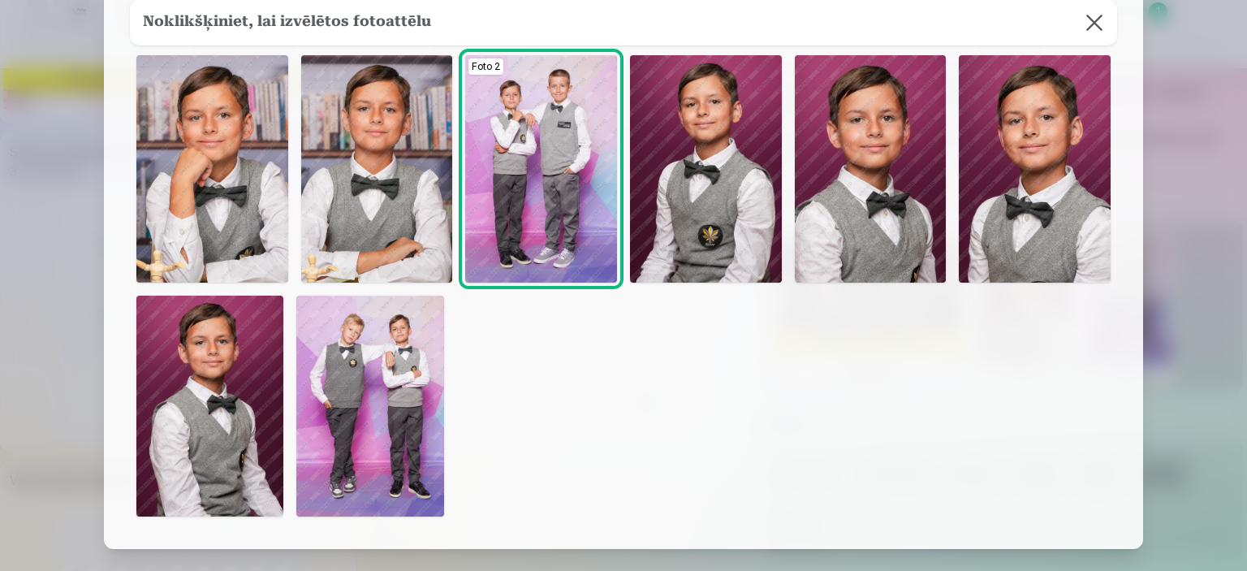
click at [200, 389] on img at bounding box center [209, 405] width 147 height 221
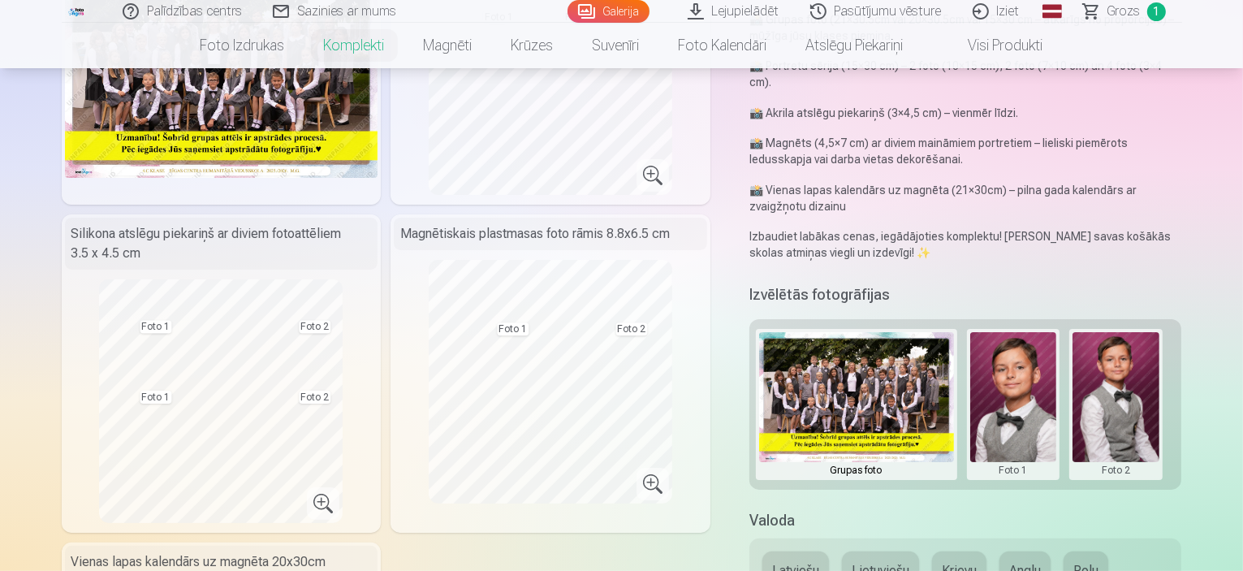
scroll to position [0, 0]
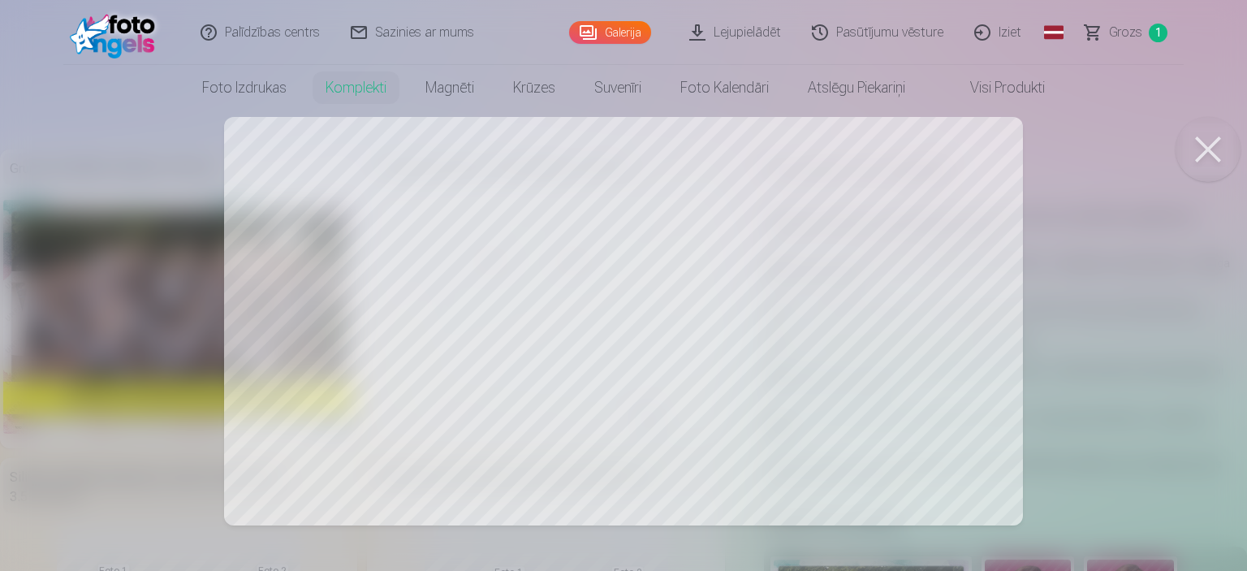
click at [782, 268] on div at bounding box center [623, 285] width 1247 height 571
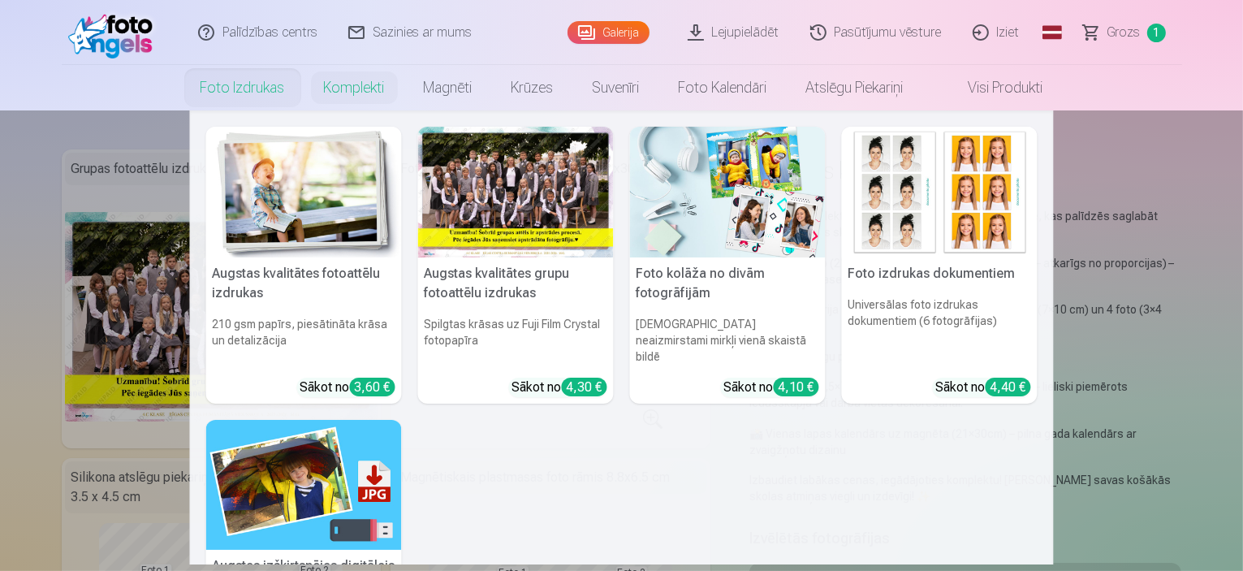
click at [330, 201] on img at bounding box center [304, 192] width 196 height 131
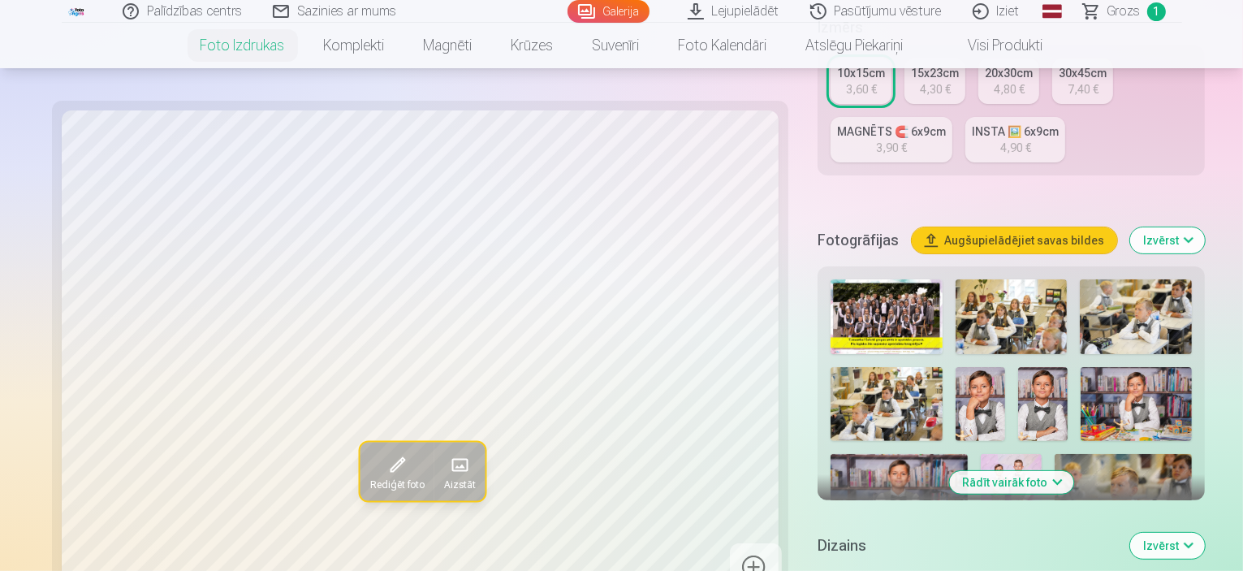
scroll to position [406, 0]
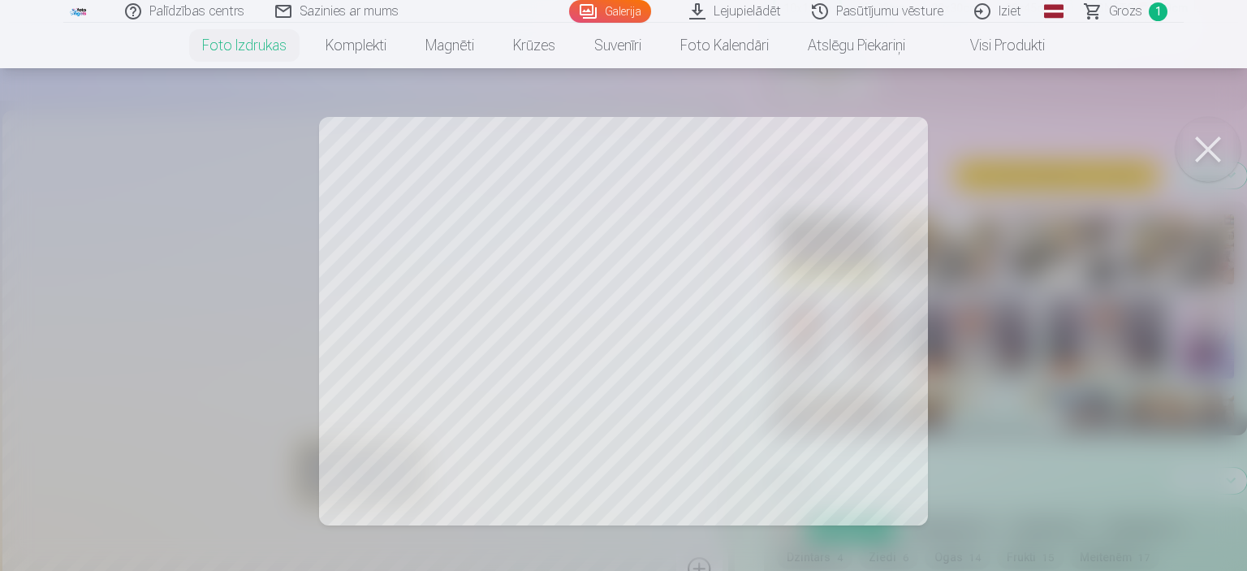
click at [807, 311] on div at bounding box center [623, 285] width 1247 height 571
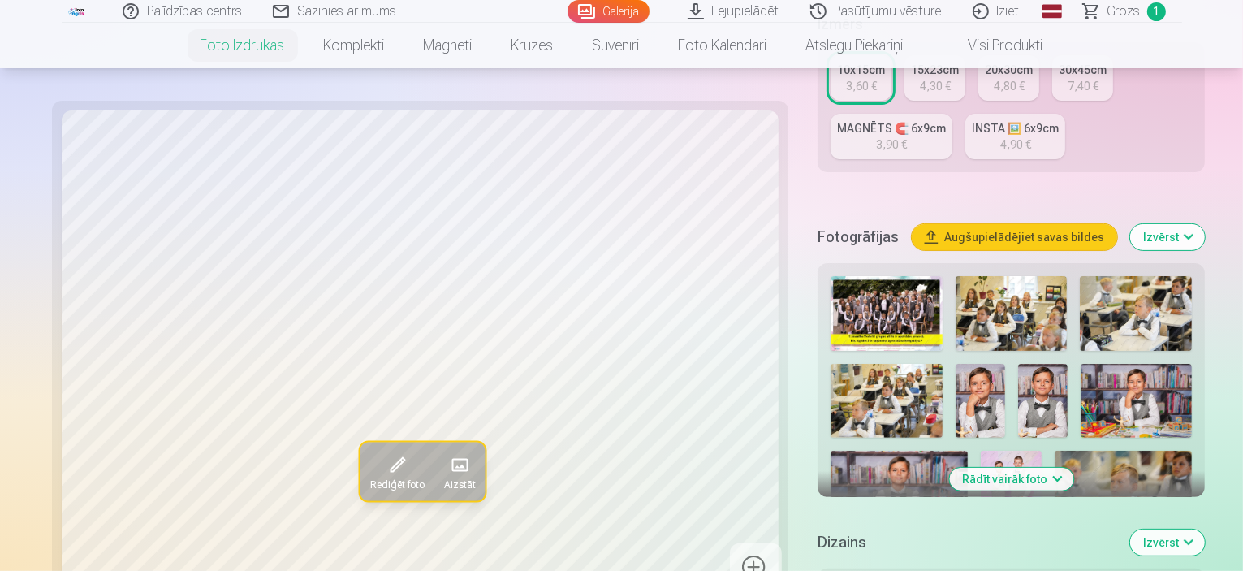
scroll to position [568, 0]
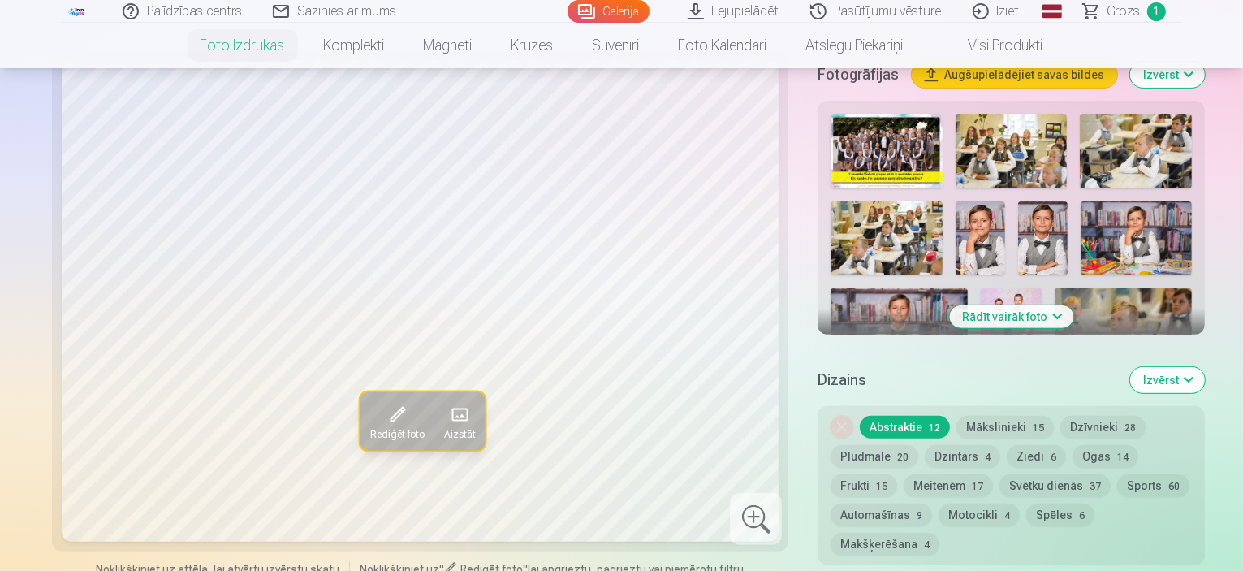
click at [956, 416] on button "Mākslinieki 15" at bounding box center [1004, 427] width 97 height 23
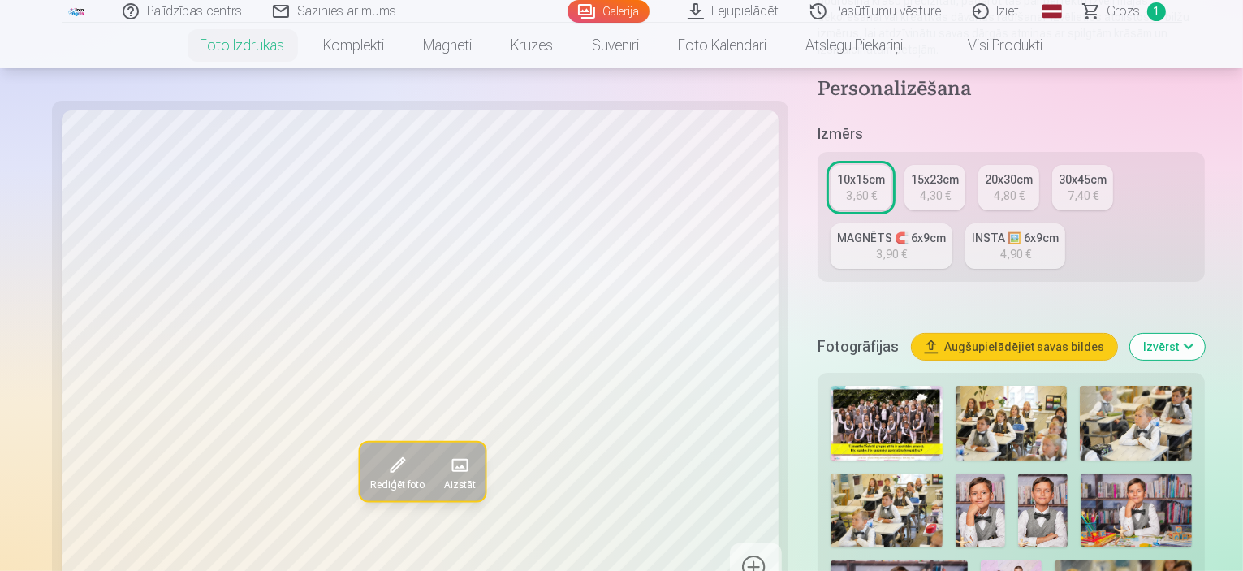
scroll to position [162, 0]
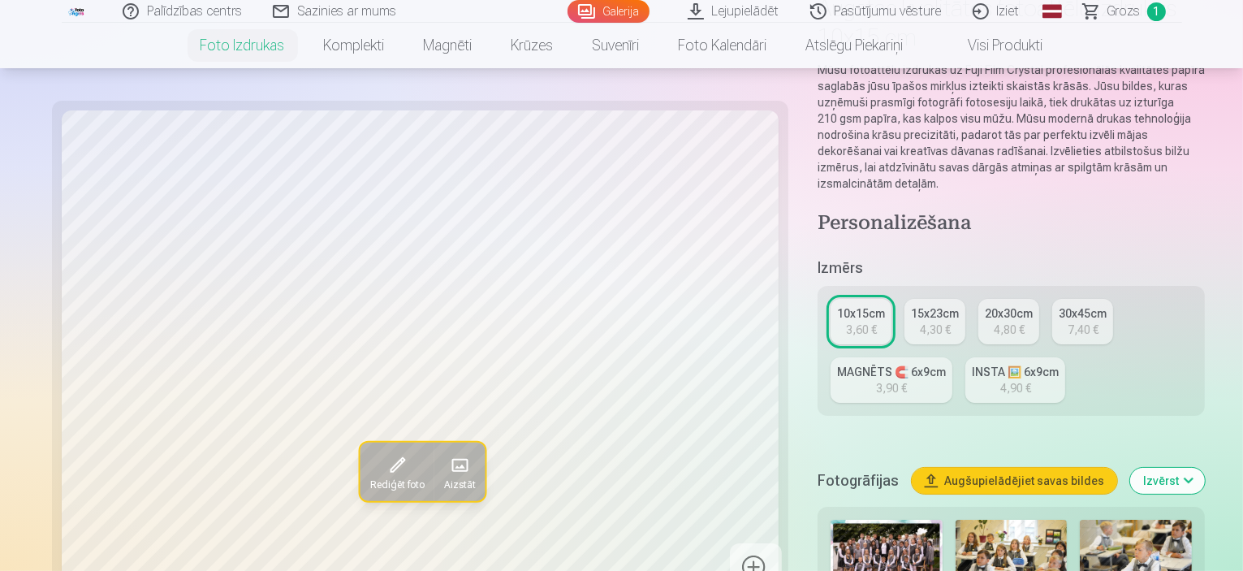
click at [911, 305] on div "15x23cm" at bounding box center [935, 313] width 48 height 16
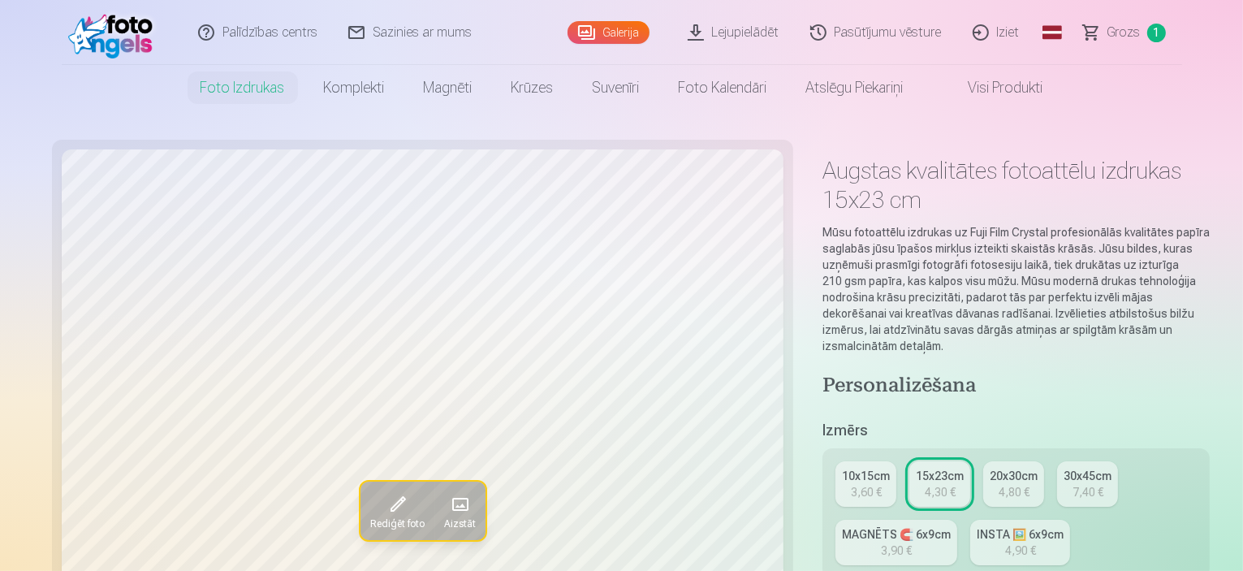
click at [842, 468] on div "10x15cm" at bounding box center [866, 476] width 48 height 16
click at [954, 448] on div "10x15cm 3,60 € 15x23cm 4,30 € 20x30cm 4,80 € 30x45cm 7,40 € MAGNĒTS 🧲 6x9cm 3,9…" at bounding box center [1010, 513] width 387 height 130
click at [985, 468] on div "20x30cm" at bounding box center [1009, 476] width 48 height 16
click at [842, 468] on div "10x15cm" at bounding box center [866, 476] width 48 height 16
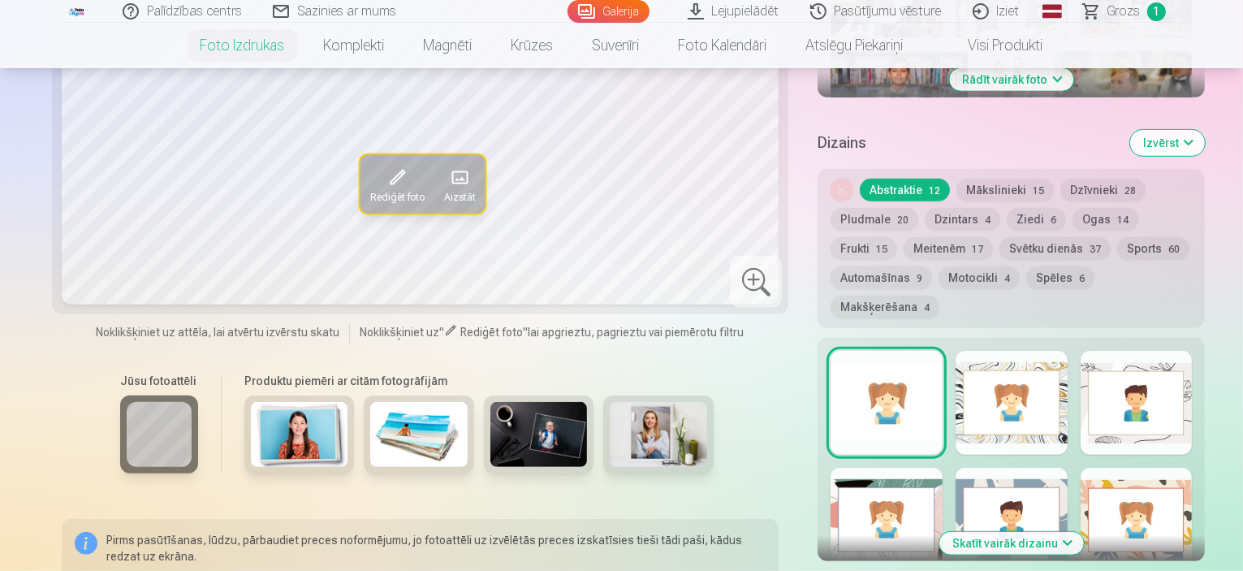
scroll to position [812, 0]
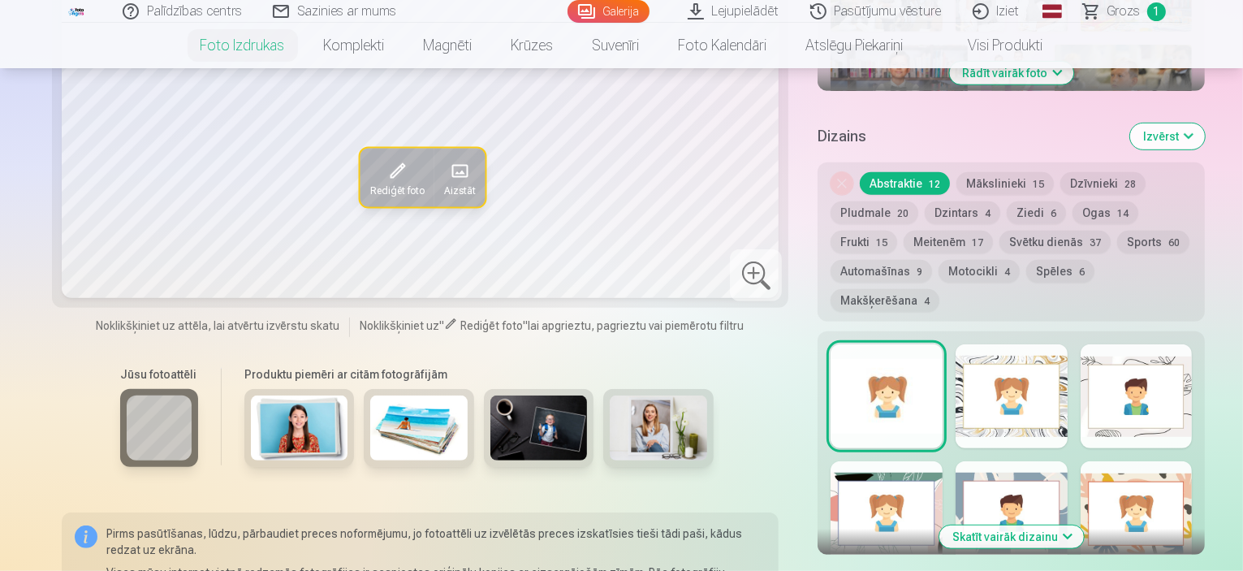
click at [370, 395] on img at bounding box center [418, 427] width 97 height 65
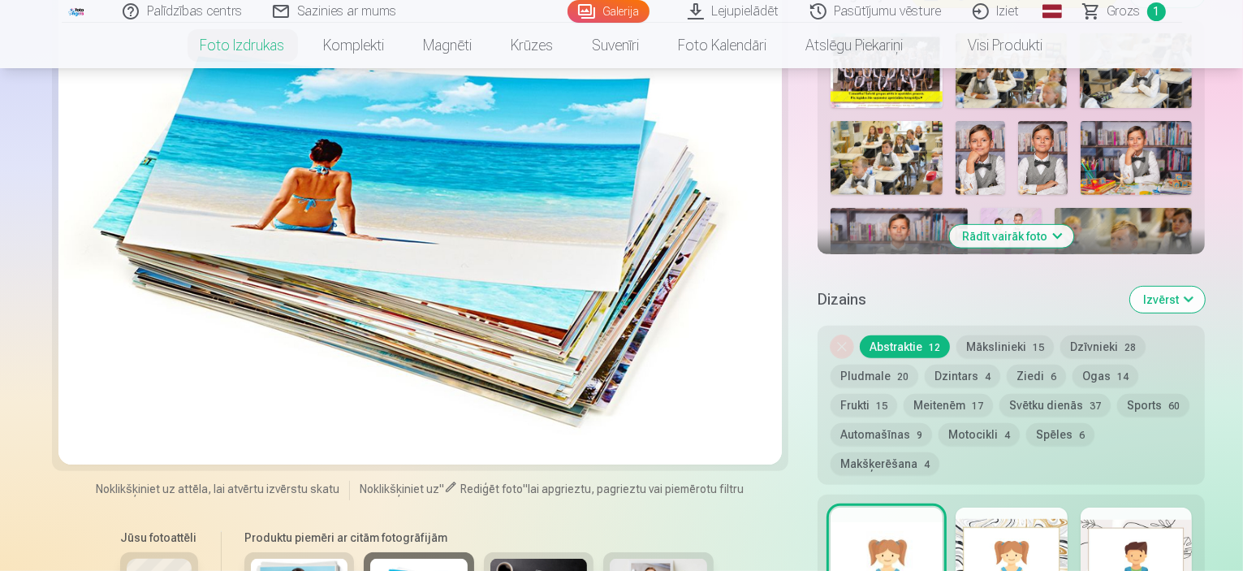
scroll to position [649, 0]
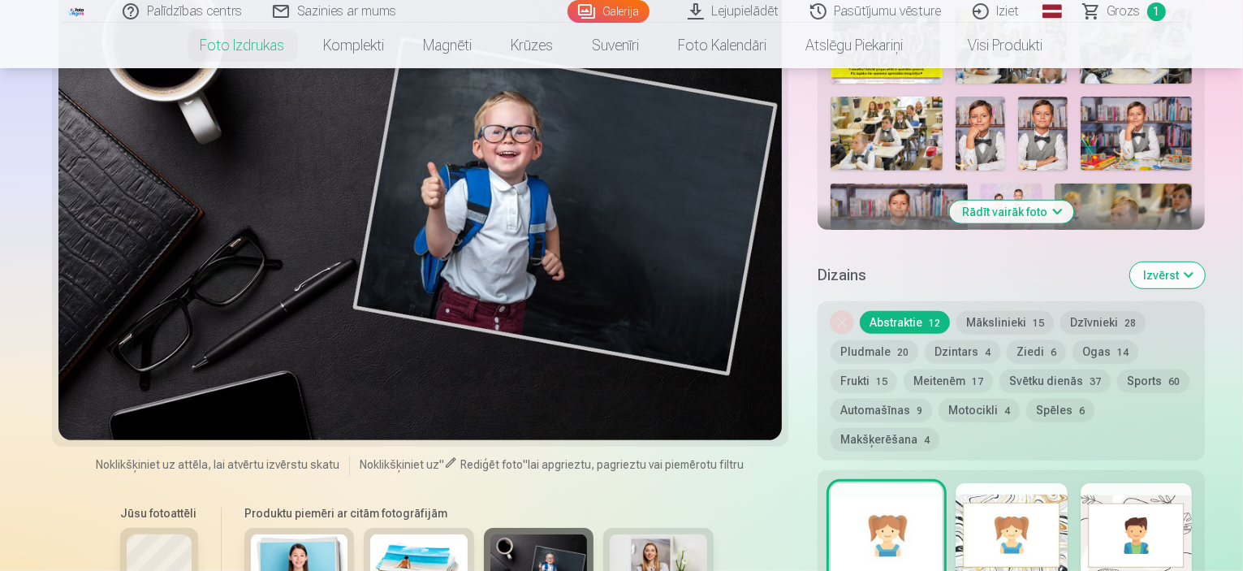
scroll to position [730, 0]
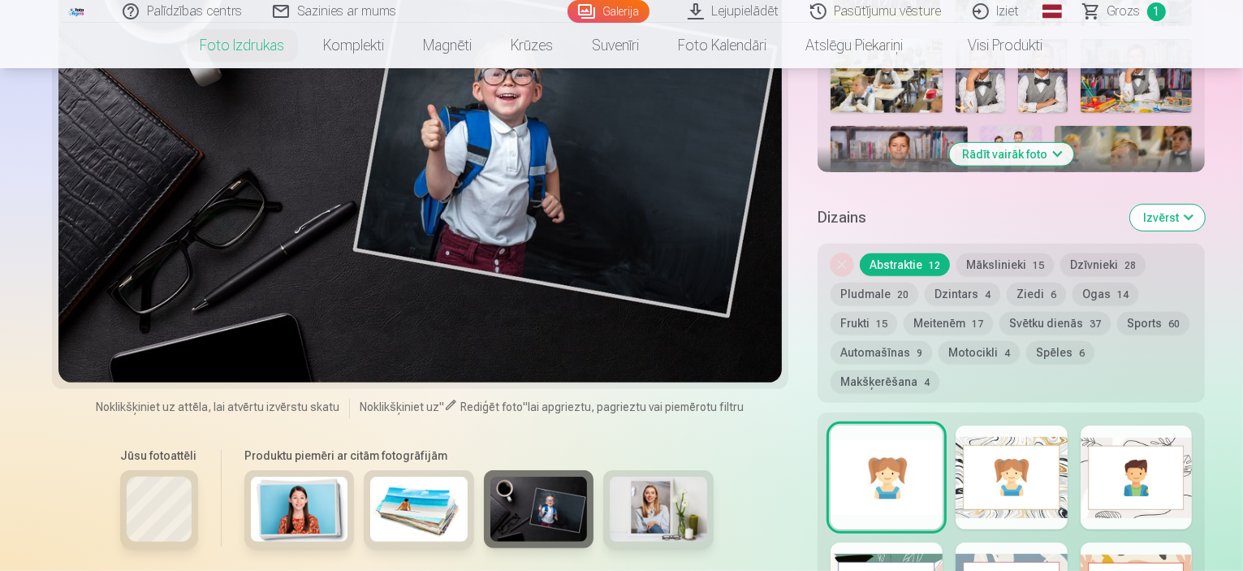
click at [610, 476] on img at bounding box center [658, 508] width 97 height 65
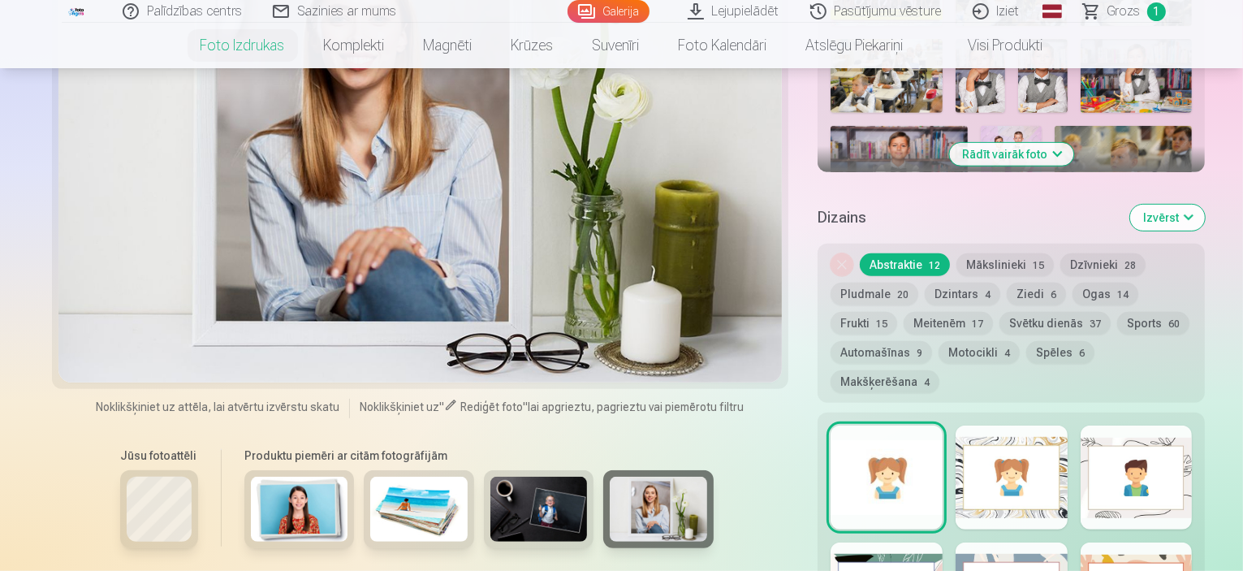
click at [251, 476] on img at bounding box center [299, 508] width 97 height 65
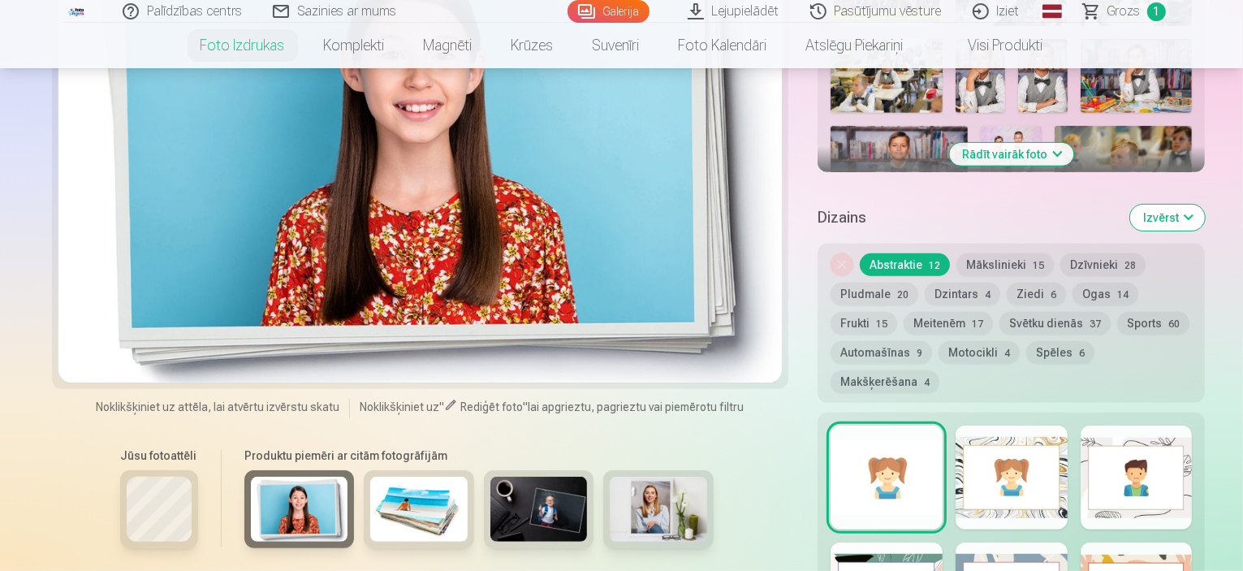
click at [370, 476] on img at bounding box center [418, 508] width 97 height 65
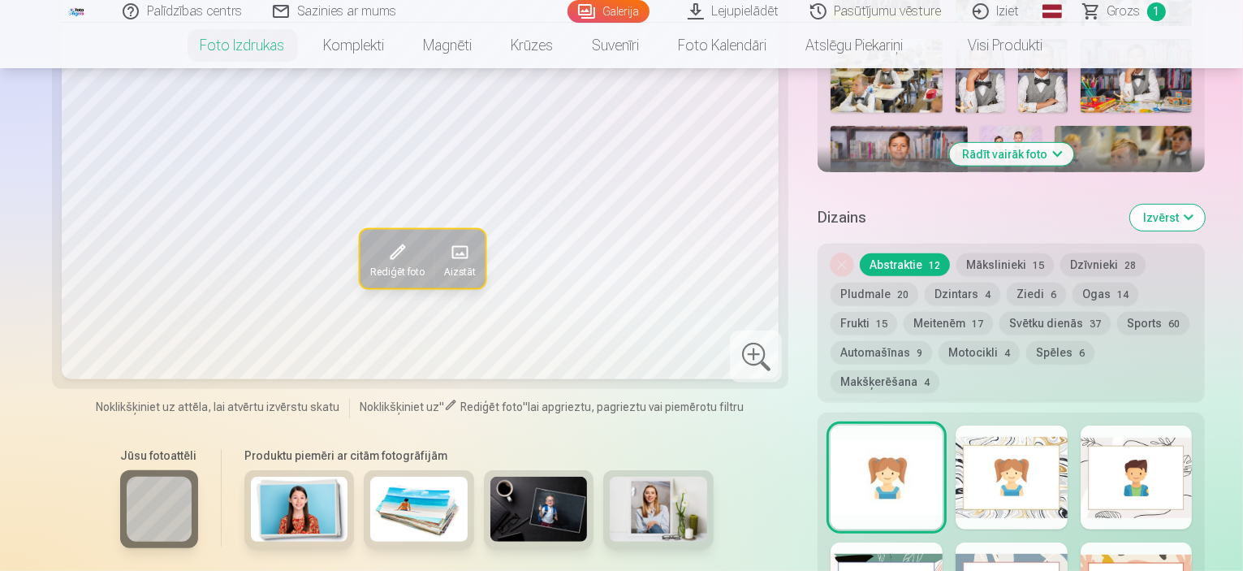
click at [1015, 425] on div at bounding box center [1011, 477] width 112 height 104
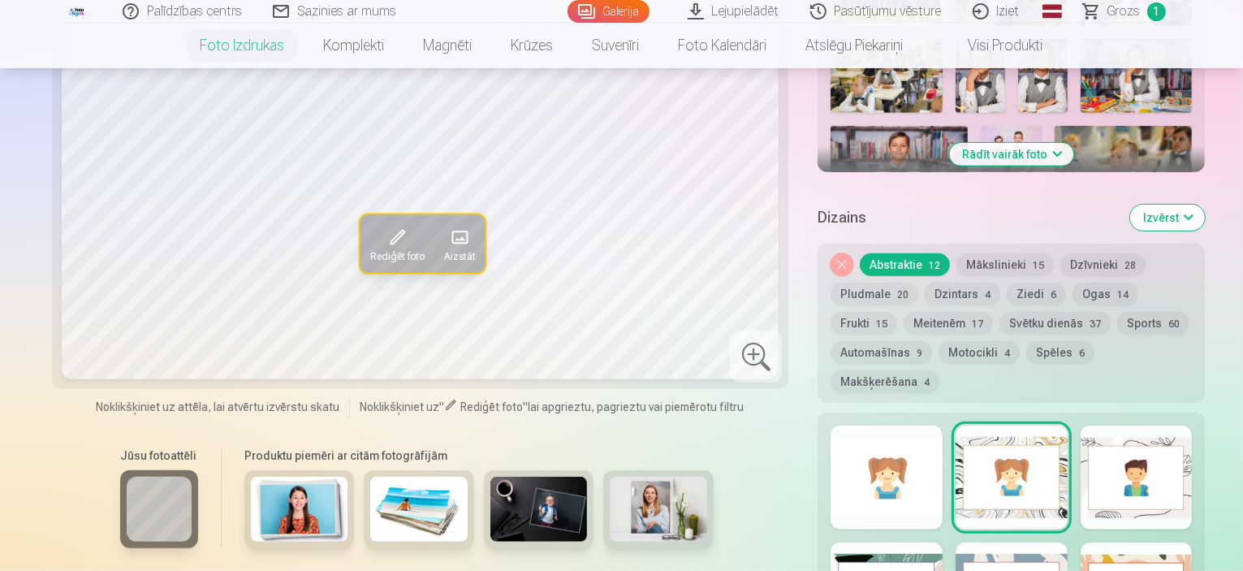
click at [1127, 425] on div at bounding box center [1136, 477] width 112 height 104
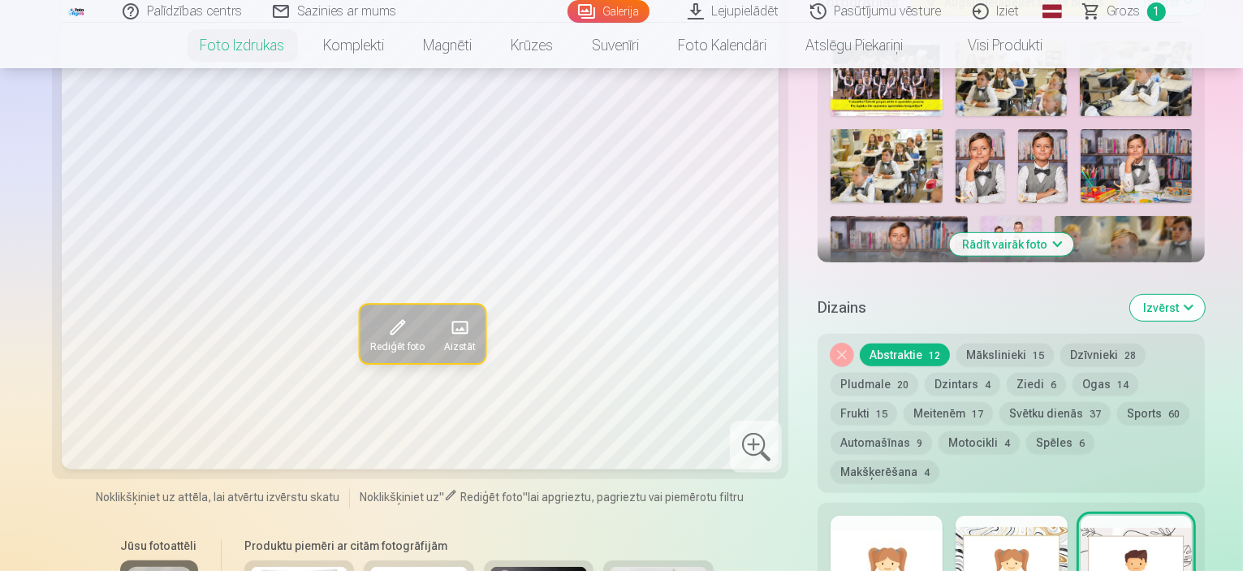
scroll to position [812, 0]
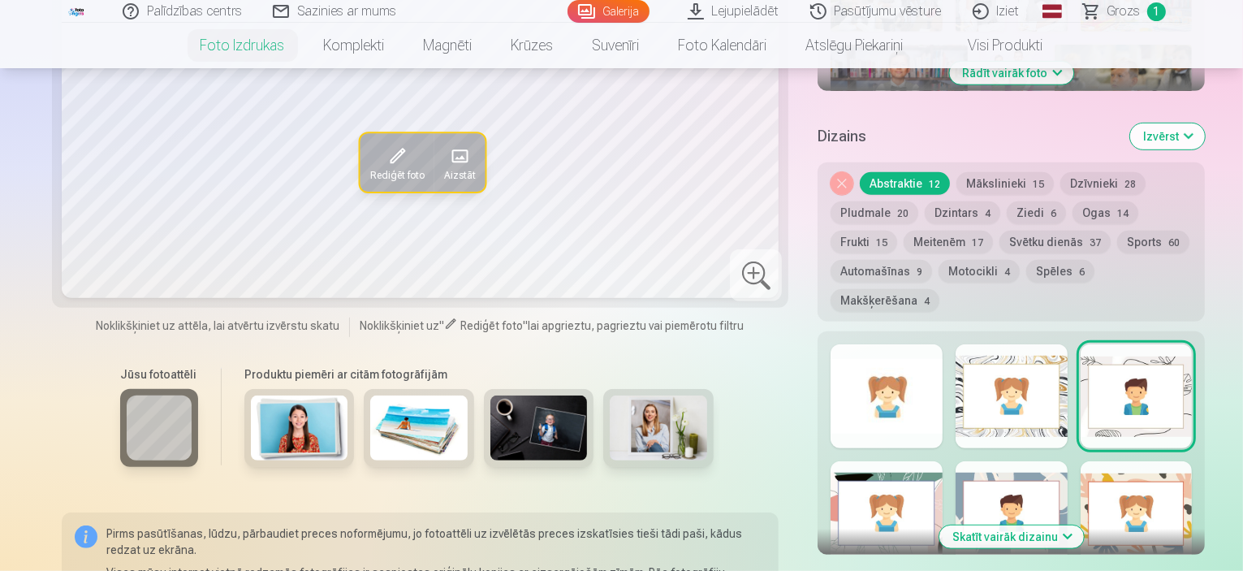
click at [997, 461] on div at bounding box center [1011, 513] width 112 height 104
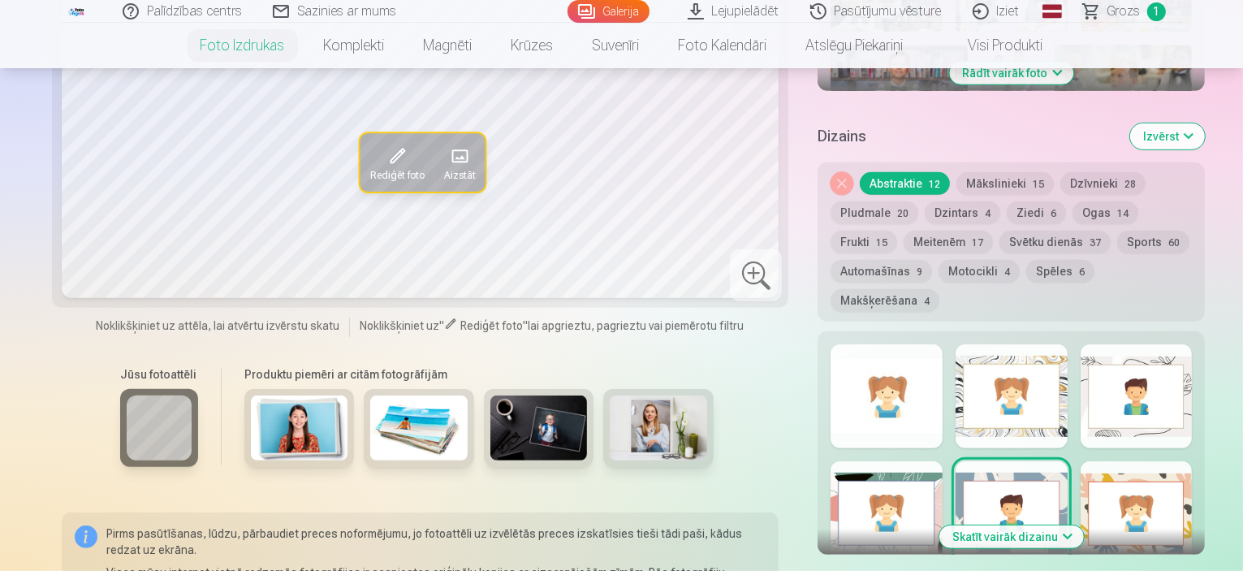
click at [1137, 461] on div at bounding box center [1136, 513] width 112 height 104
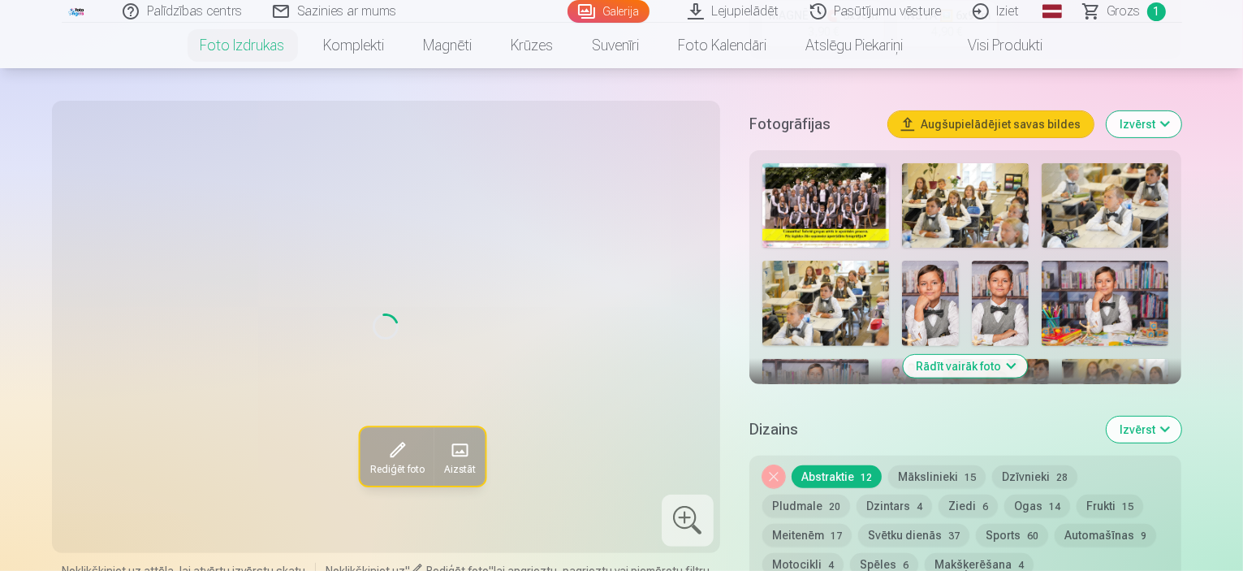
scroll to position [487, 0]
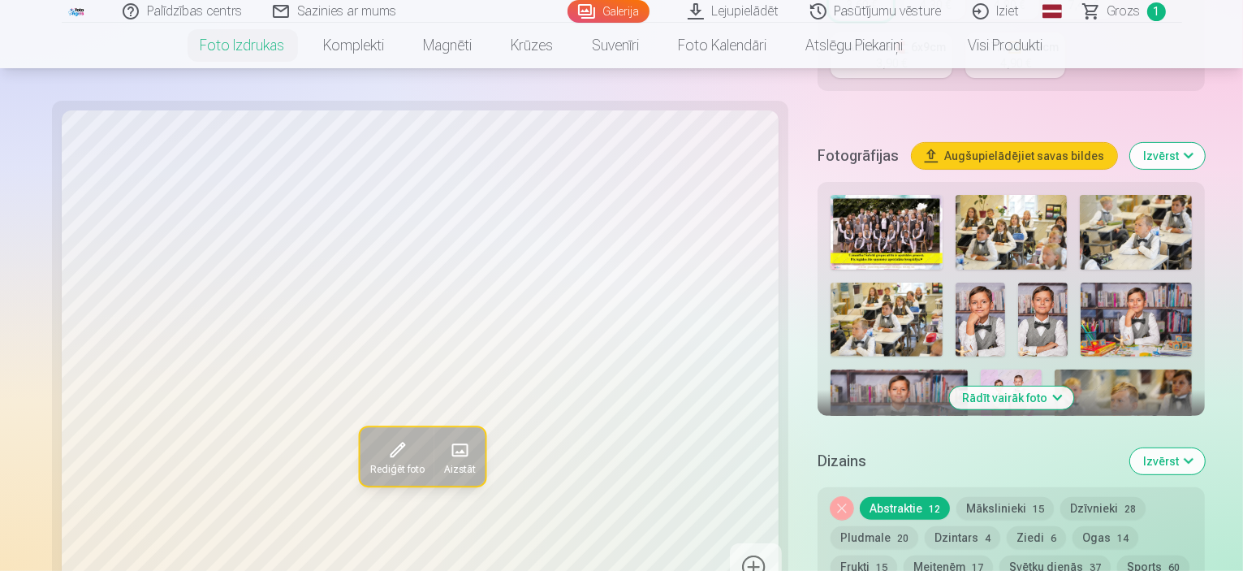
click at [1028, 386] on button "Rādīt vairāk foto" at bounding box center [1011, 397] width 124 height 23
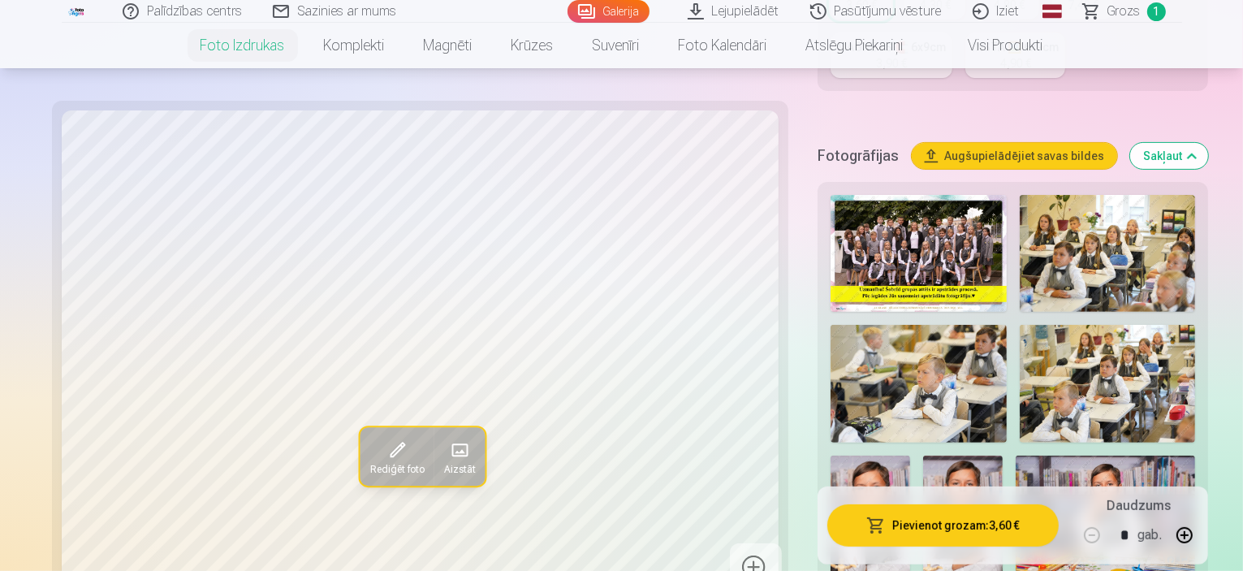
click at [1015, 455] on img at bounding box center [1104, 514] width 179 height 119
click at [923, 455] on img at bounding box center [963, 514] width 80 height 119
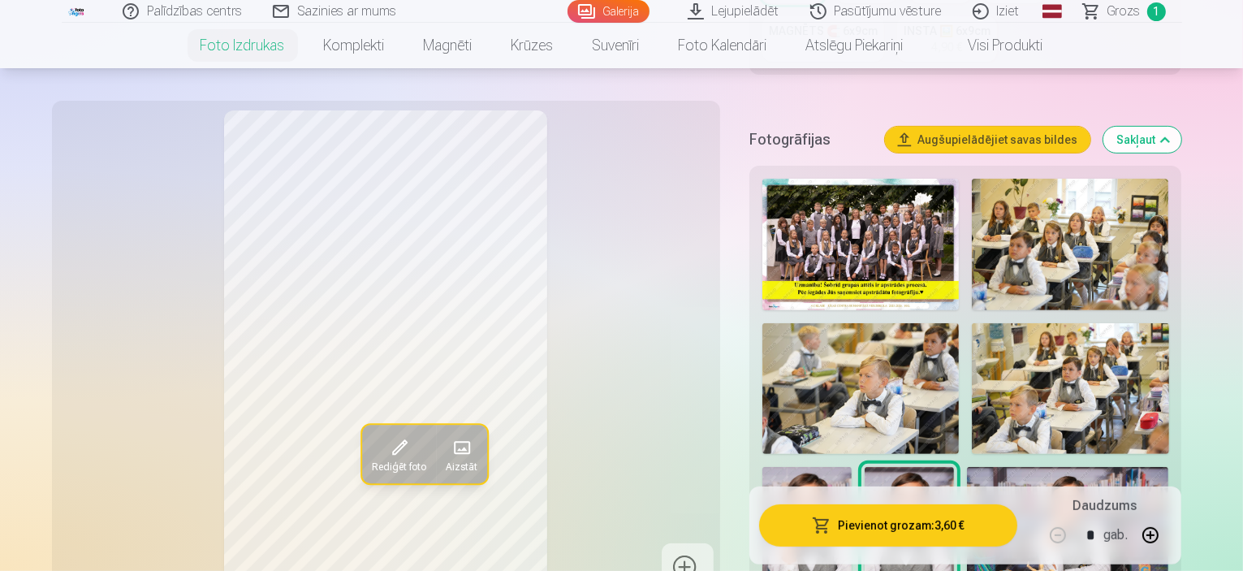
click at [1032, 356] on img at bounding box center [1070, 388] width 196 height 131
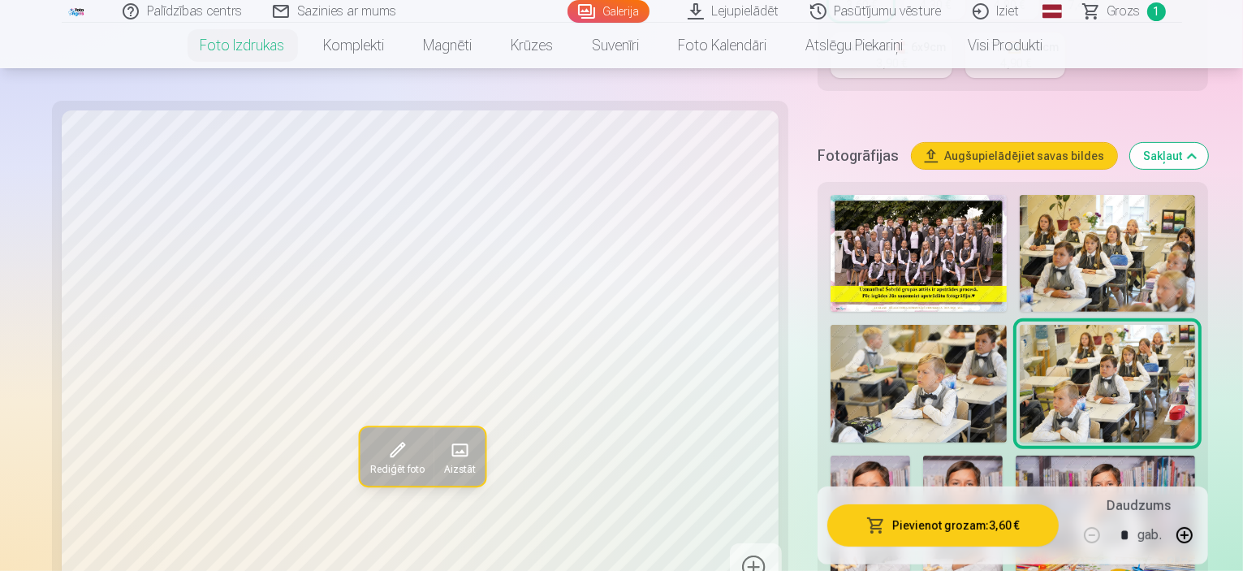
click at [848, 325] on img at bounding box center [918, 383] width 176 height 117
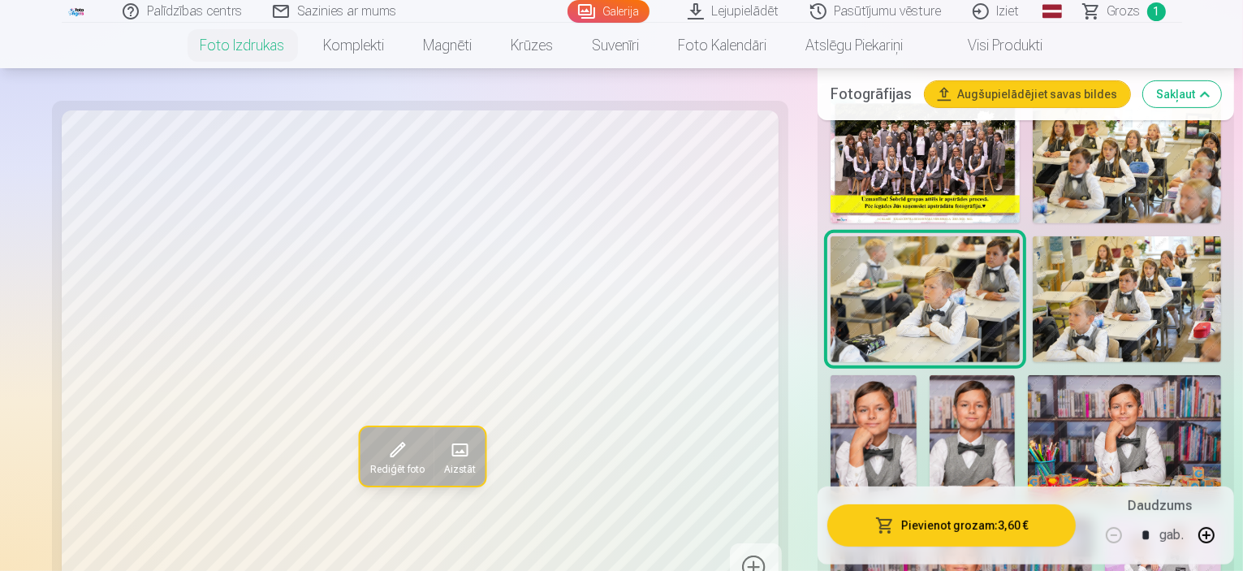
scroll to position [406, 0]
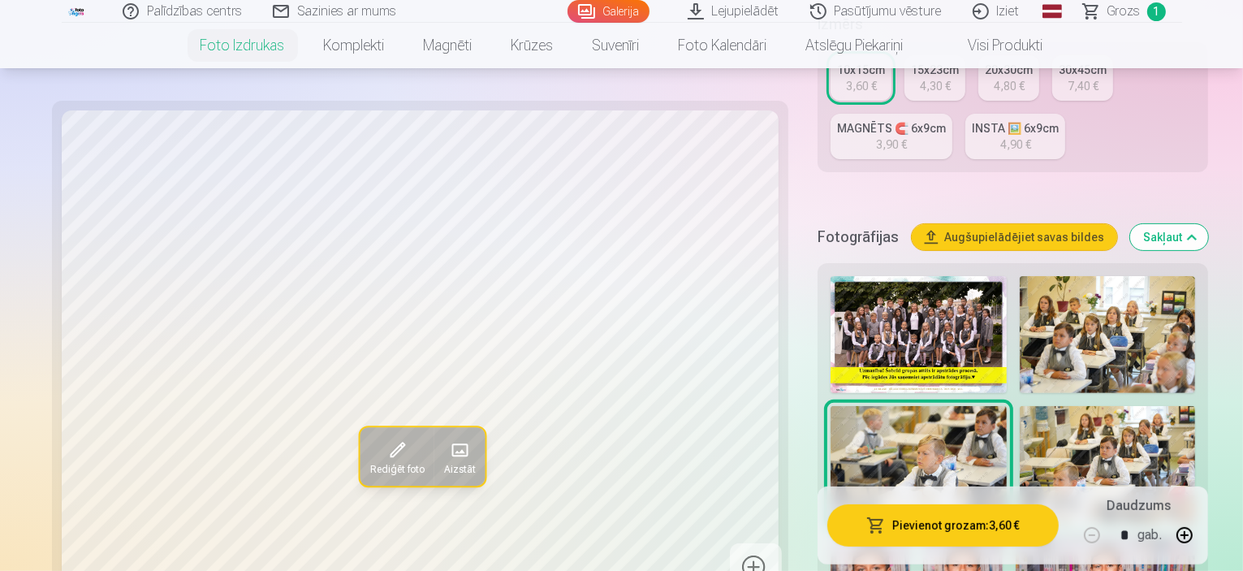
click at [1076, 291] on img at bounding box center [1107, 334] width 176 height 117
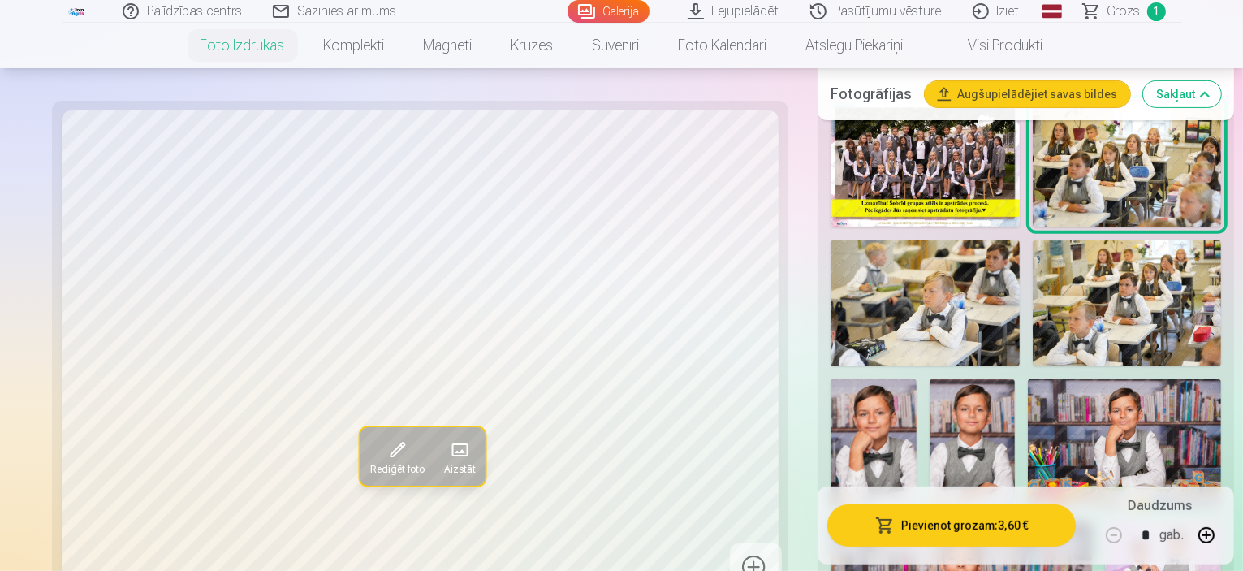
scroll to position [568, 0]
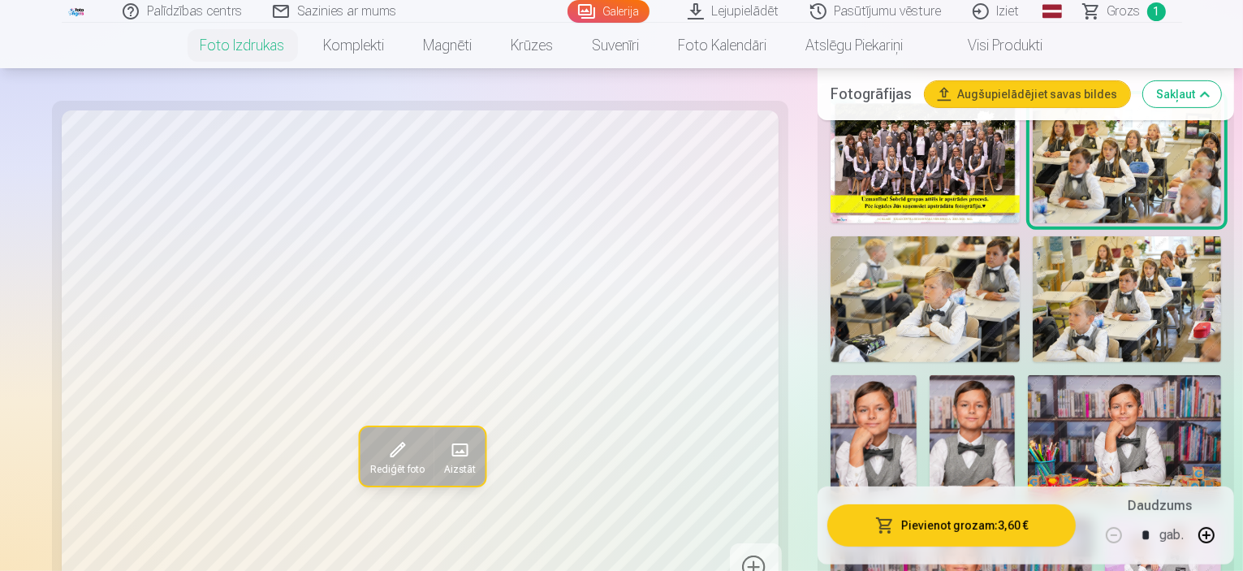
click at [1028, 406] on img at bounding box center [1124, 439] width 193 height 128
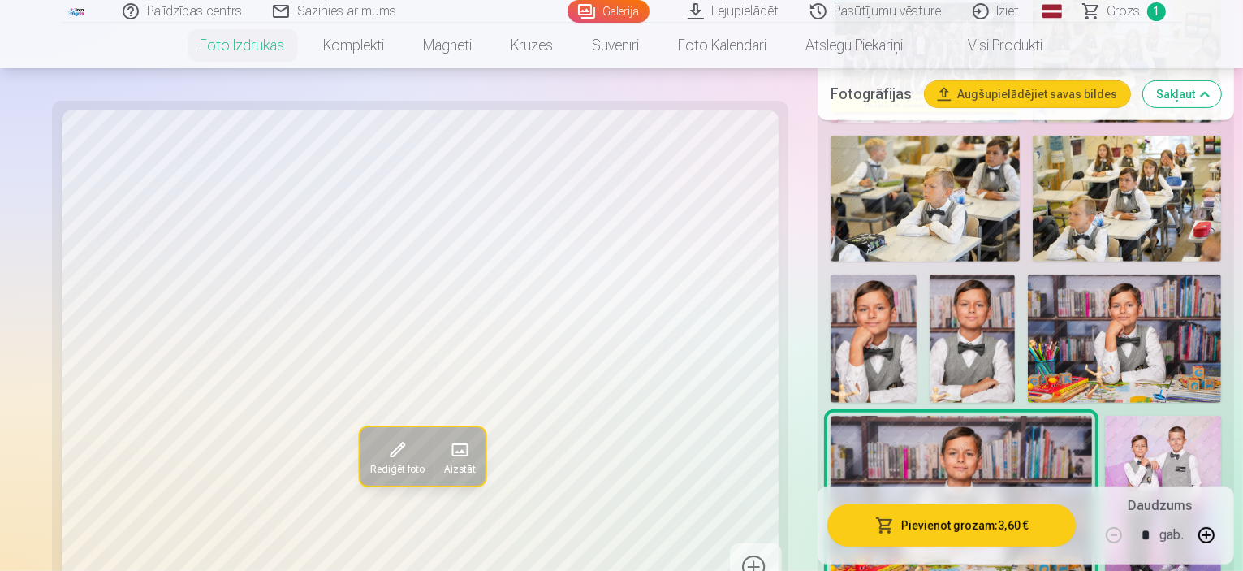
scroll to position [730, 0]
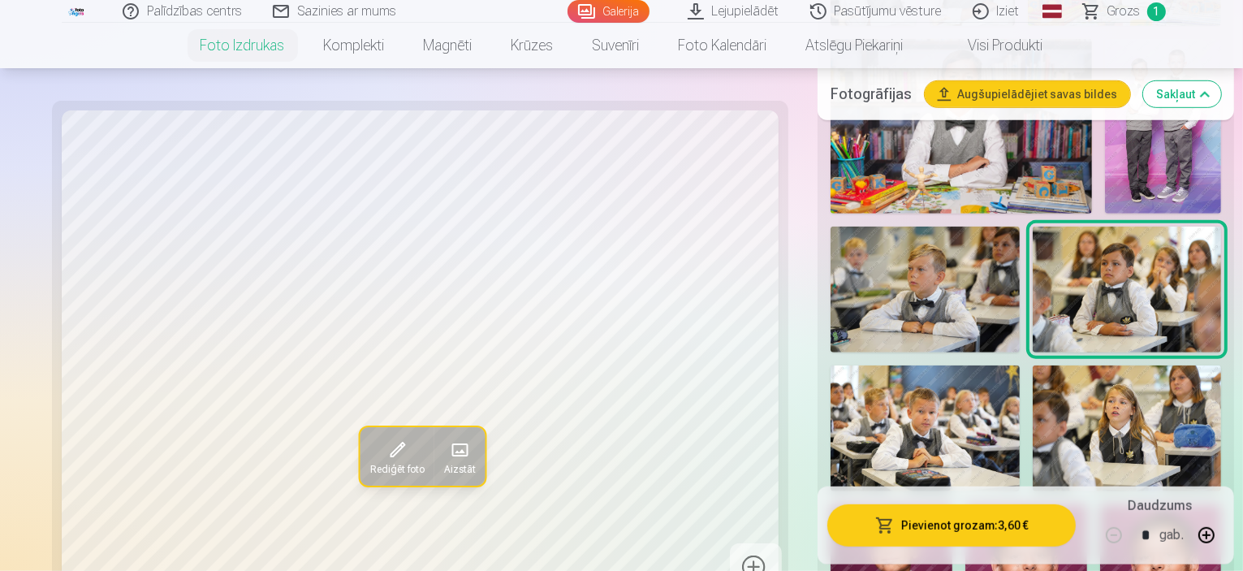
scroll to position [1055, 0]
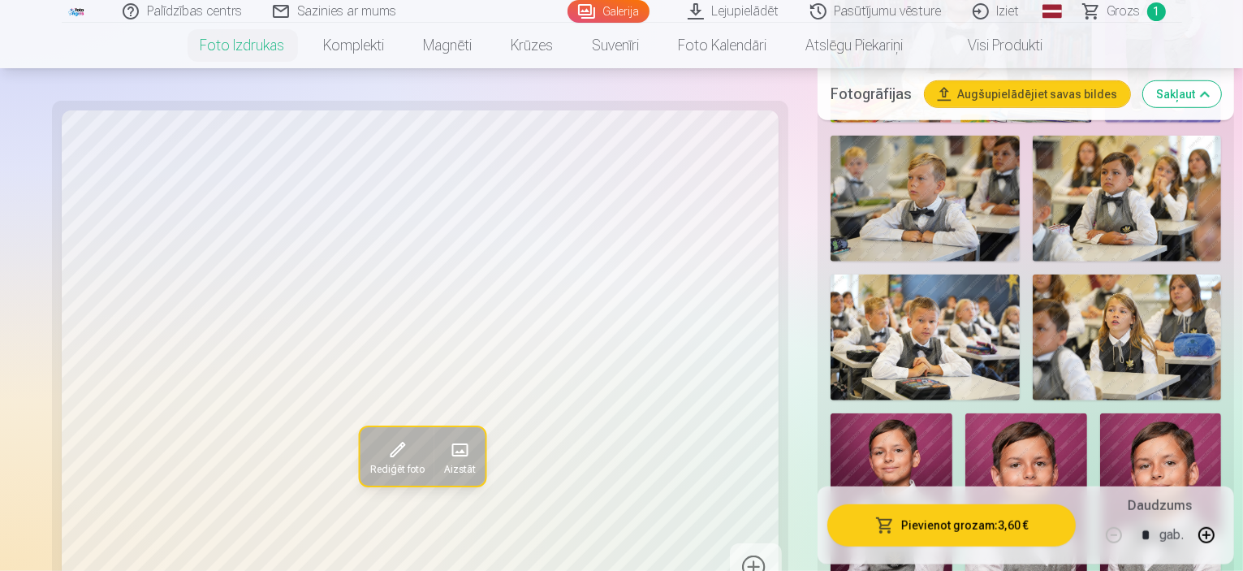
scroll to position [1299, 0]
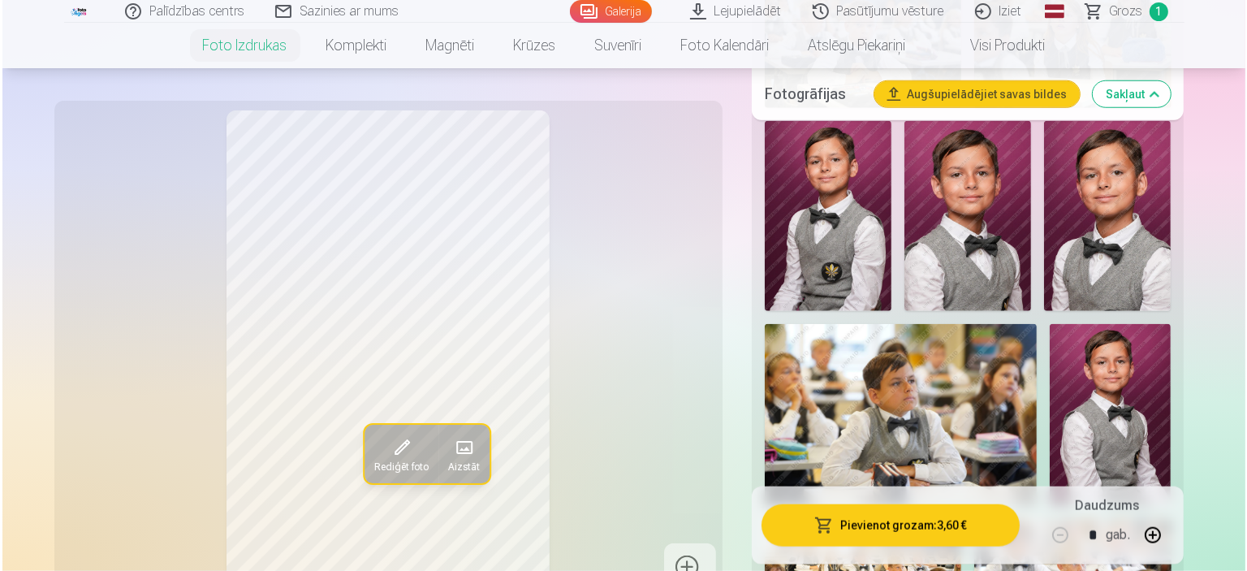
scroll to position [1380, 0]
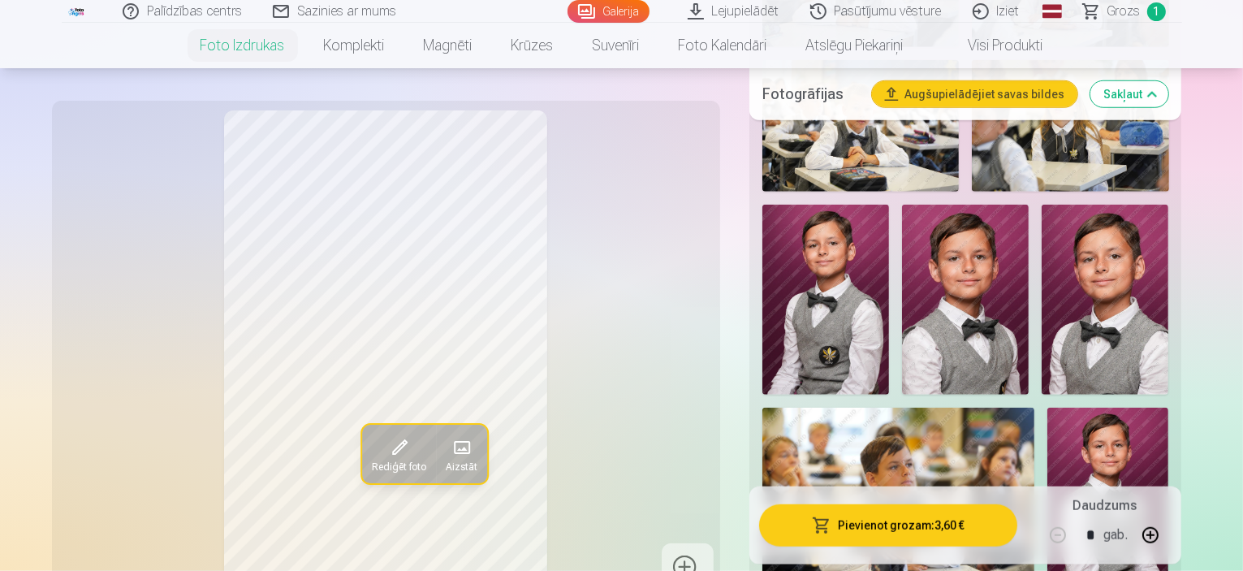
click at [448, 434] on span at bounding box center [461, 447] width 26 height 26
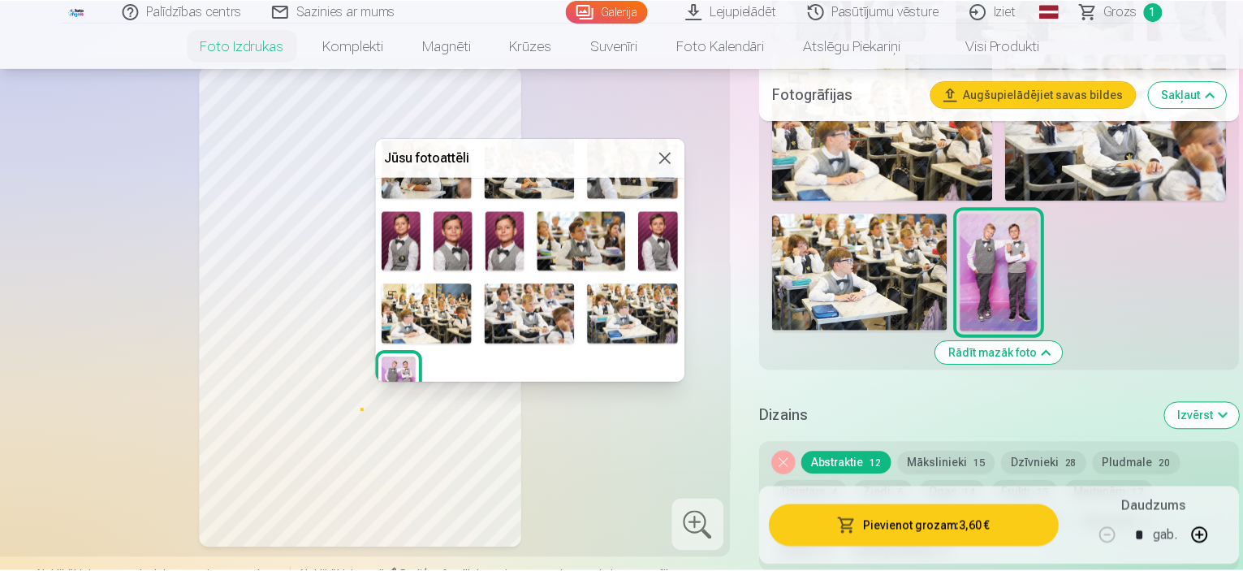
scroll to position [322, 0]
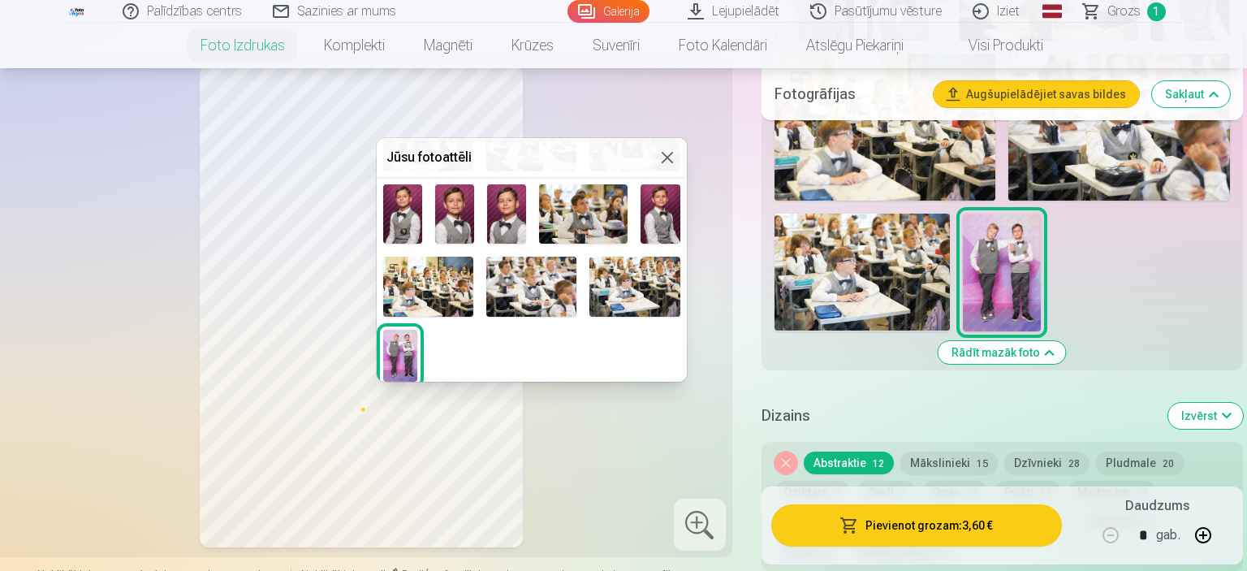
click at [659, 159] on button at bounding box center [666, 157] width 19 height 19
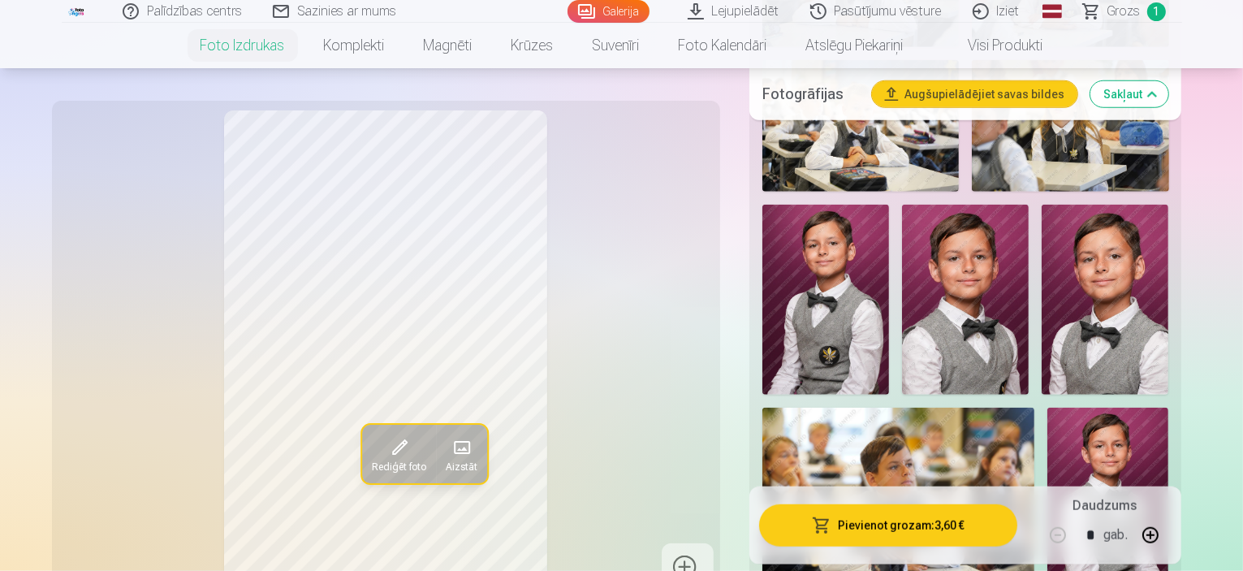
click at [667, 328] on div "Rediģēt foto Aizstāt" at bounding box center [386, 350] width 649 height 481
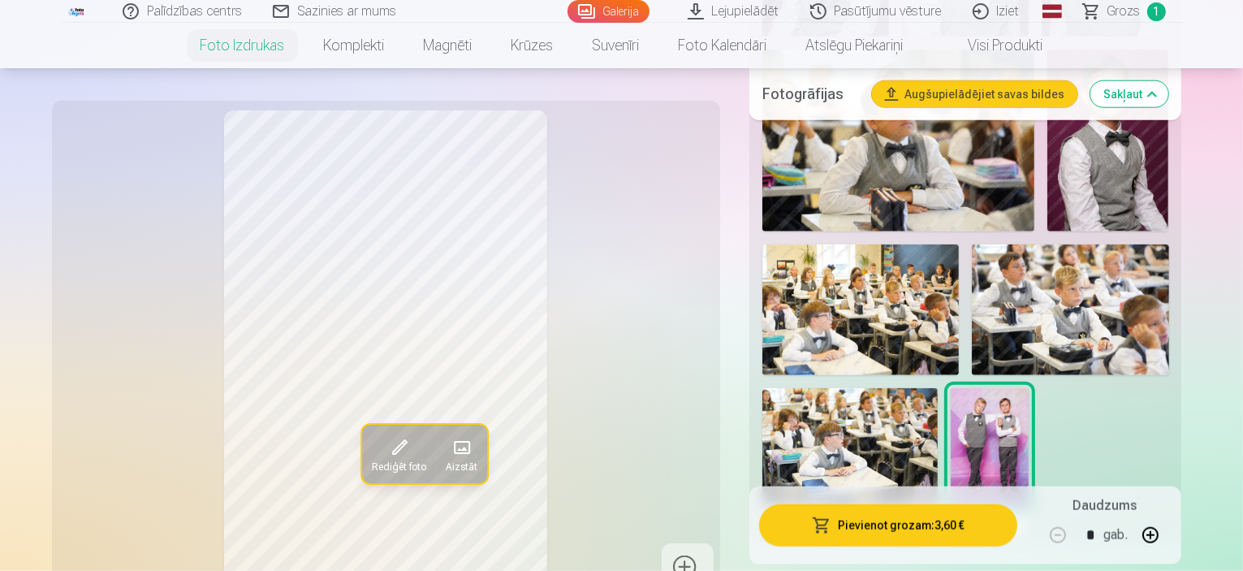
scroll to position [1867, 0]
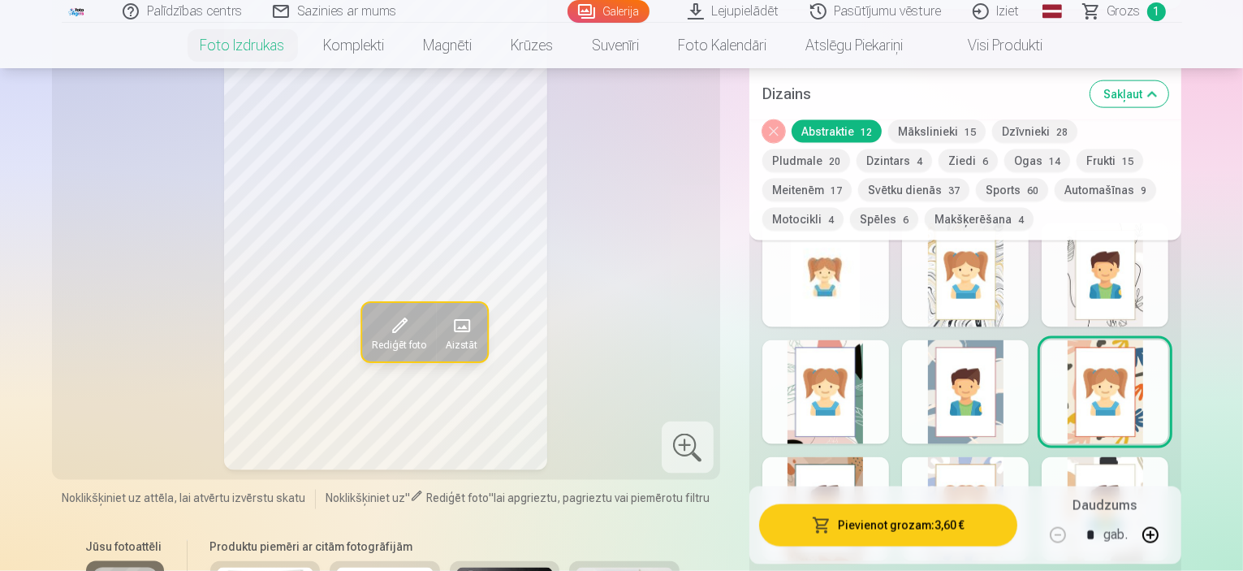
scroll to position [2110, 0]
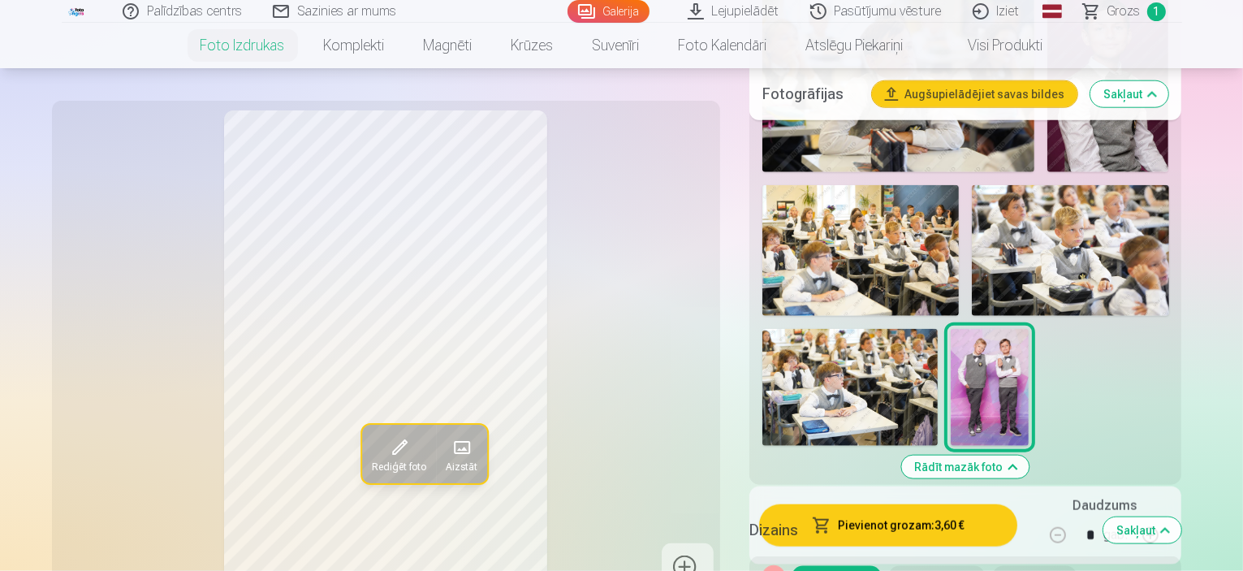
scroll to position [1948, 0]
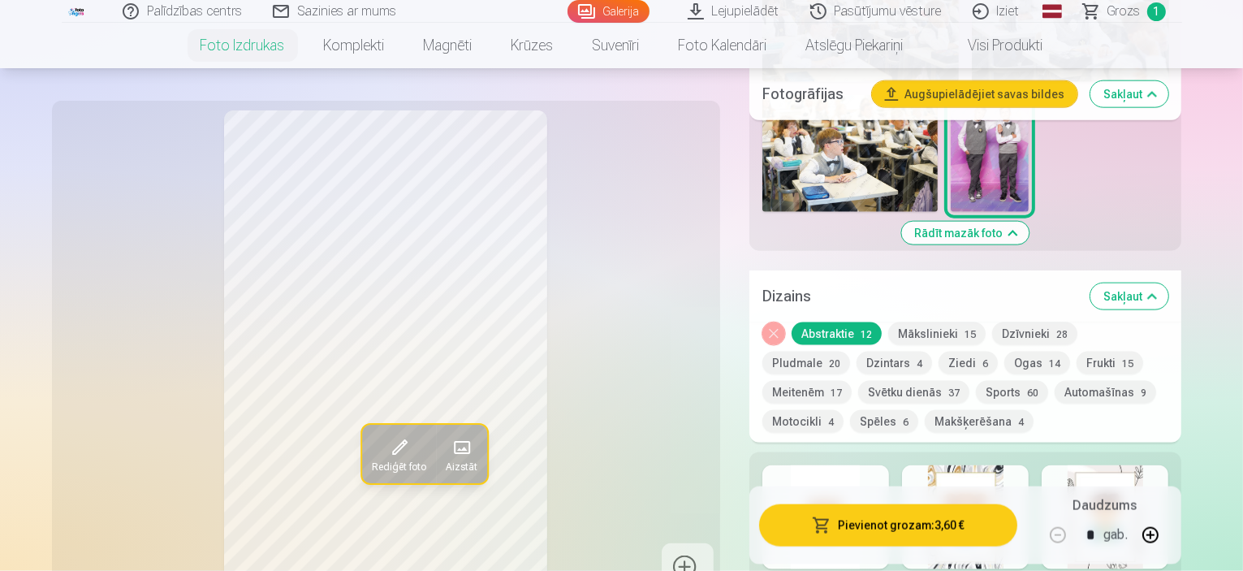
scroll to position [2029, 0]
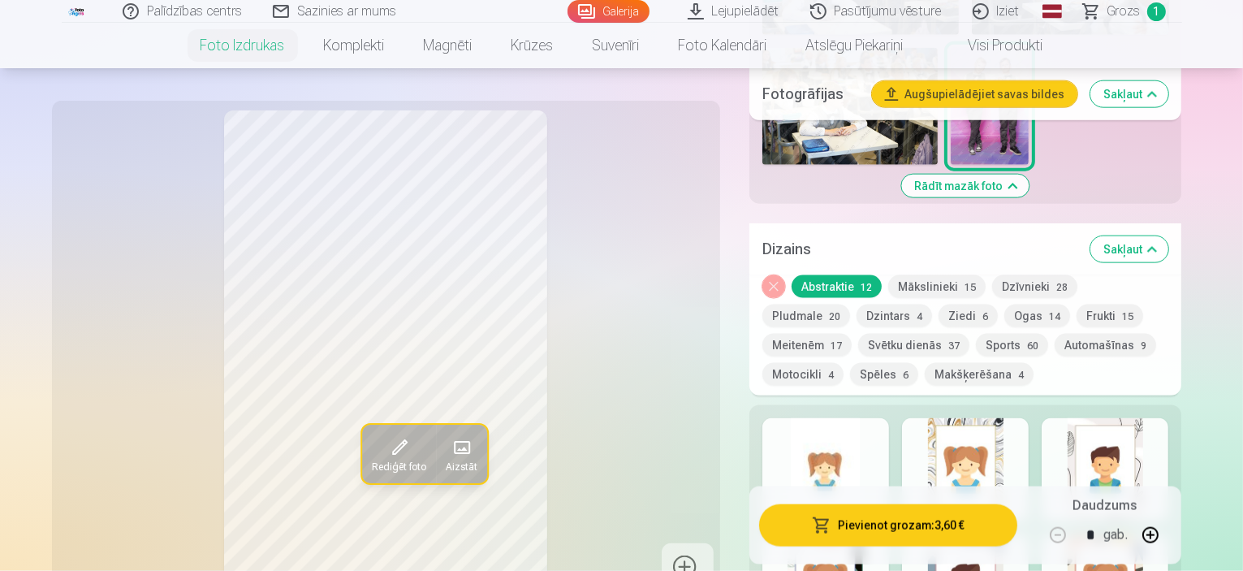
scroll to position [1948, 0]
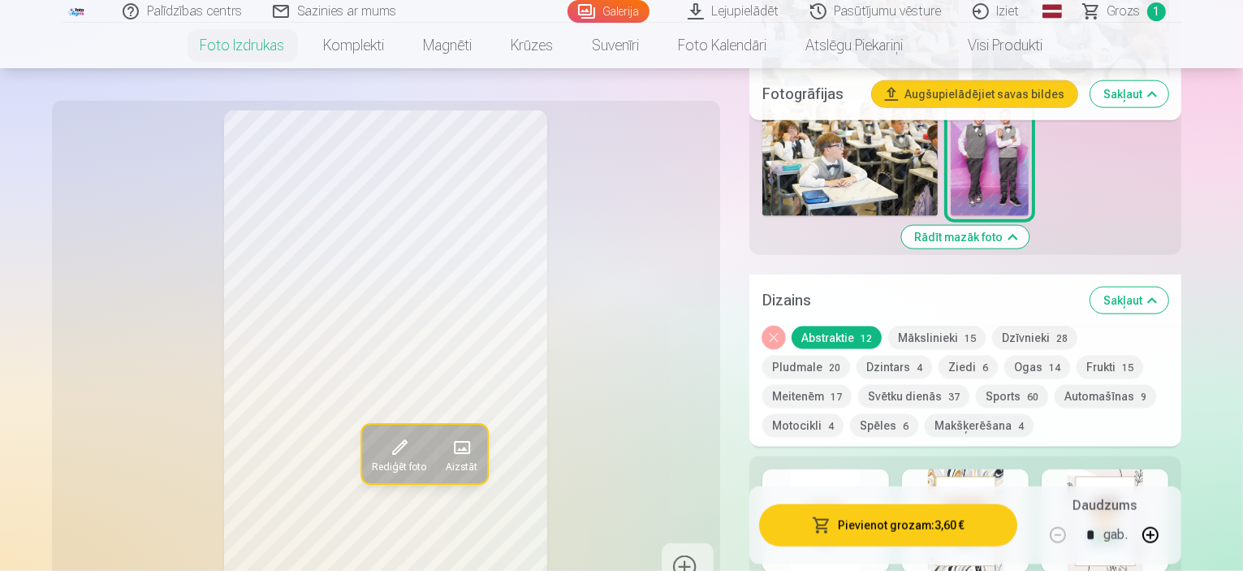
scroll to position [2029, 0]
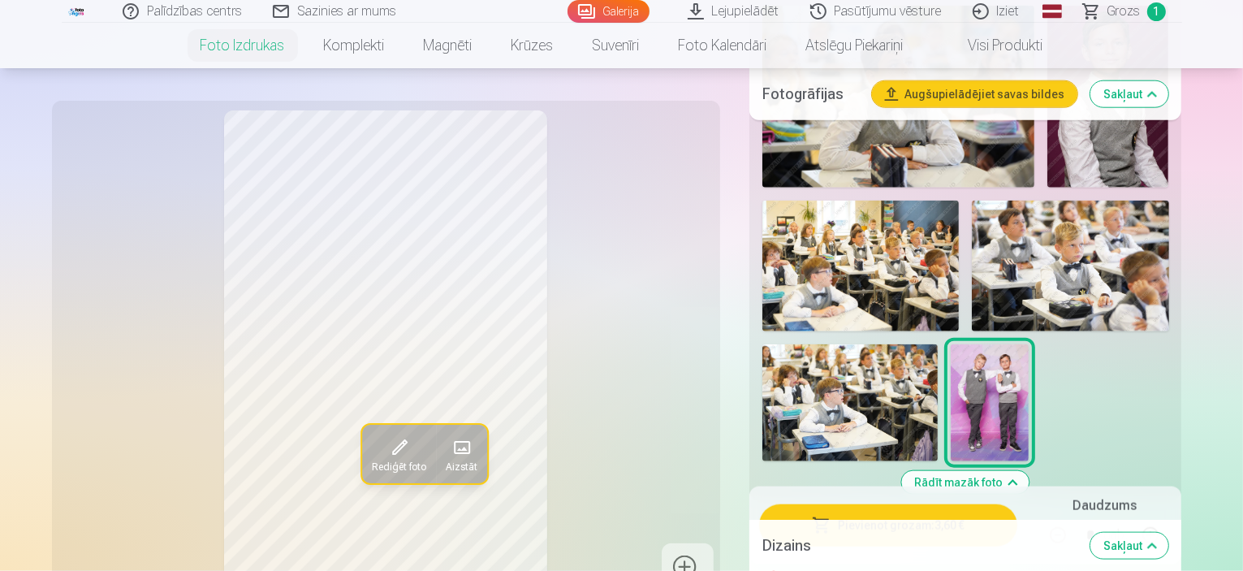
scroll to position [1786, 0]
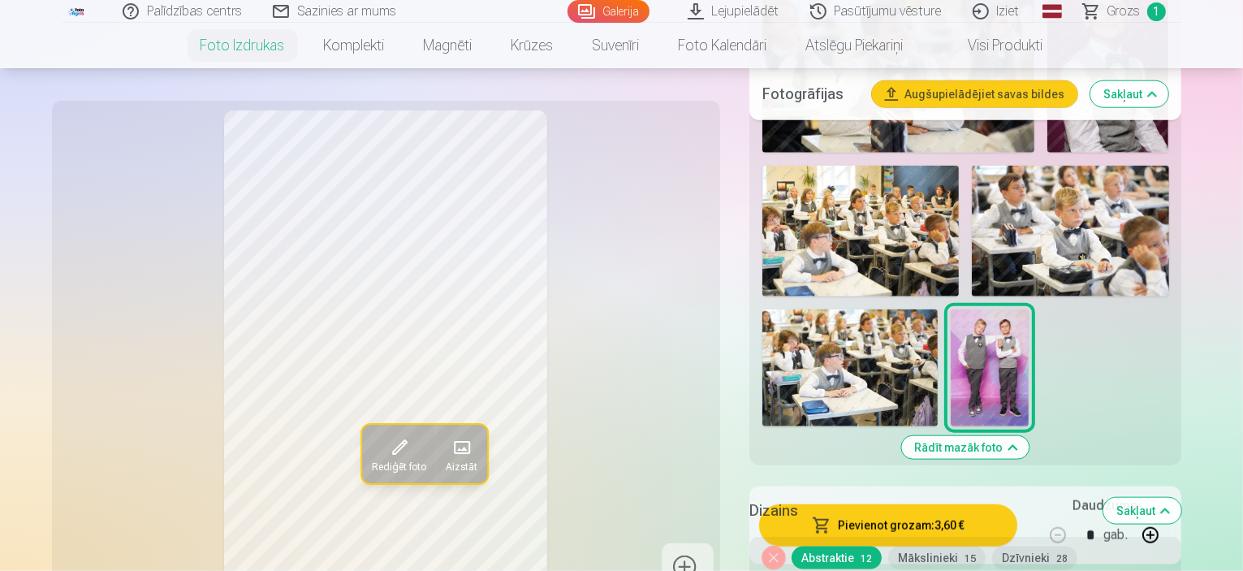
scroll to position [1623, 0]
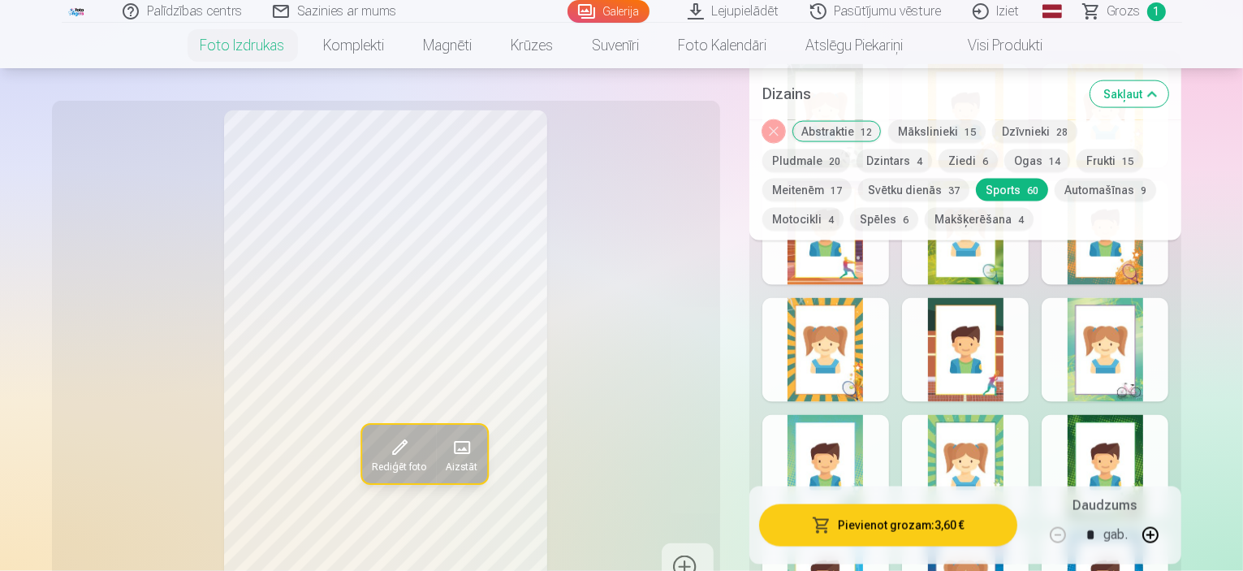
scroll to position [2435, 0]
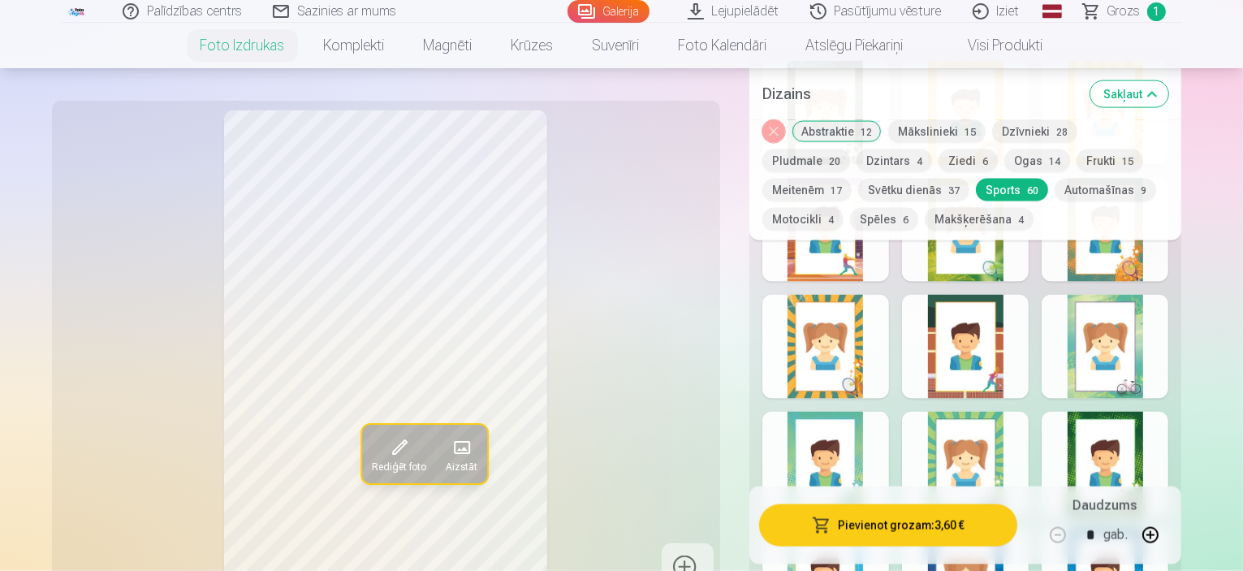
click at [1054, 182] on button "Automašīnas 9" at bounding box center [1104, 190] width 101 height 23
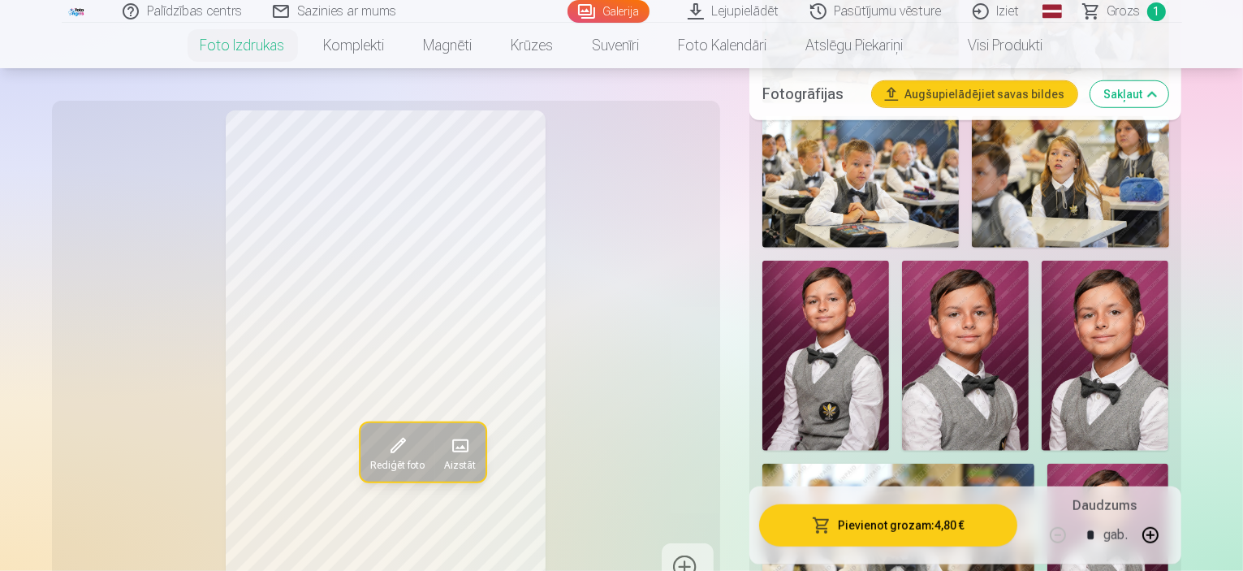
scroll to position [1461, 0]
